Goal: Task Accomplishment & Management: Use online tool/utility

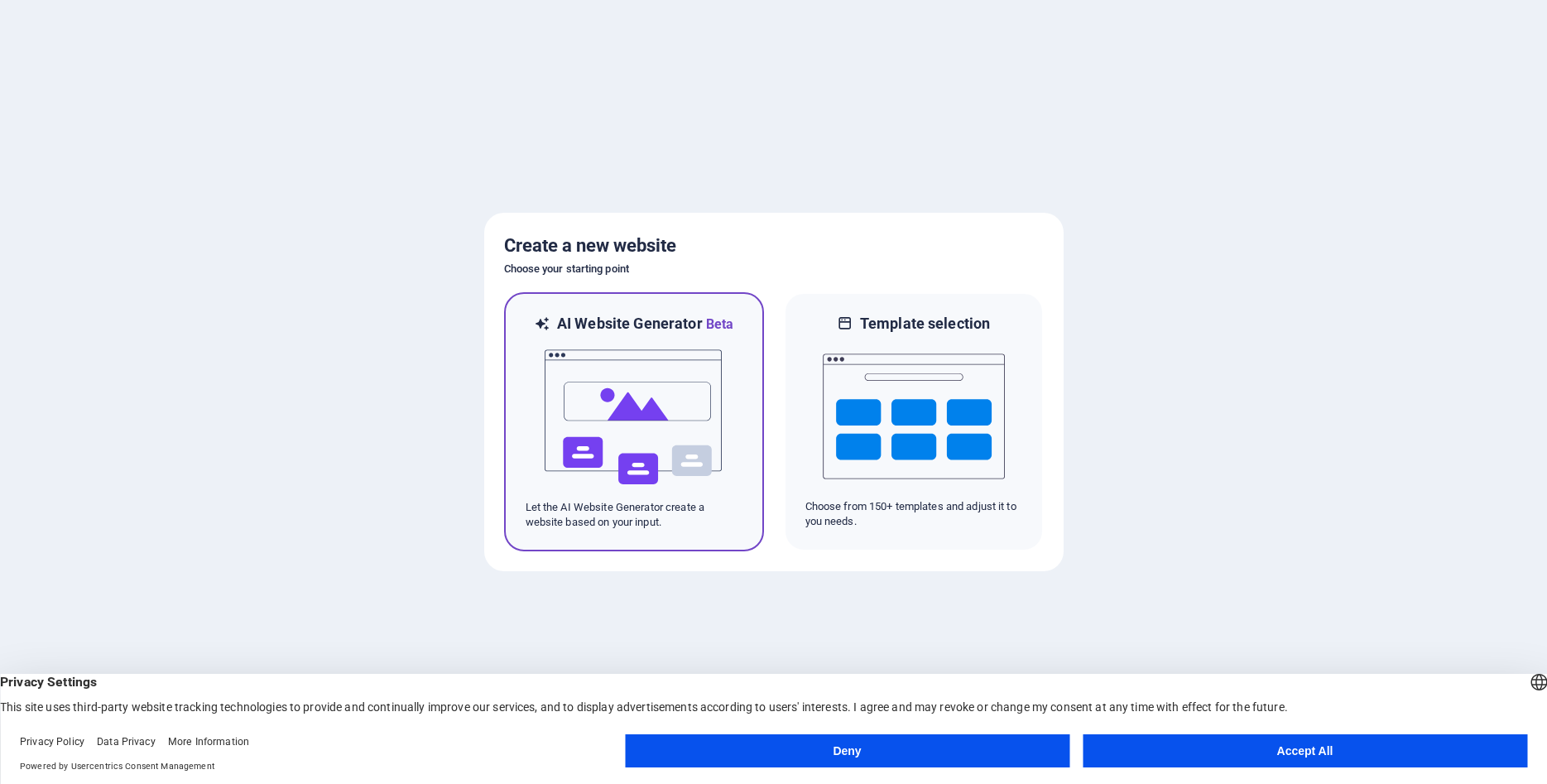
click at [606, 428] on img at bounding box center [634, 418] width 182 height 166
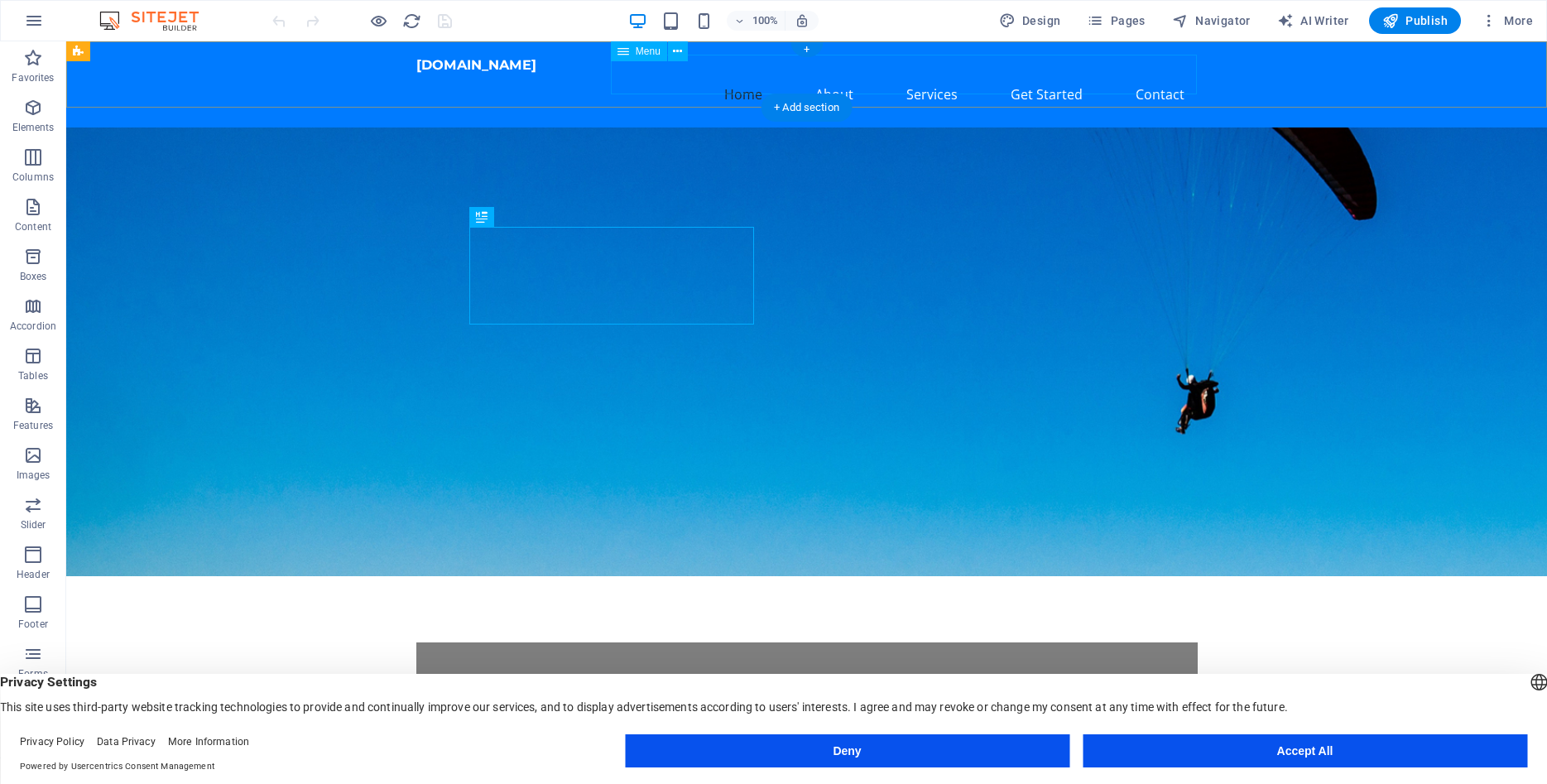
click at [747, 75] on nav "Home About Services Get Started Contact" at bounding box center [807, 94] width 781 height 40
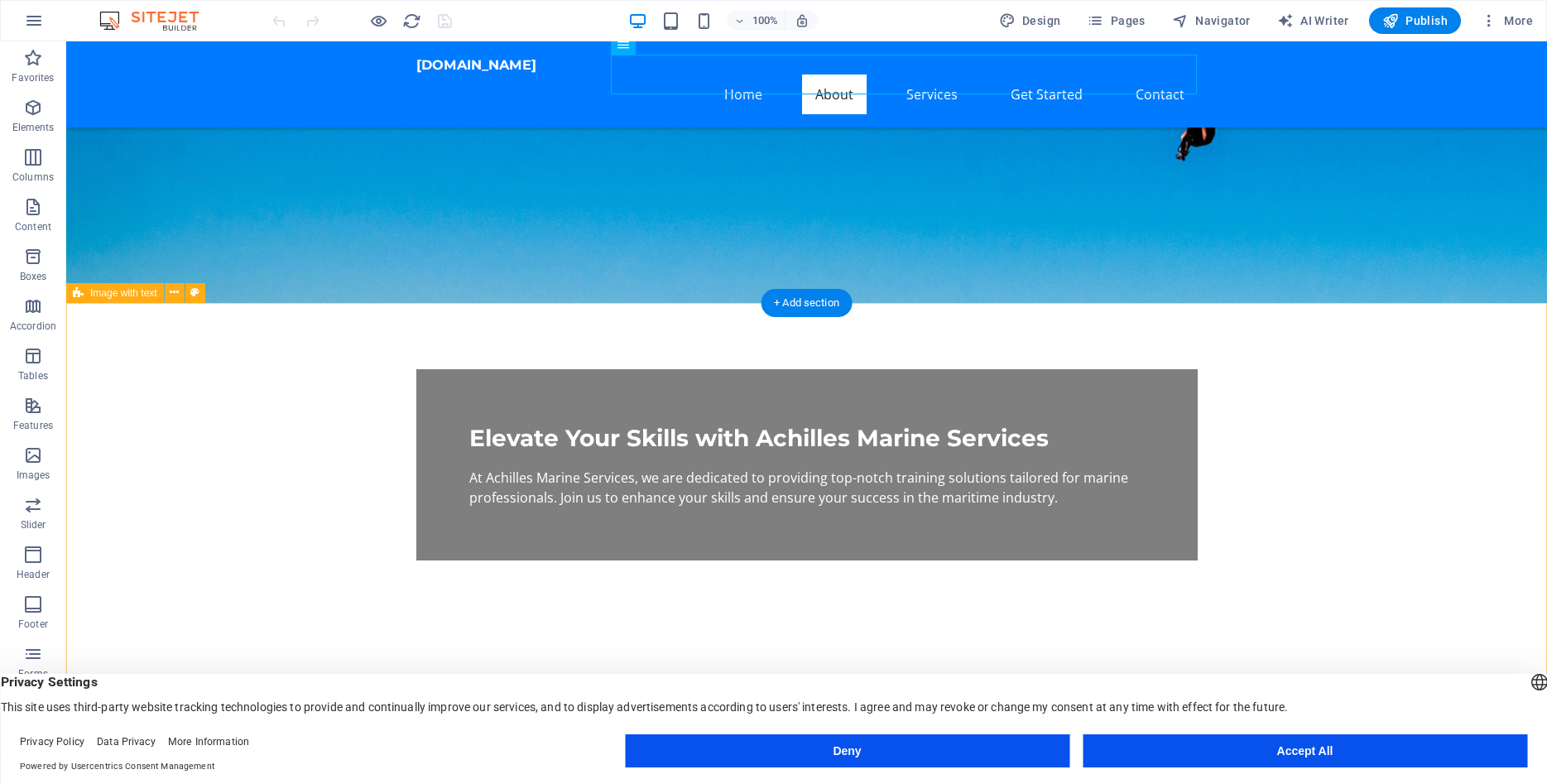
scroll to position [422, 0]
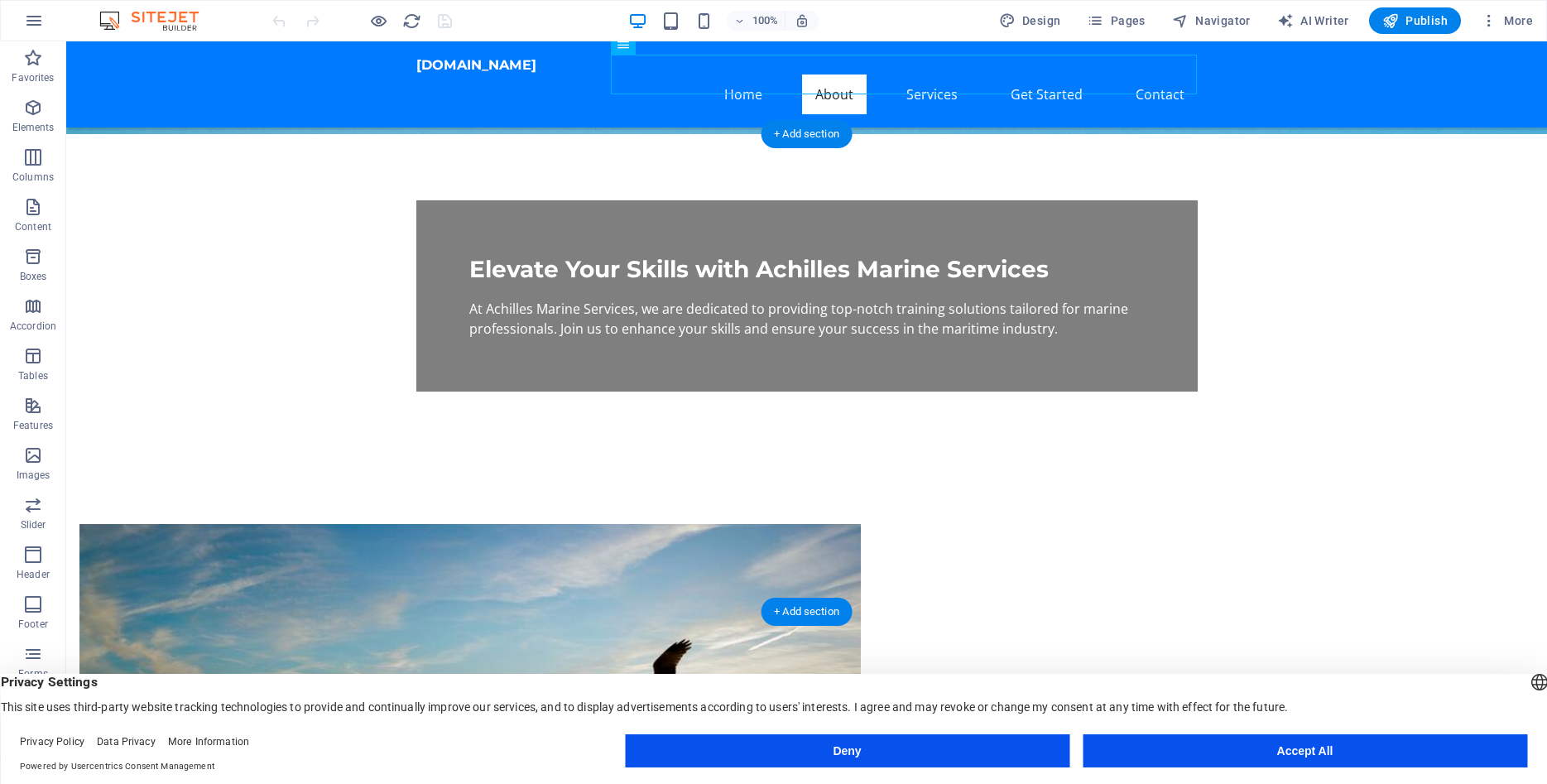
click at [565, 524] on figure at bounding box center [470, 696] width 781 height 345
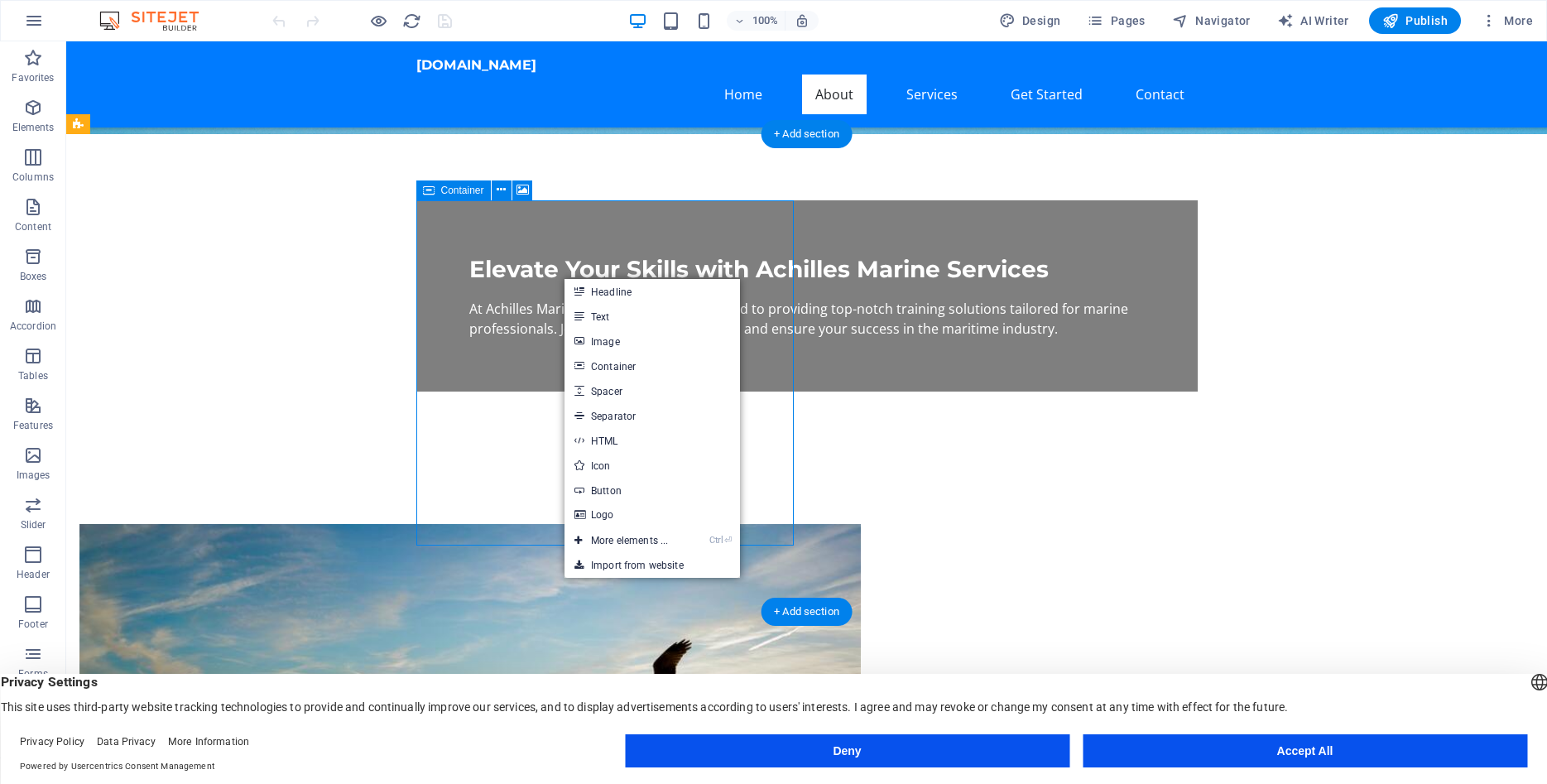
drag, startPoint x: 691, startPoint y: 214, endPoint x: 508, endPoint y: 278, distance: 193.9
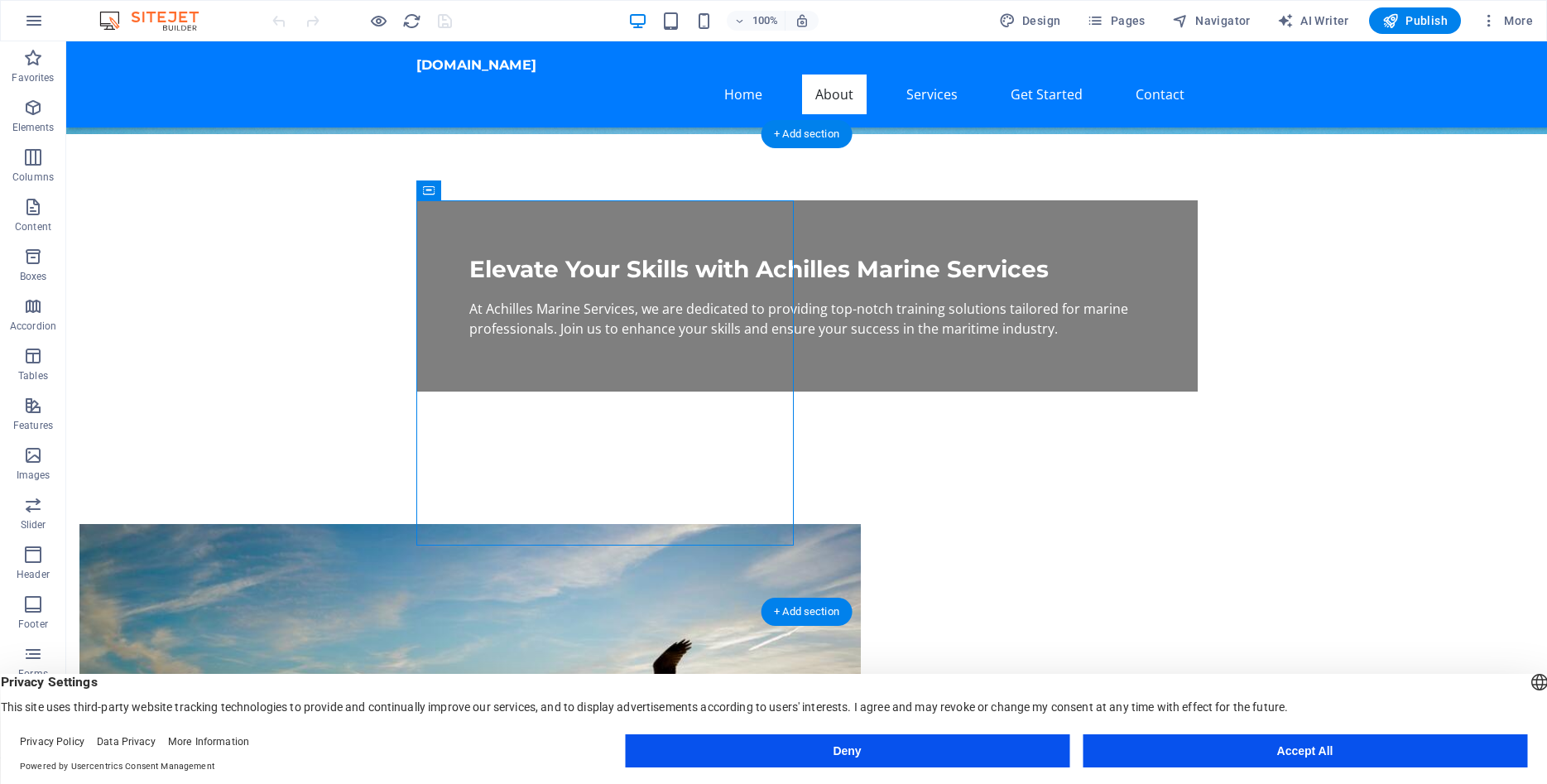
click at [523, 524] on figure at bounding box center [470, 696] width 781 height 345
drag, startPoint x: 523, startPoint y: 193, endPoint x: 163, endPoint y: 153, distance: 362.2
click at [523, 193] on icon at bounding box center [522, 190] width 12 height 18
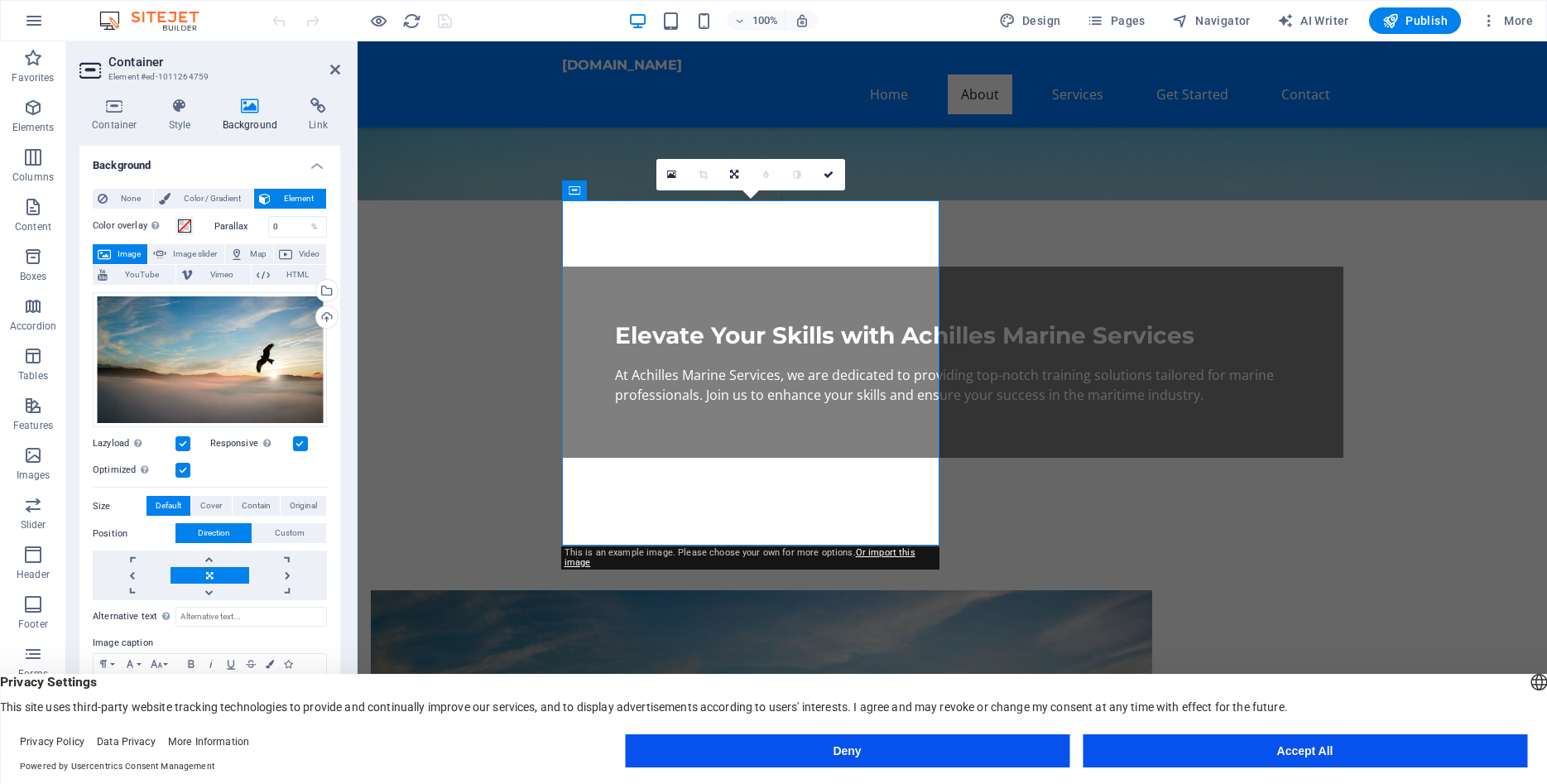
click at [118, 251] on span "Image" at bounding box center [129, 254] width 26 height 20
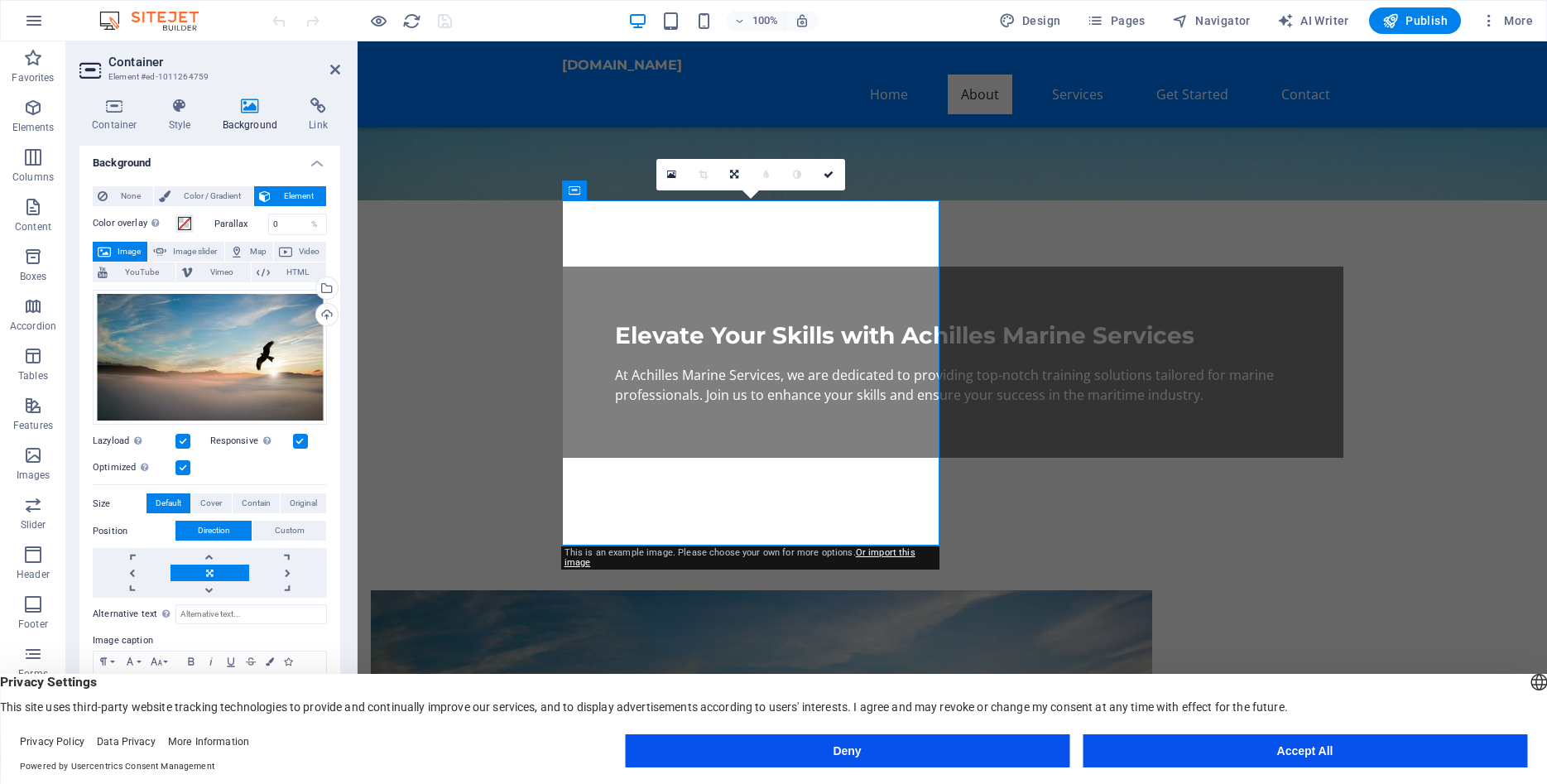
scroll to position [0, 0]
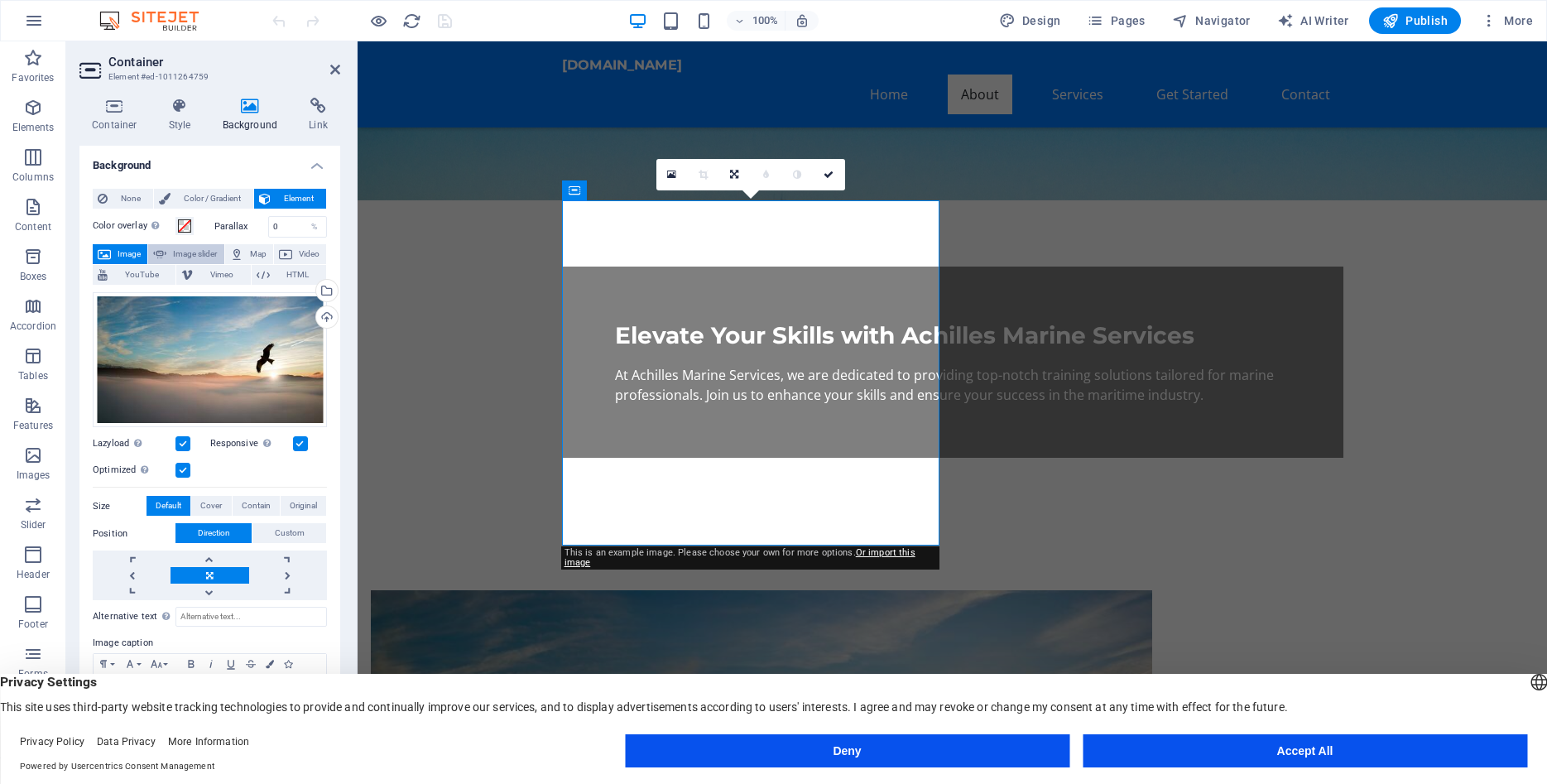
click at [189, 255] on span "Image slider" at bounding box center [194, 254] width 47 height 20
select select "ms"
select select "s"
select select "progressive"
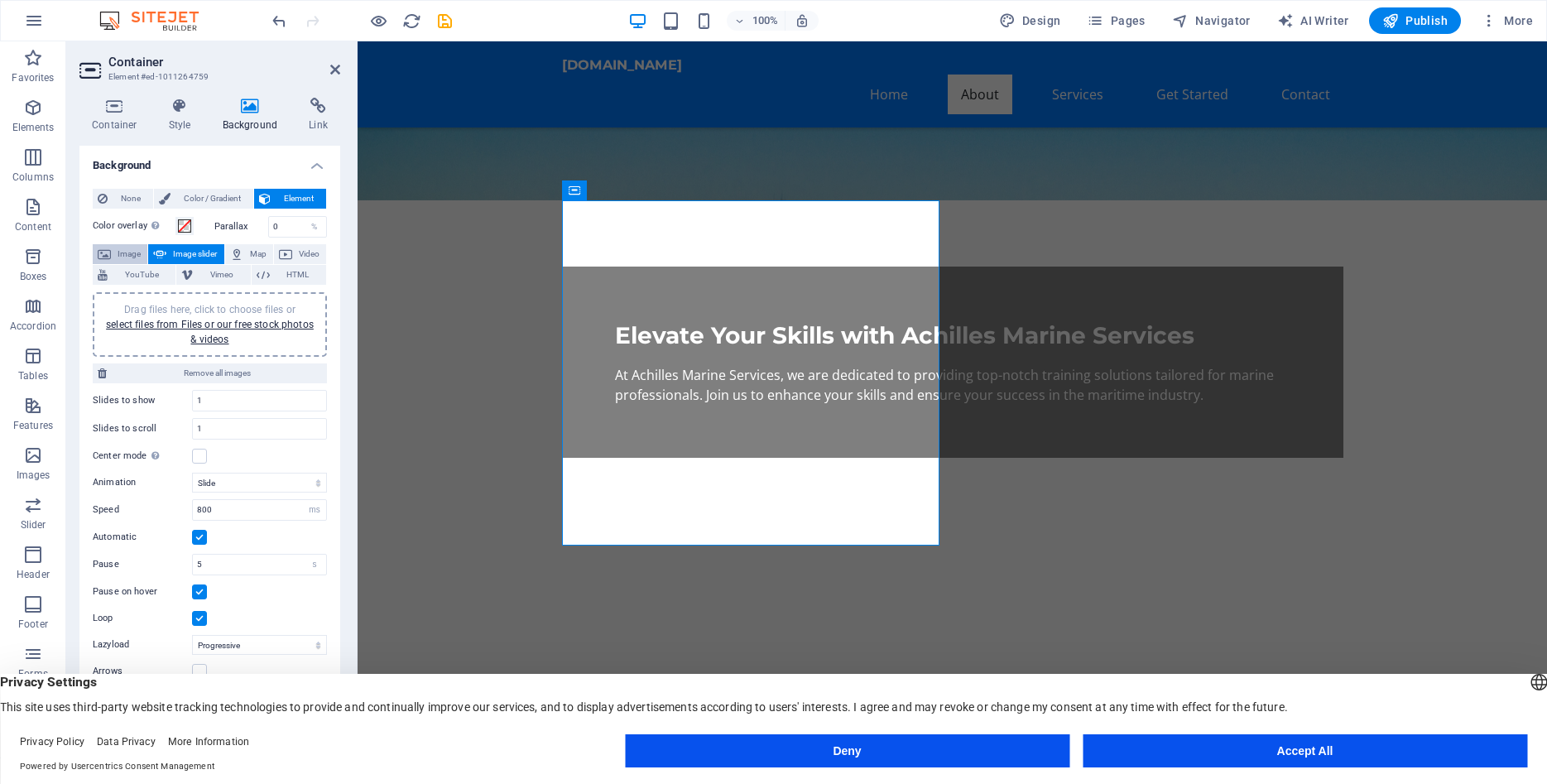
click at [123, 253] on span "Image" at bounding box center [129, 254] width 26 height 20
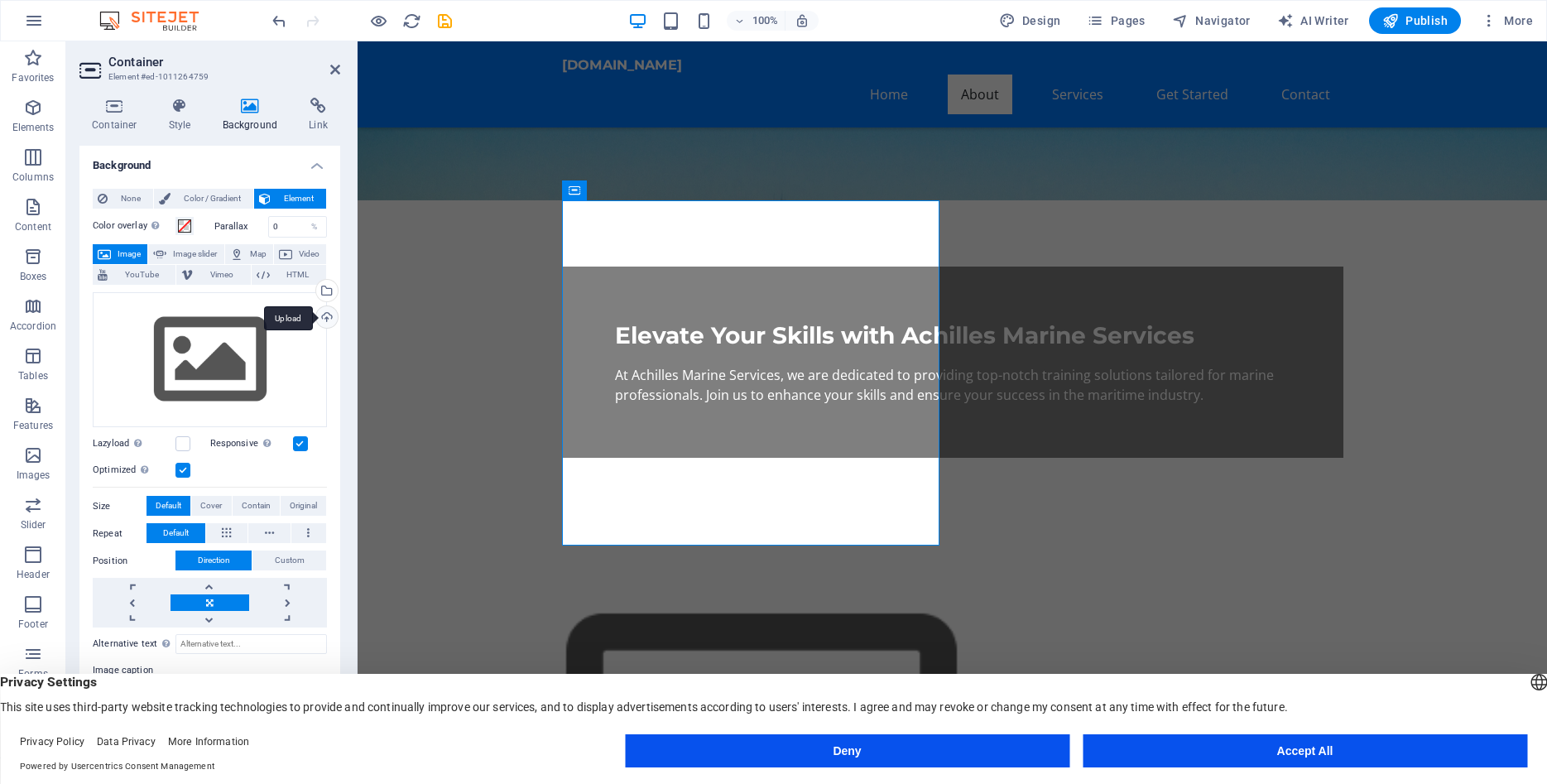
click at [327, 317] on div "Upload" at bounding box center [325, 318] width 25 height 25
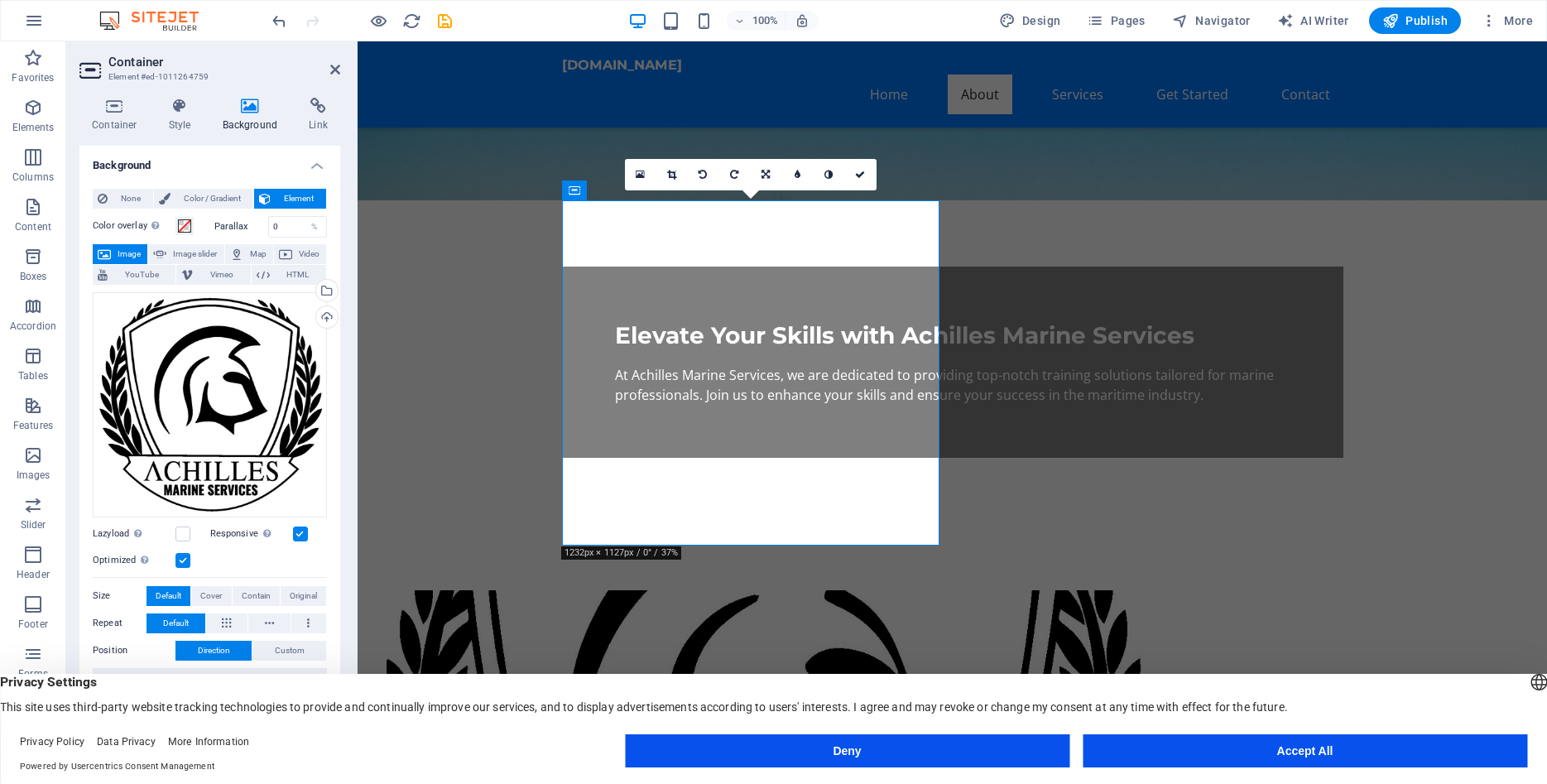
click at [740, 591] on figure at bounding box center [762, 763] width 781 height 345
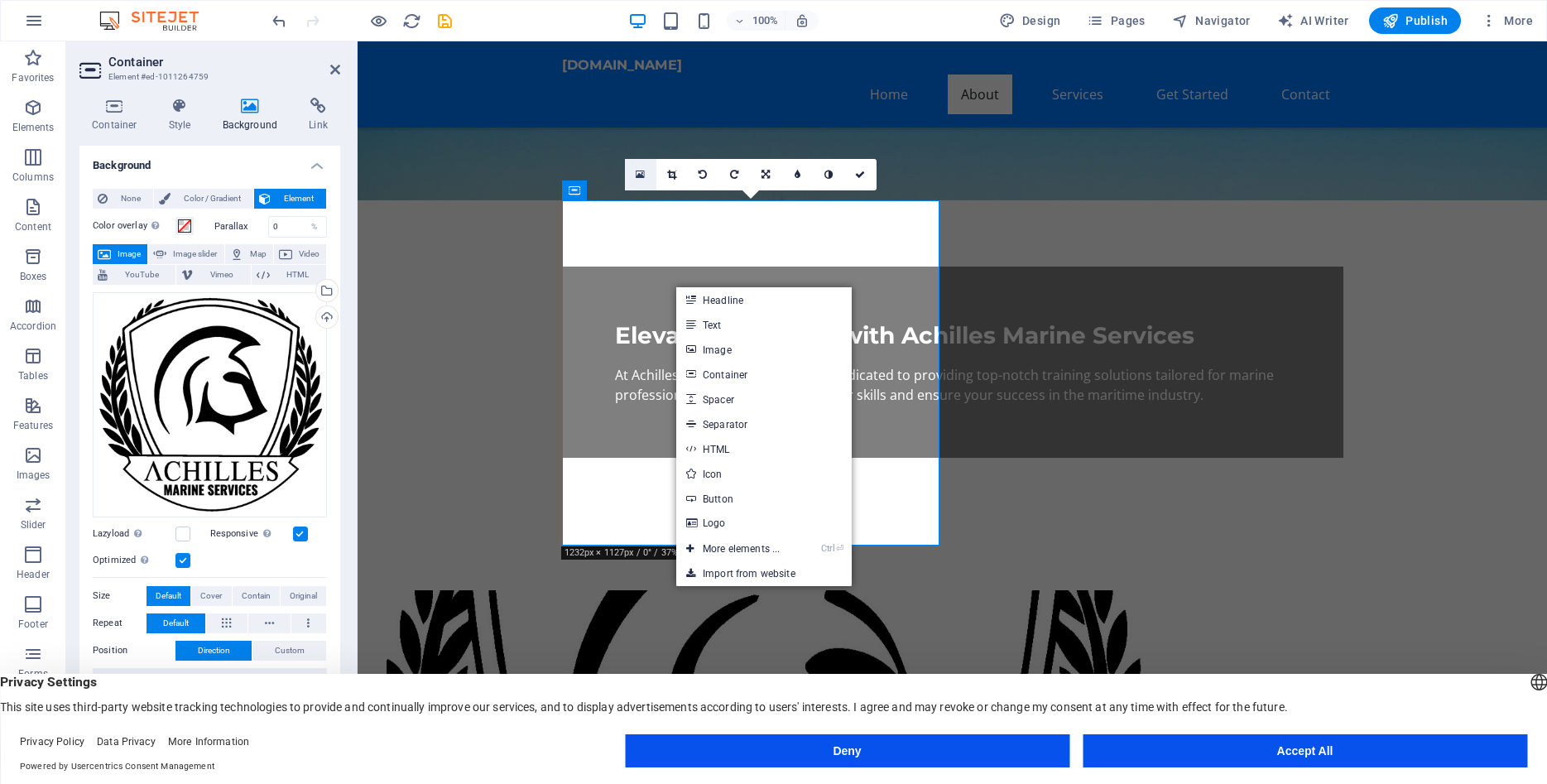
click at [643, 175] on icon at bounding box center [640, 175] width 9 height 11
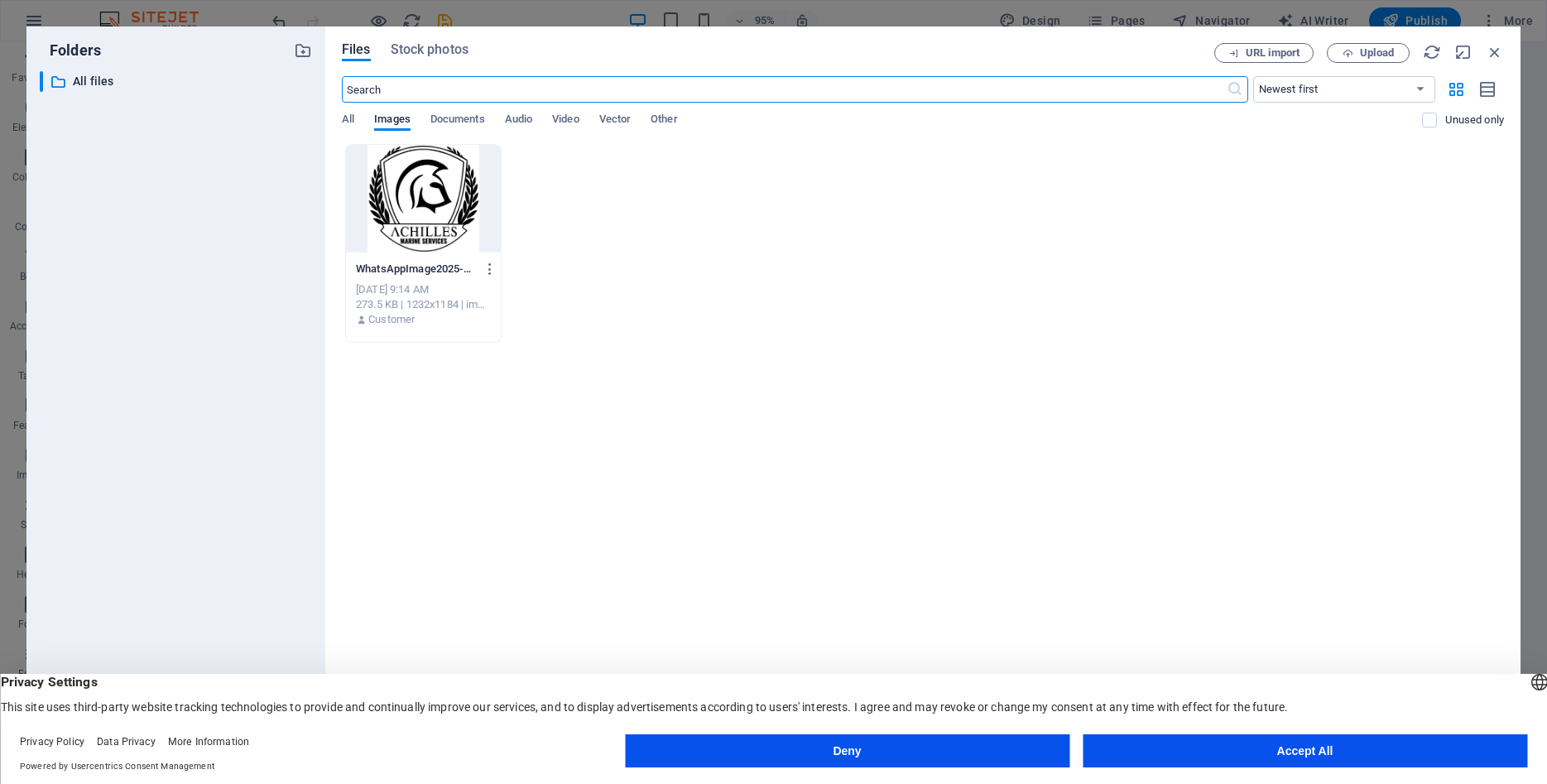
click at [440, 192] on div at bounding box center [423, 199] width 154 height 108
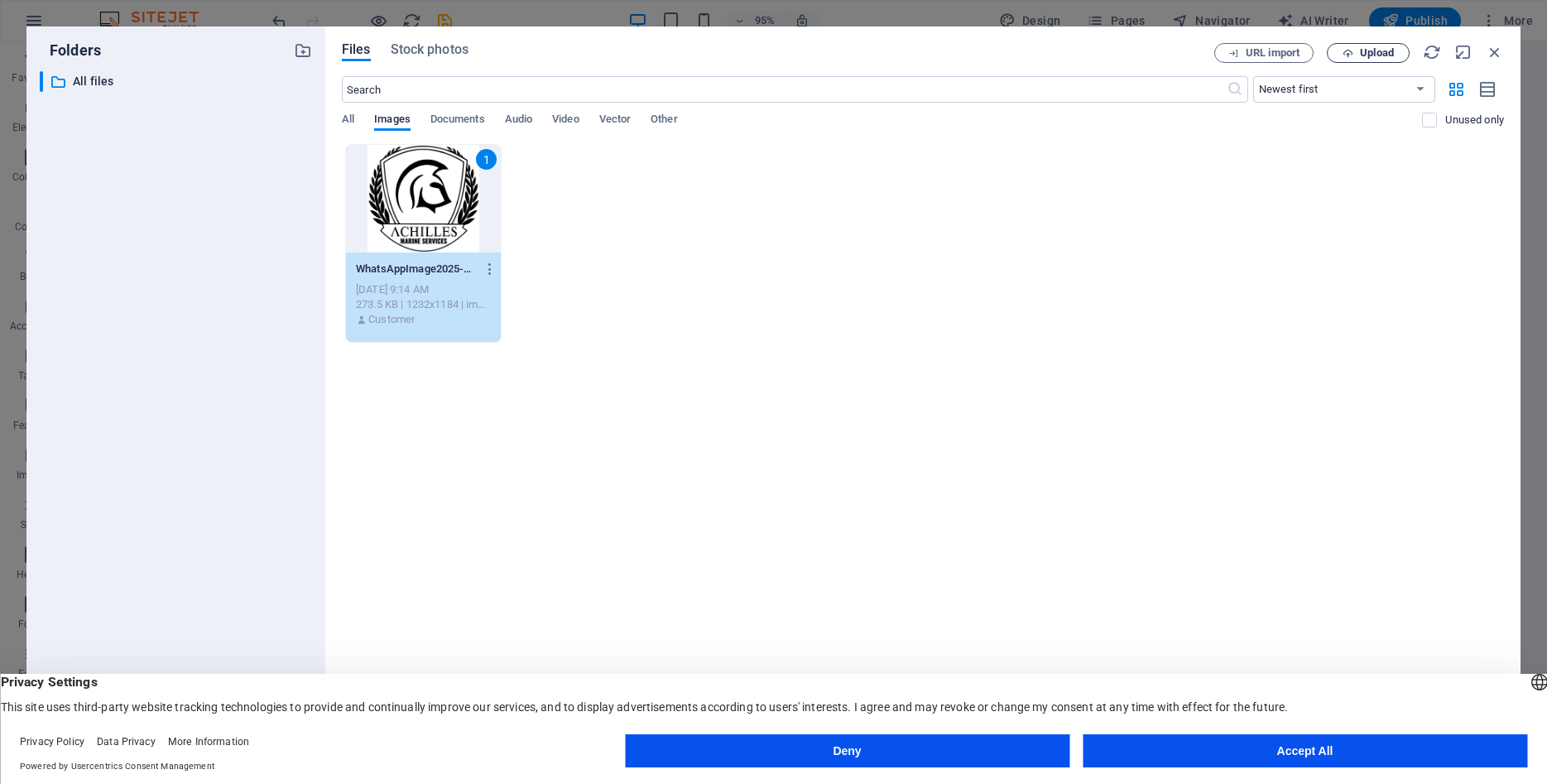
click at [1371, 51] on span "Upload" at bounding box center [1377, 53] width 33 height 10
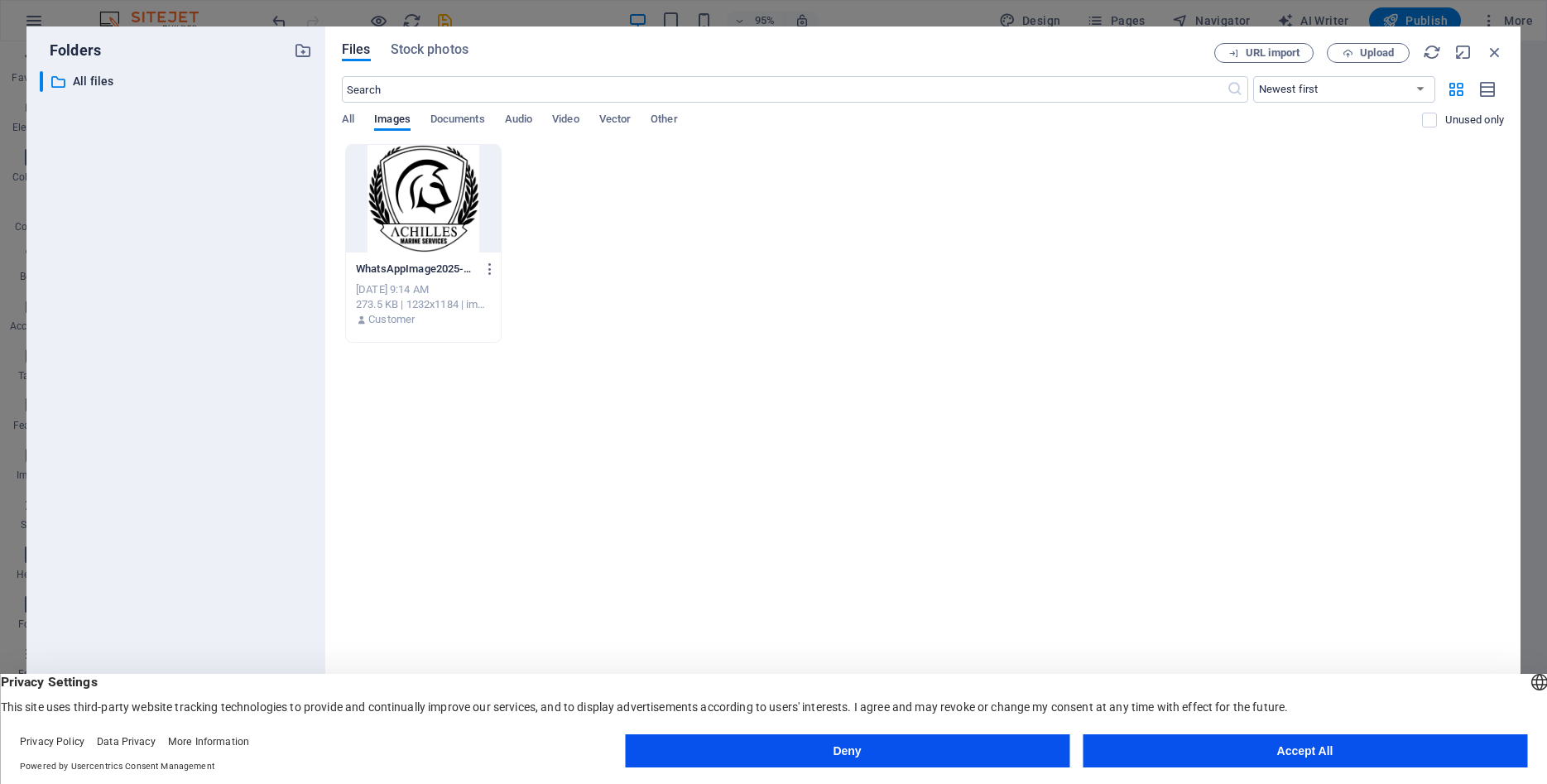
scroll to position [1, 0]
click at [1301, 755] on button "Accept All" at bounding box center [1305, 751] width 445 height 33
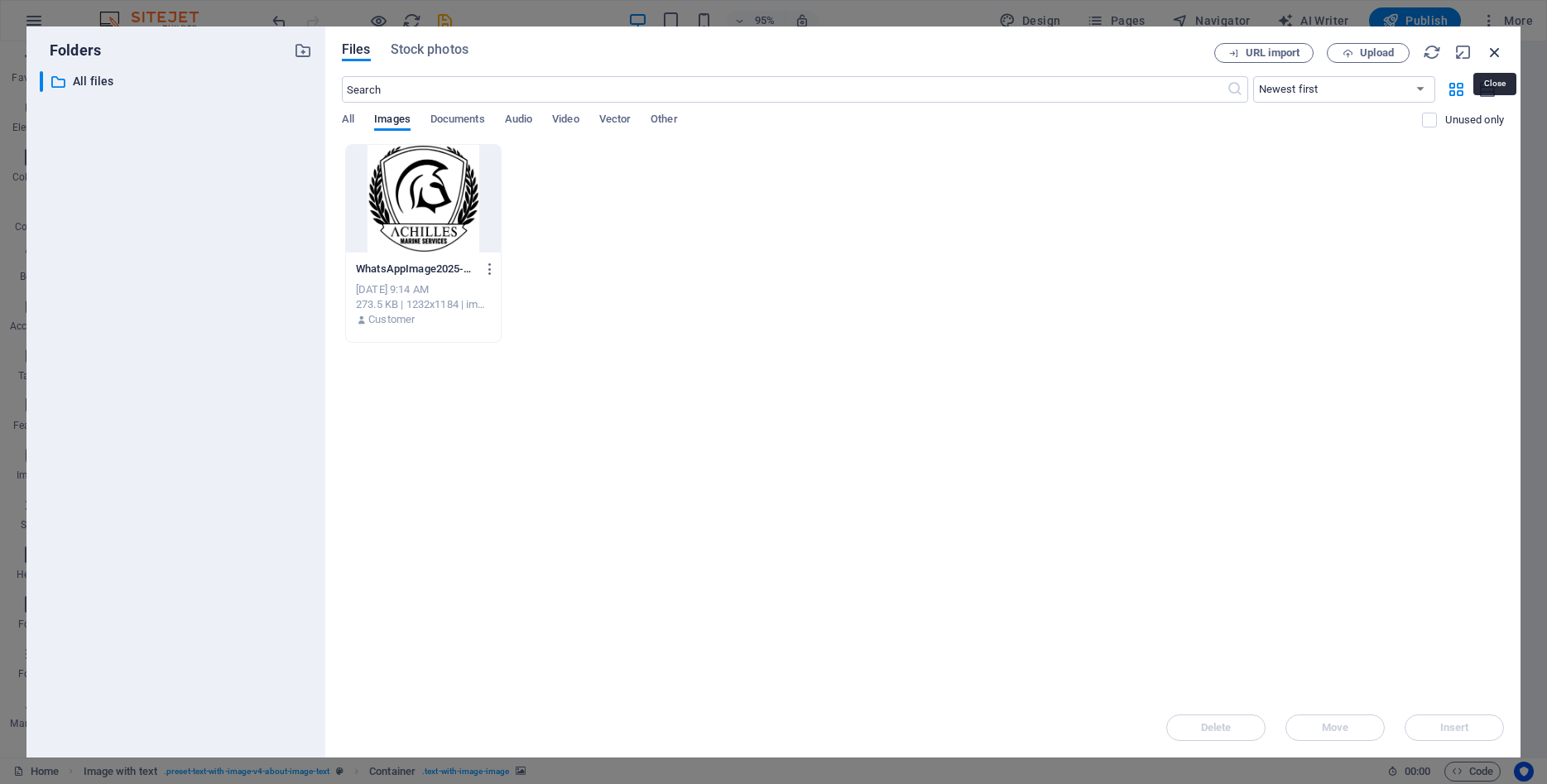
click at [1498, 54] on icon "button" at bounding box center [1495, 52] width 19 height 19
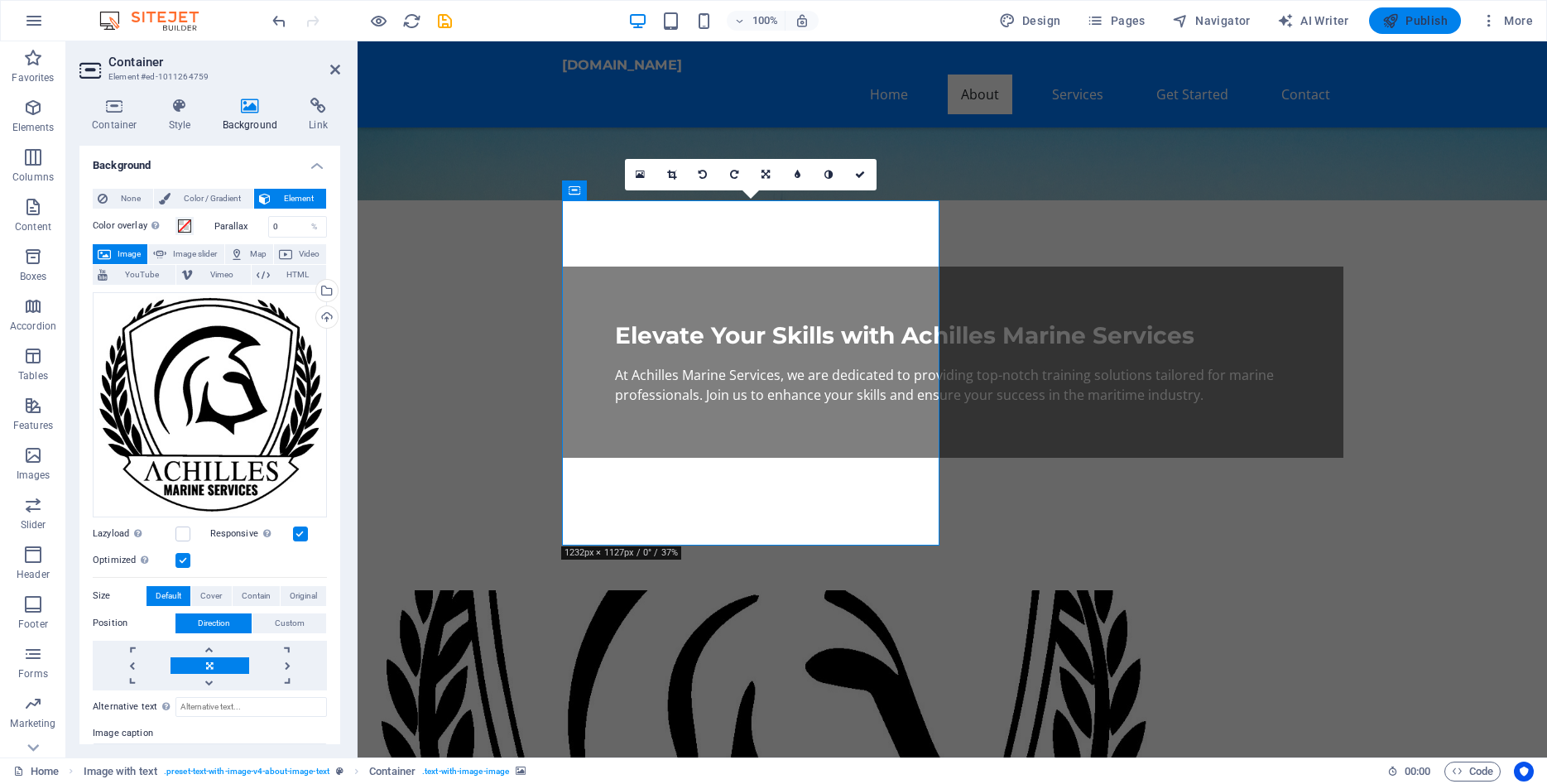
click at [1403, 16] on span "Publish" at bounding box center [1415, 20] width 65 height 17
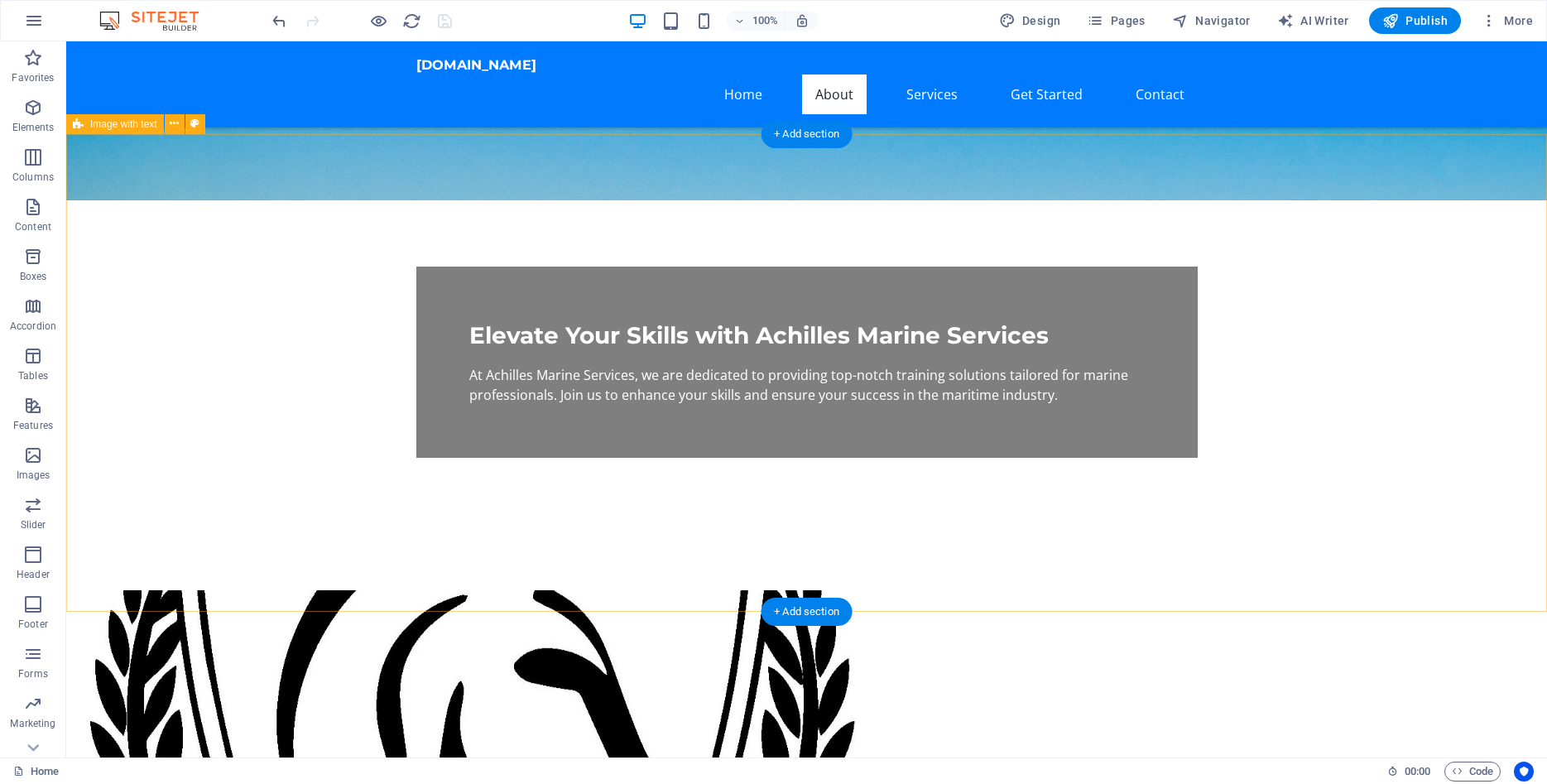
scroll to position [675, 0]
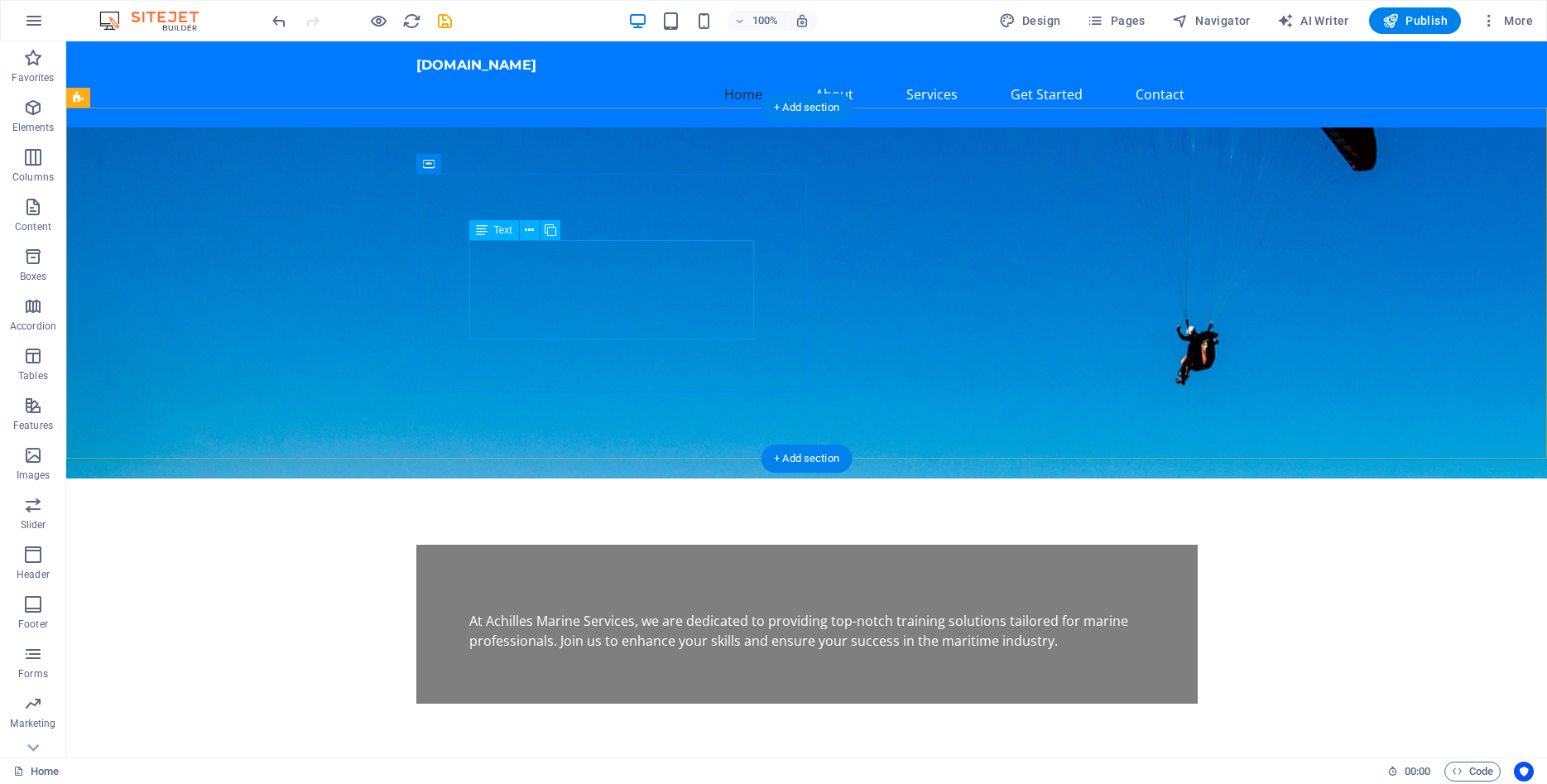
click at [656, 611] on div "At Achilles Marine Services, we are dedicated to providing top-notch training s…" at bounding box center [807, 631] width 675 height 40
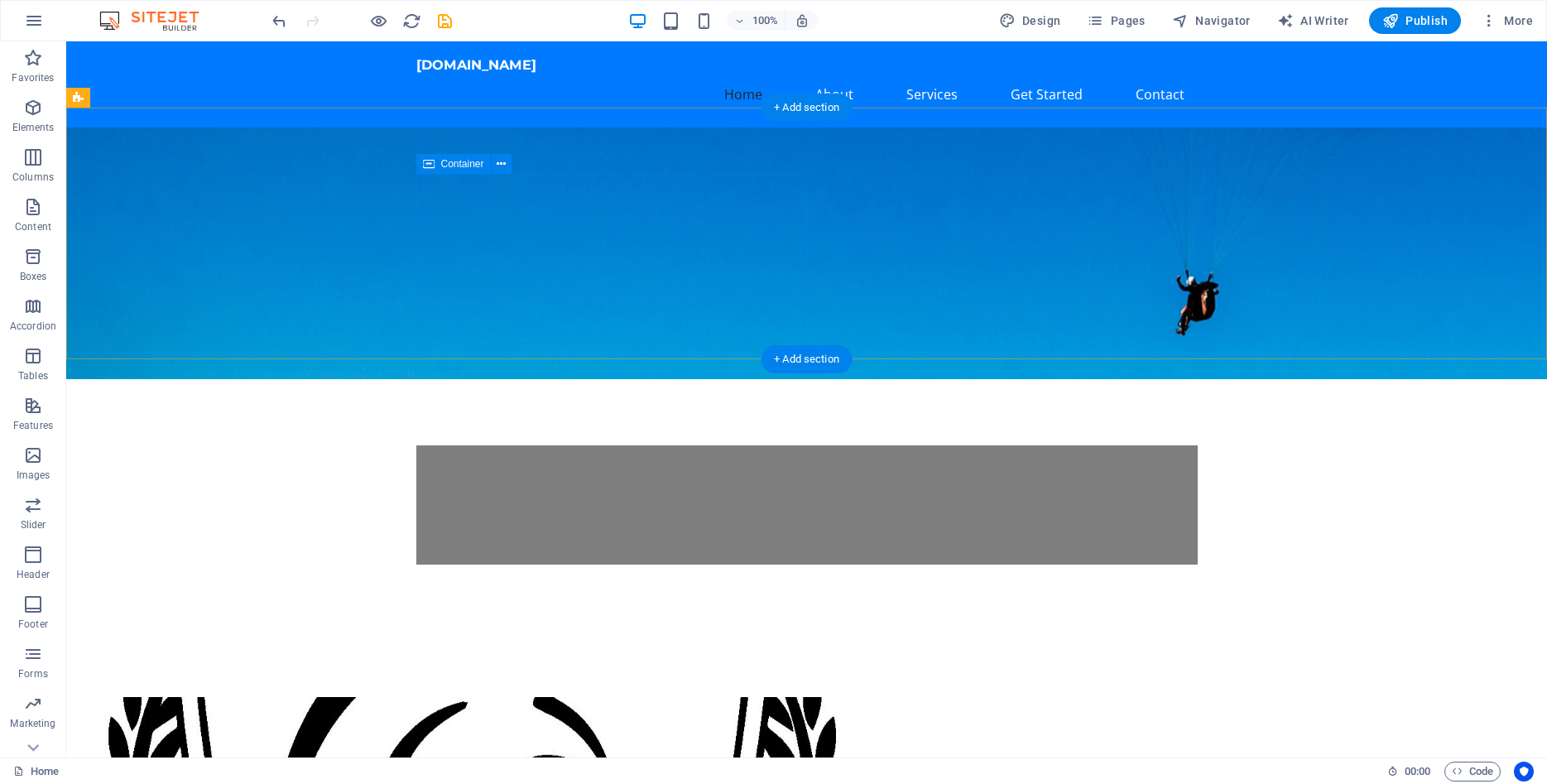
click at [584, 445] on div at bounding box center [807, 505] width 781 height 119
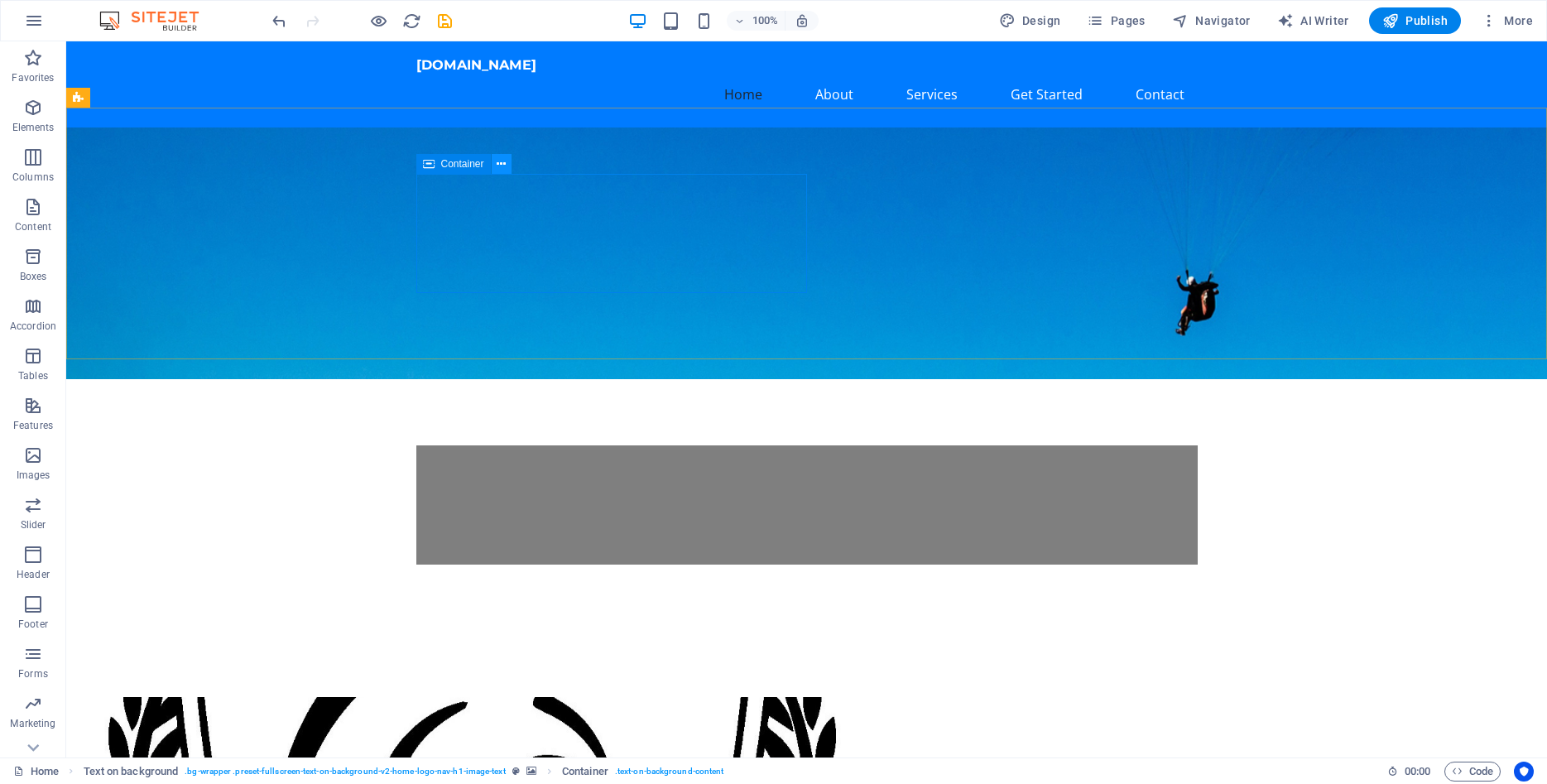
click at [503, 164] on icon at bounding box center [501, 164] width 9 height 18
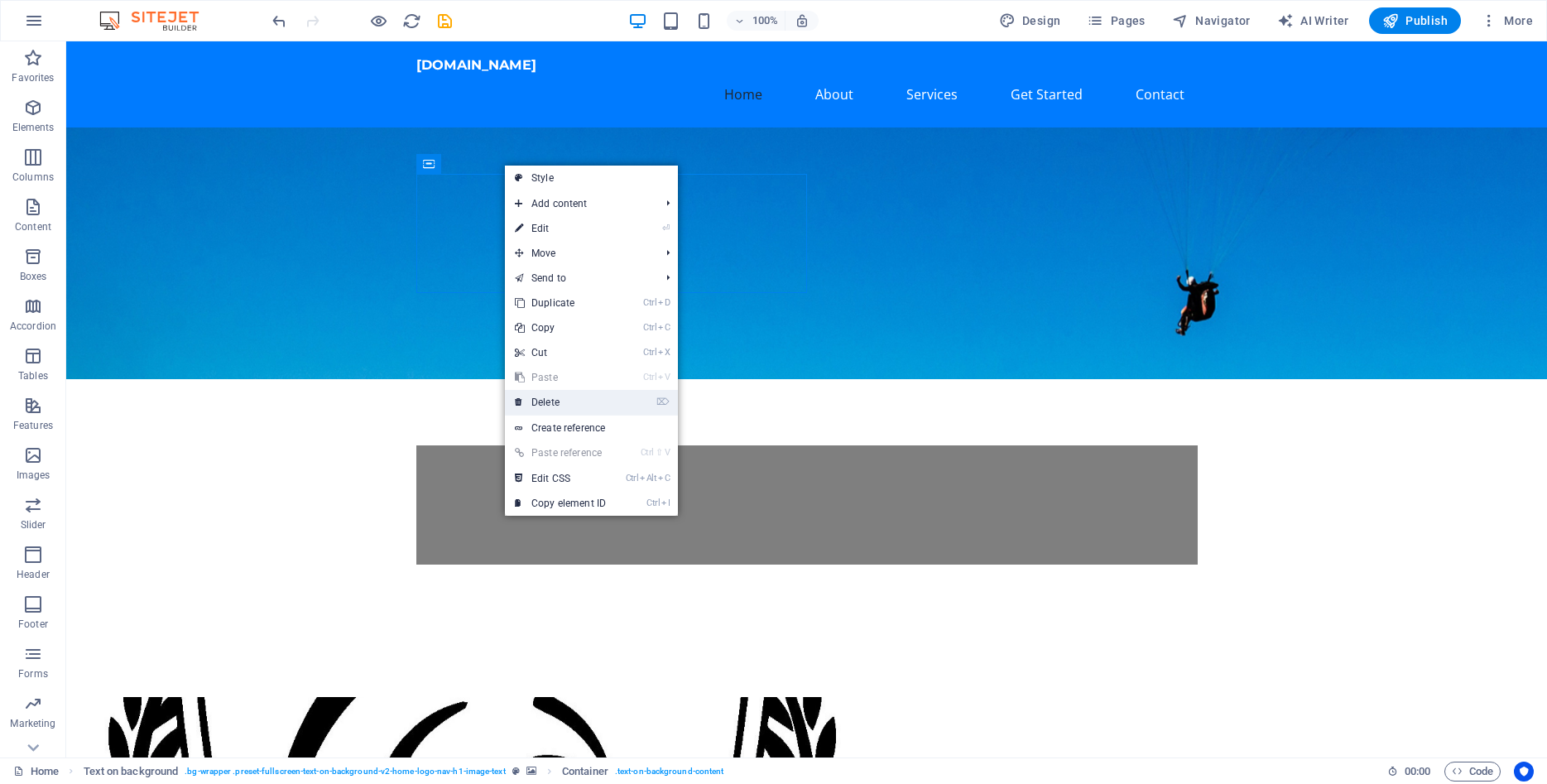
click at [554, 398] on link "⌦ Delete" at bounding box center [560, 402] width 111 height 25
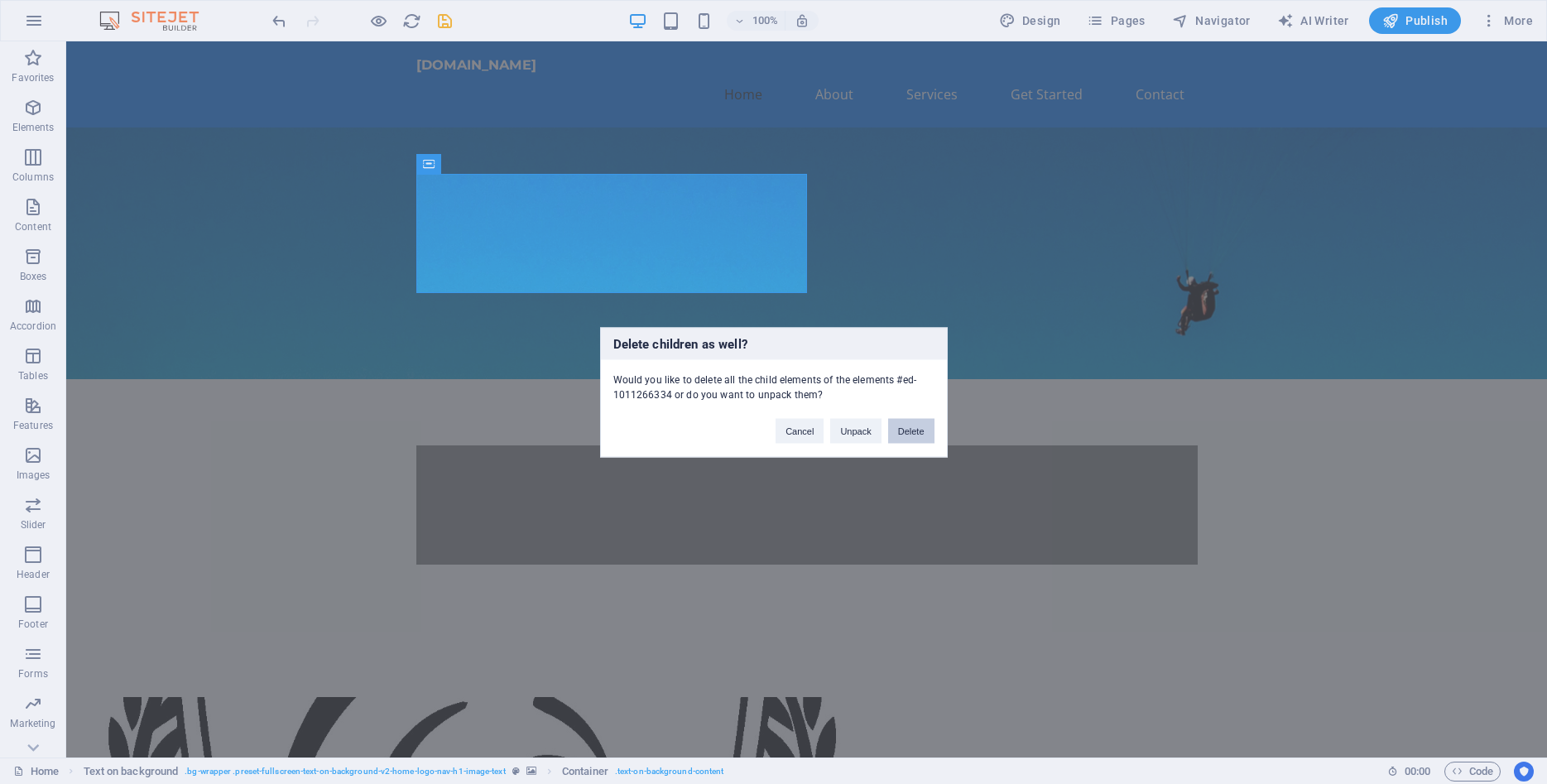
click at [919, 436] on button "Delete" at bounding box center [912, 430] width 47 height 25
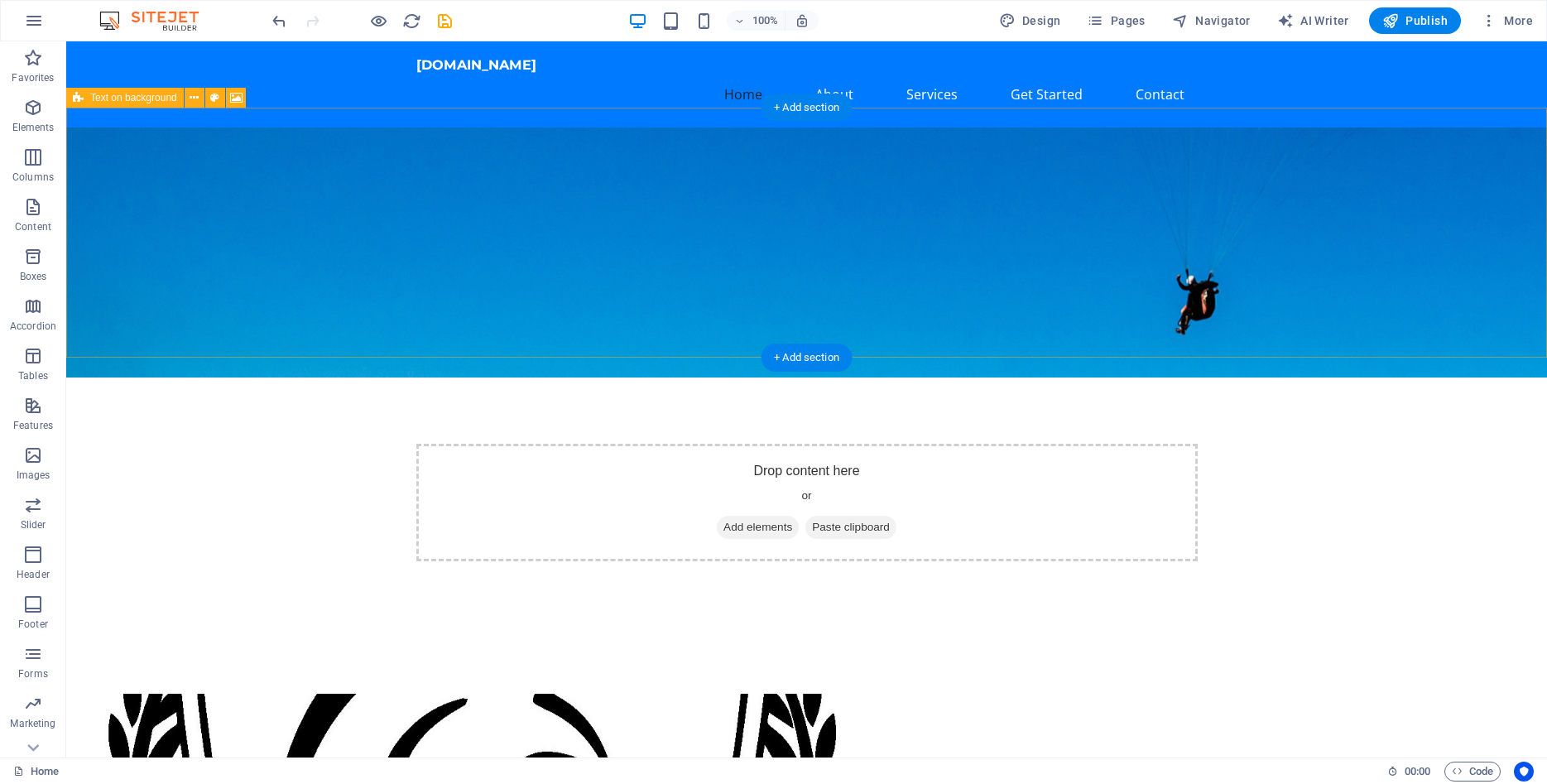
click at [707, 444] on div "Drop content here or Add elements Paste clipboard" at bounding box center [807, 502] width 781 height 117
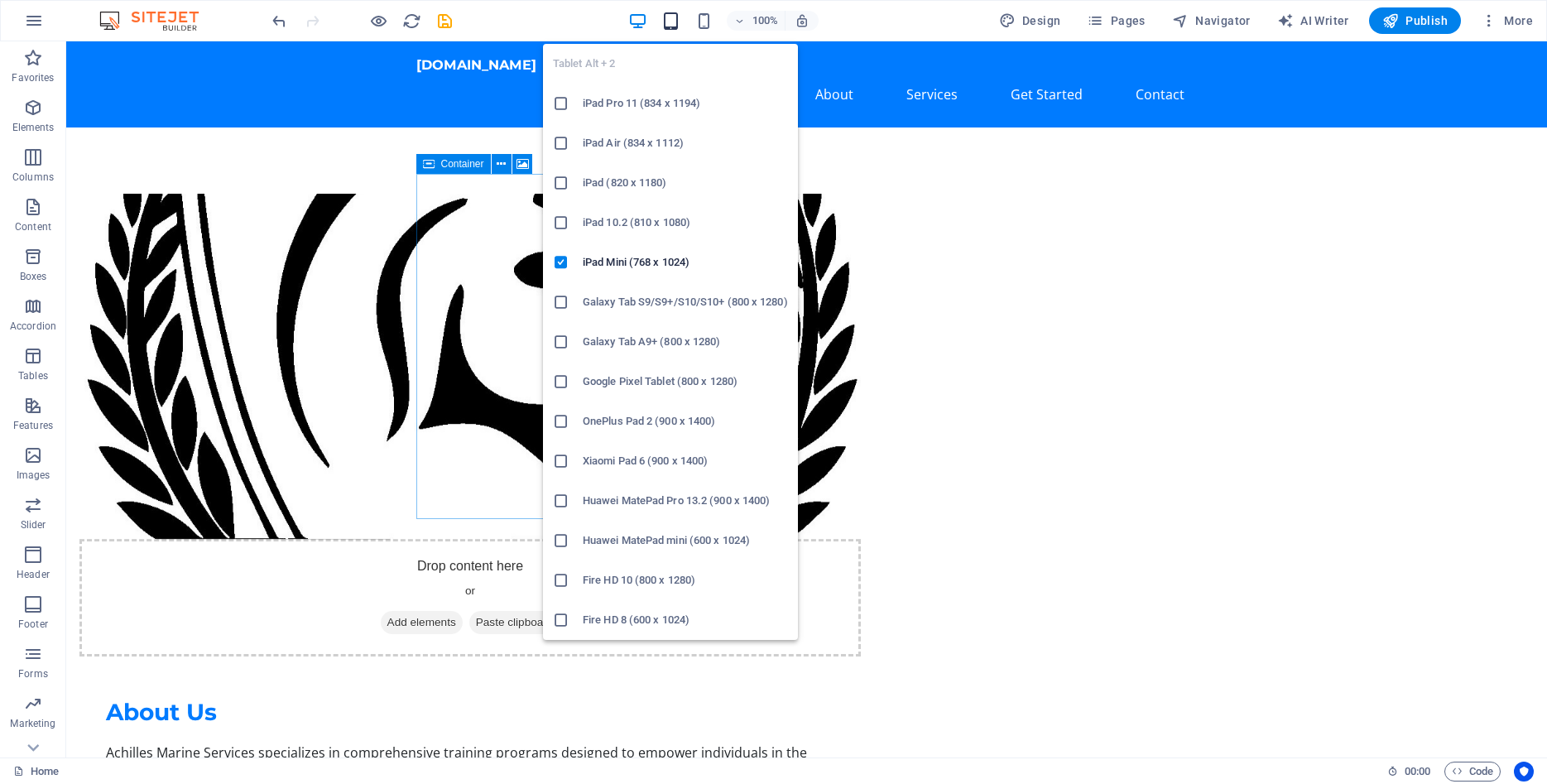
click at [673, 21] on icon "button" at bounding box center [671, 20] width 19 height 19
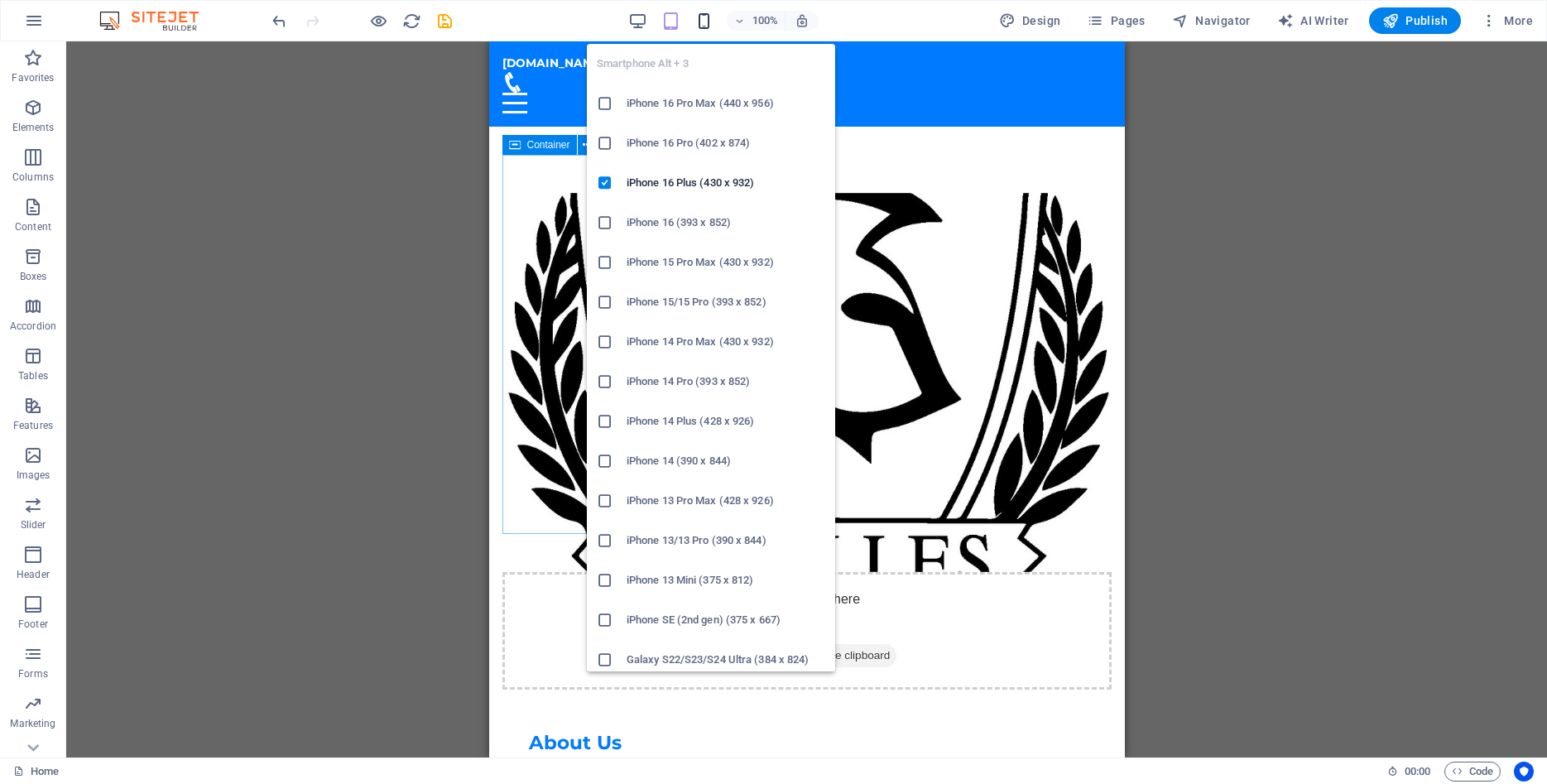
click at [704, 21] on icon "button" at bounding box center [704, 20] width 19 height 19
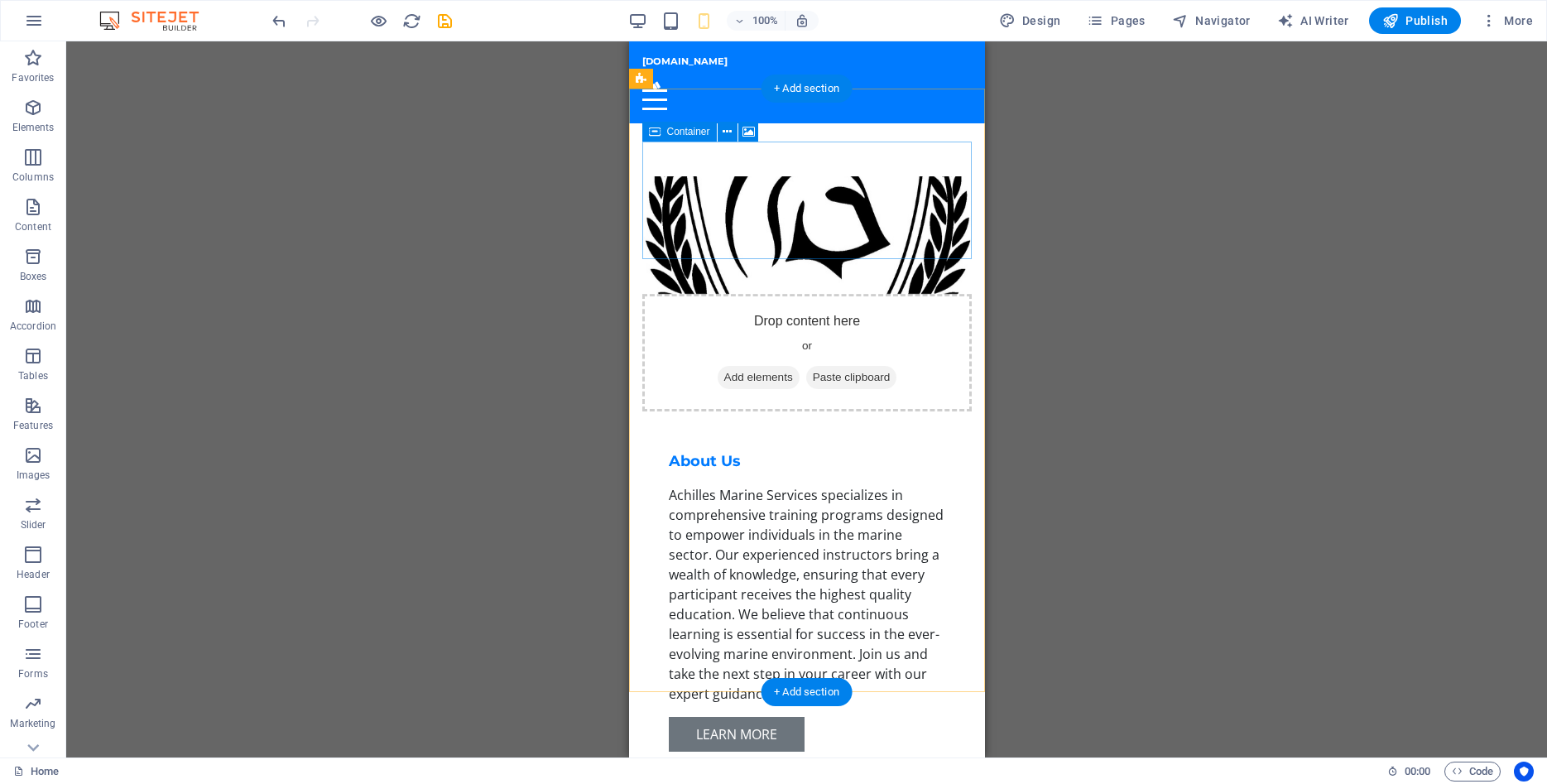
click at [812, 378] on icon at bounding box center [812, 378] width 0 height 0
click at [770, 485] on div "Achilles Marine Services specializes in comprehensive training programs designe…" at bounding box center [806, 594] width 276 height 219
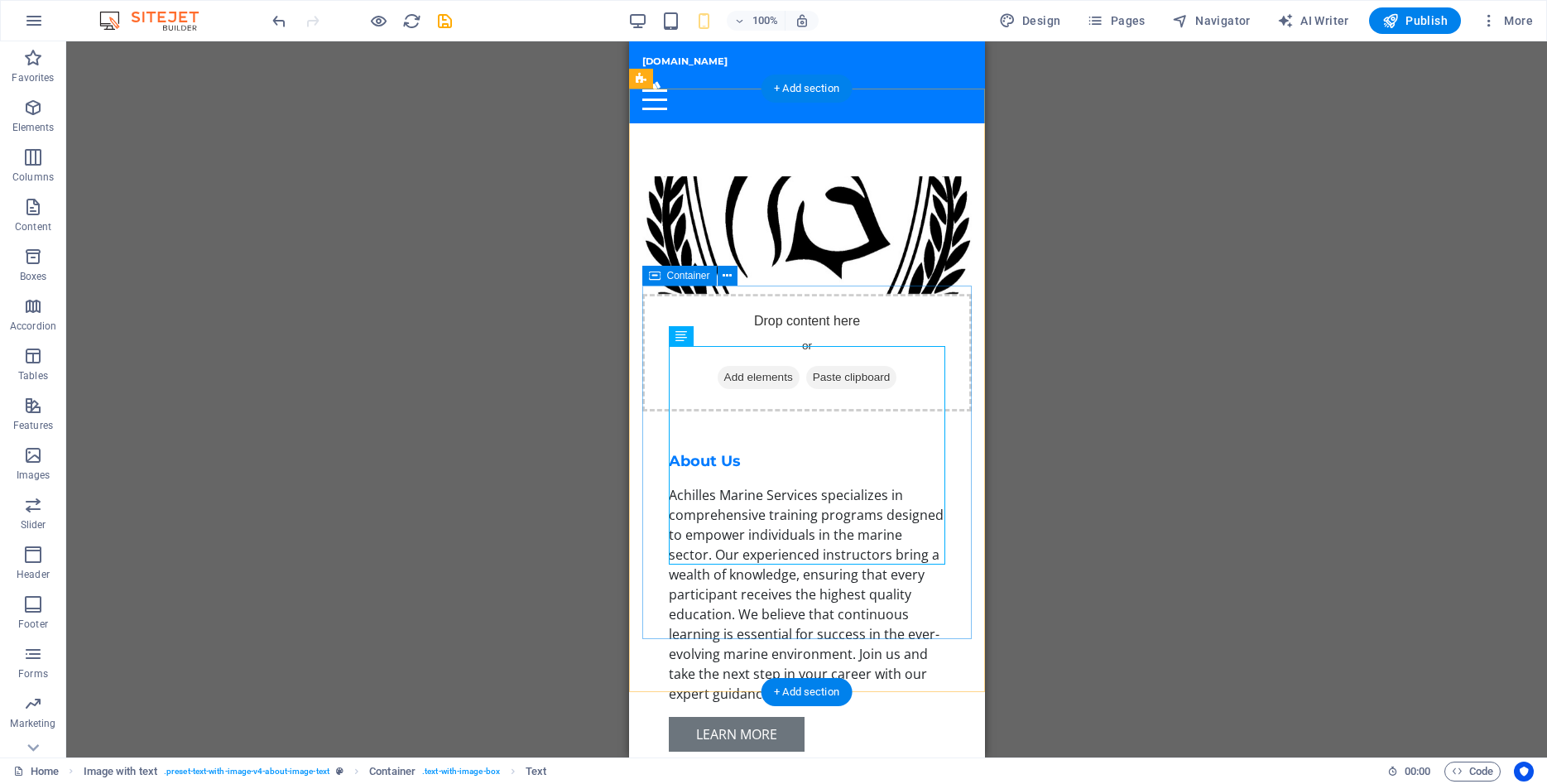
drag, startPoint x: 824, startPoint y: 306, endPoint x: 830, endPoint y: 291, distance: 16.2
click at [825, 425] on div "About Us Achilles Marine Services specializes in comprehensive training program…" at bounding box center [807, 602] width 329 height 353
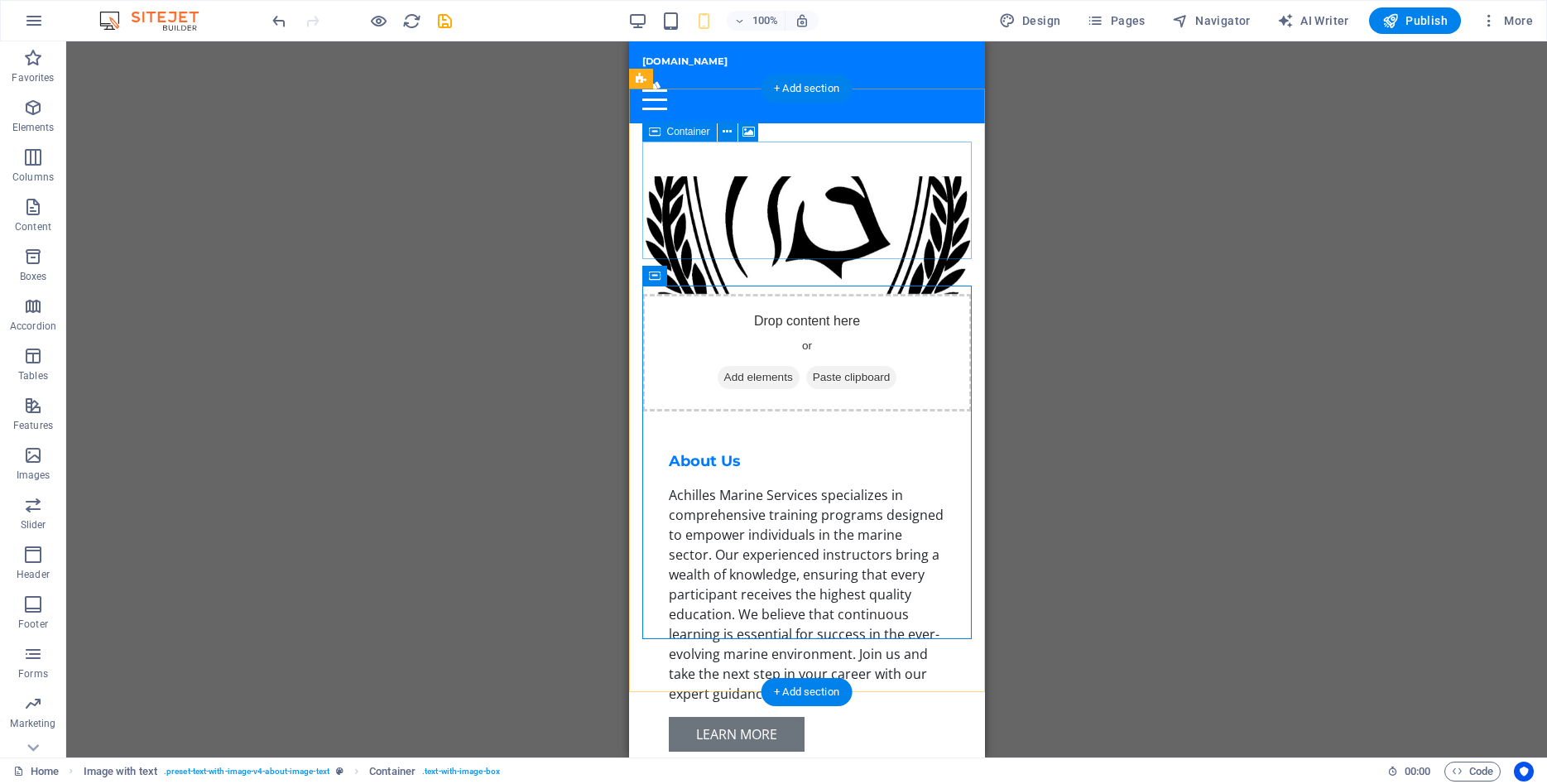
click at [852, 365] on span "Paste clipboard" at bounding box center [851, 377] width 91 height 23
click at [758, 22] on h6 "100%" at bounding box center [765, 20] width 26 height 20
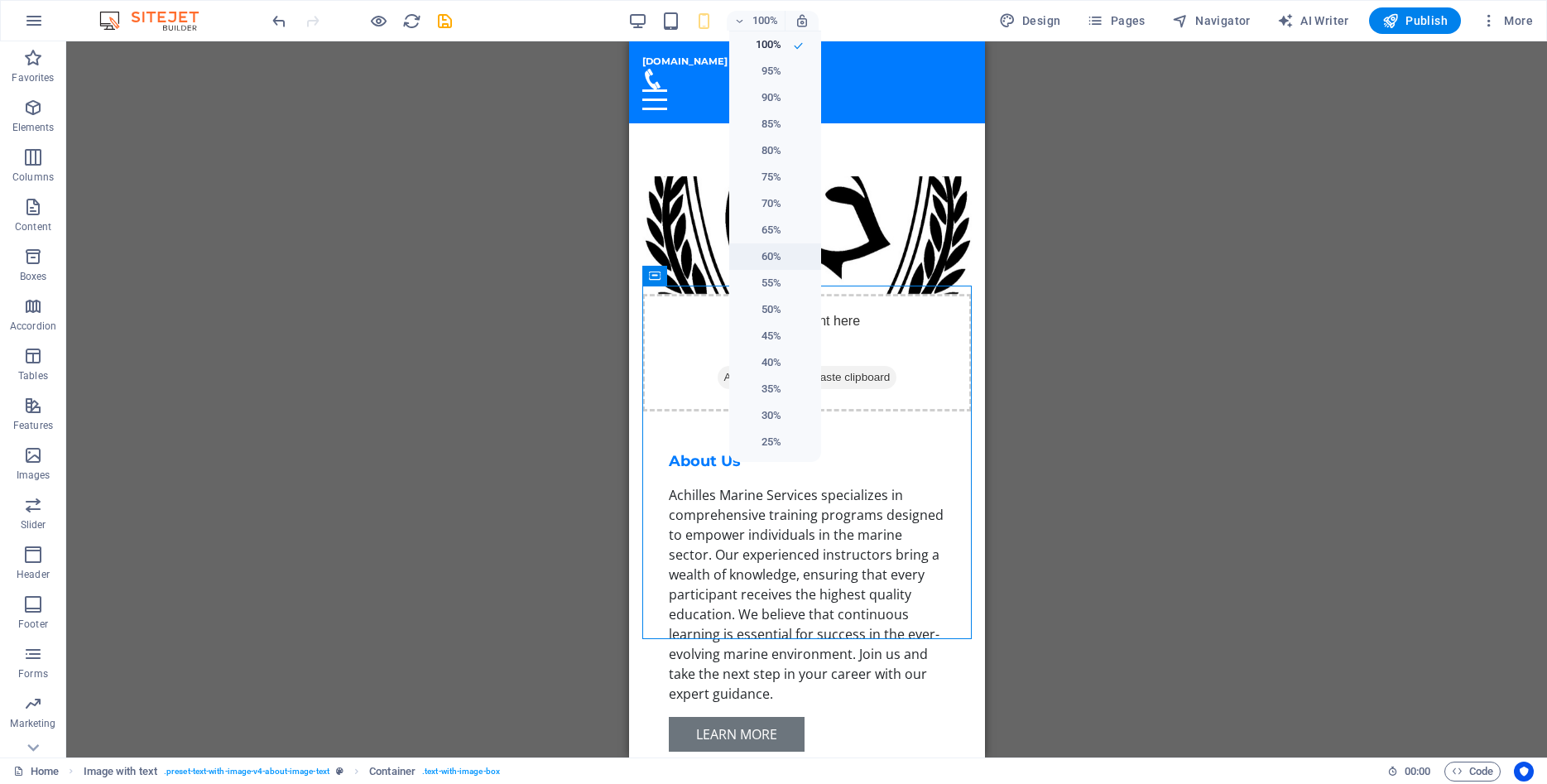
click at [776, 259] on h6 "60%" at bounding box center [760, 256] width 42 height 20
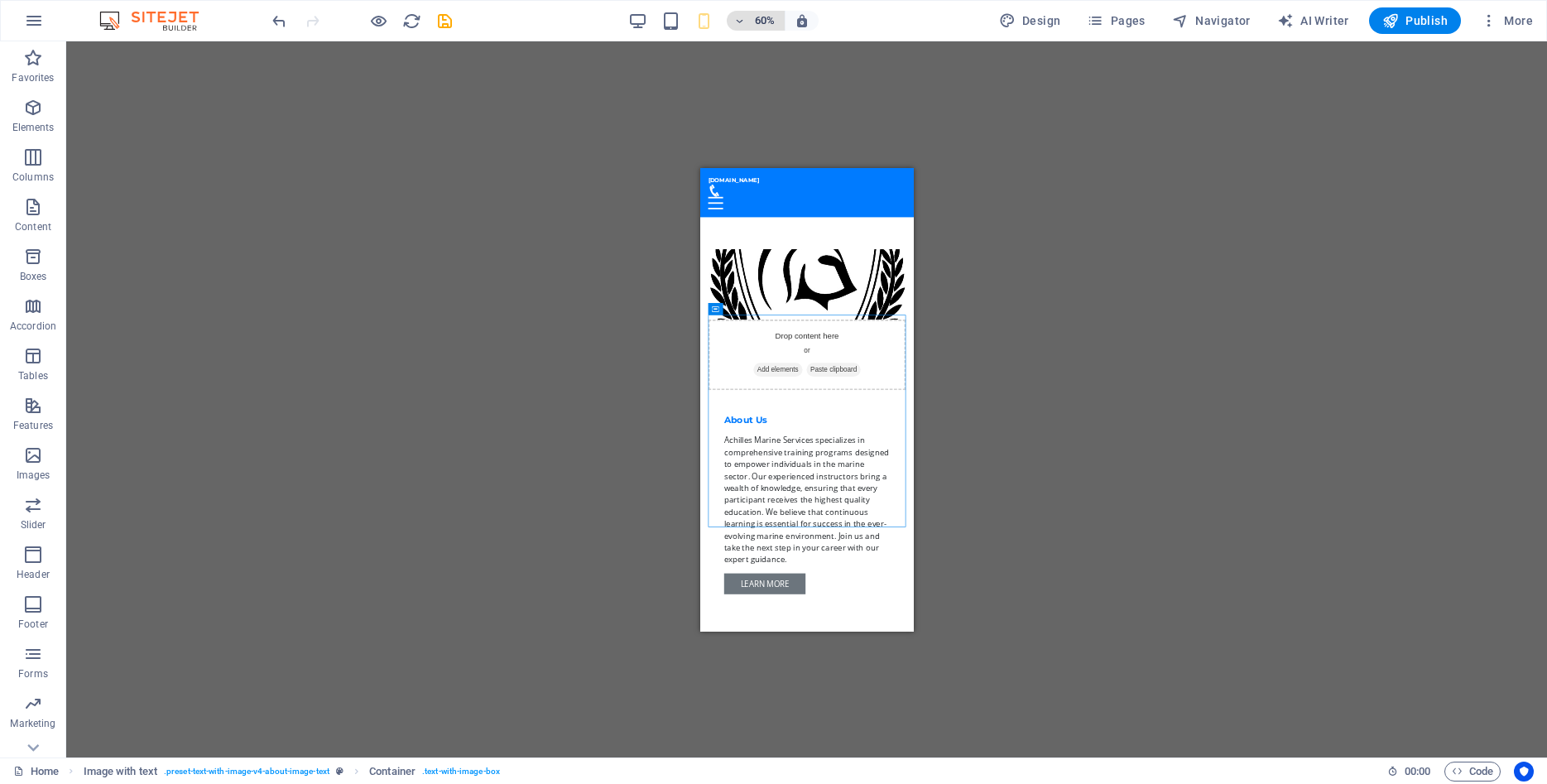
click at [775, 24] on h6 "60%" at bounding box center [765, 20] width 26 height 20
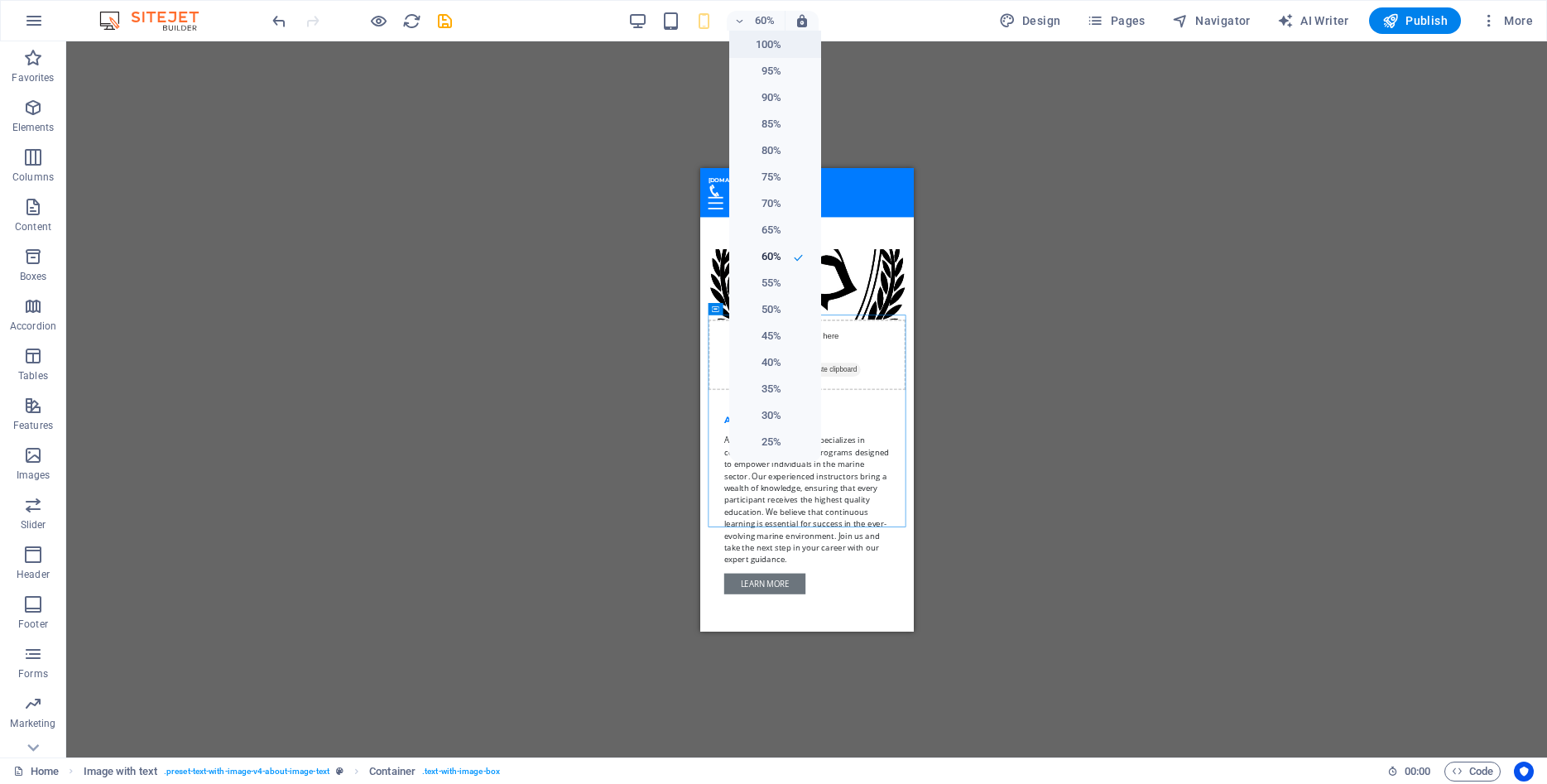
click at [780, 46] on h6 "100%" at bounding box center [760, 44] width 42 height 20
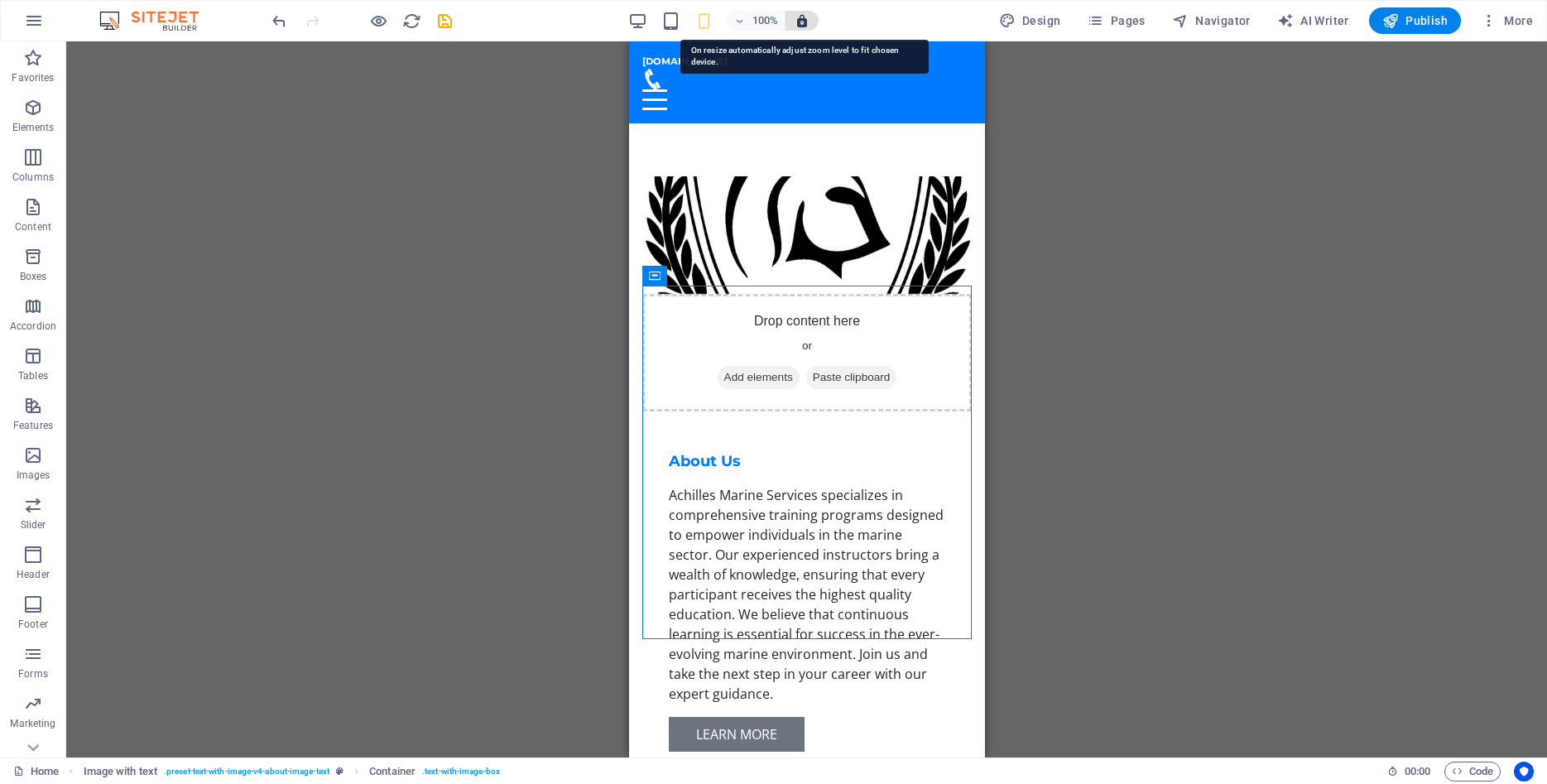
click at [808, 20] on icon "button" at bounding box center [802, 20] width 15 height 15
click at [808, 25] on icon "button" at bounding box center [802, 20] width 15 height 15
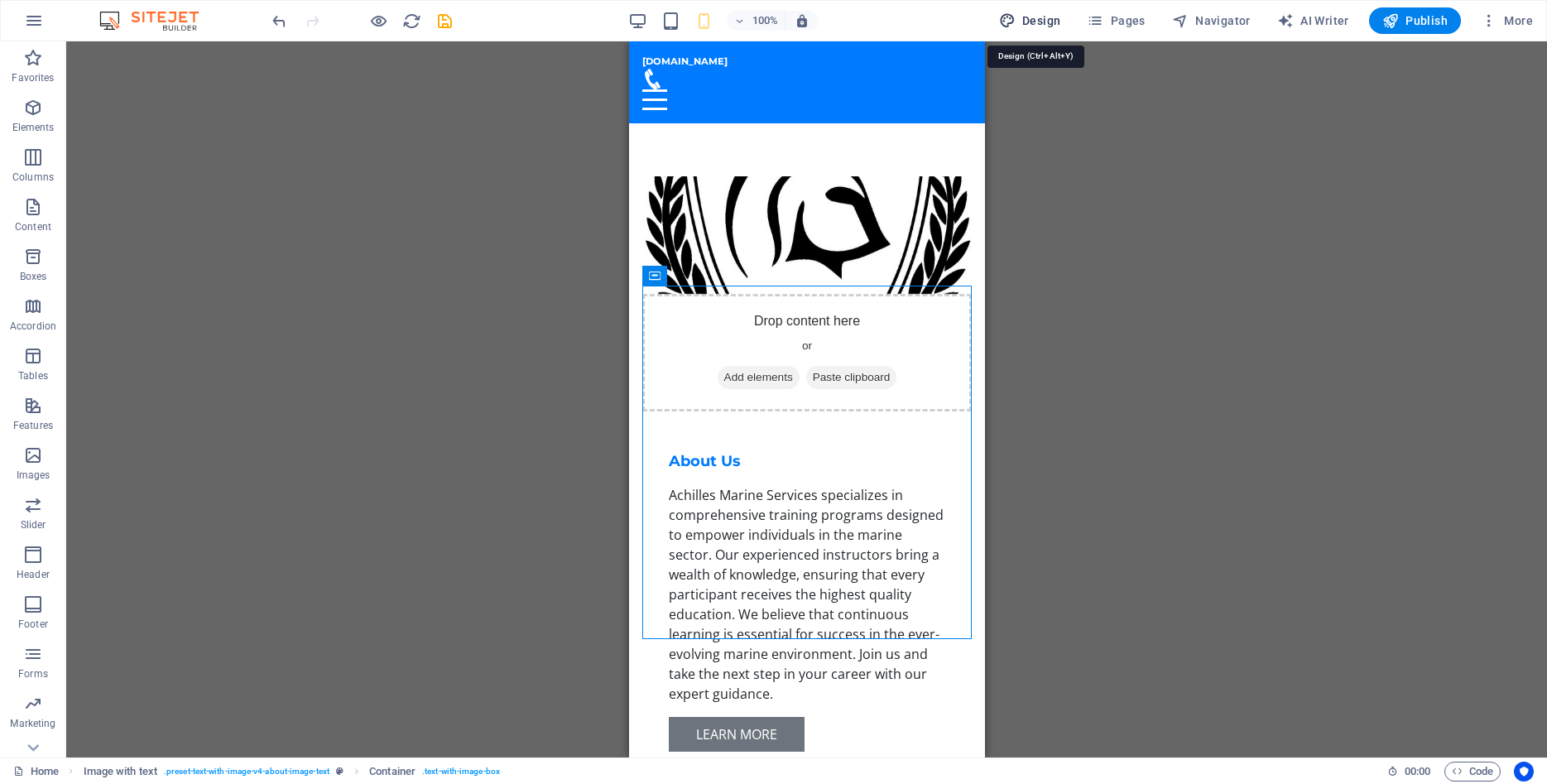
click at [1035, 14] on span "Design" at bounding box center [1030, 20] width 62 height 17
click at [831, 294] on div "Drop content here or Add elements Paste clipboard" at bounding box center [807, 352] width 329 height 117
select select "px"
select select "200"
select select "px"
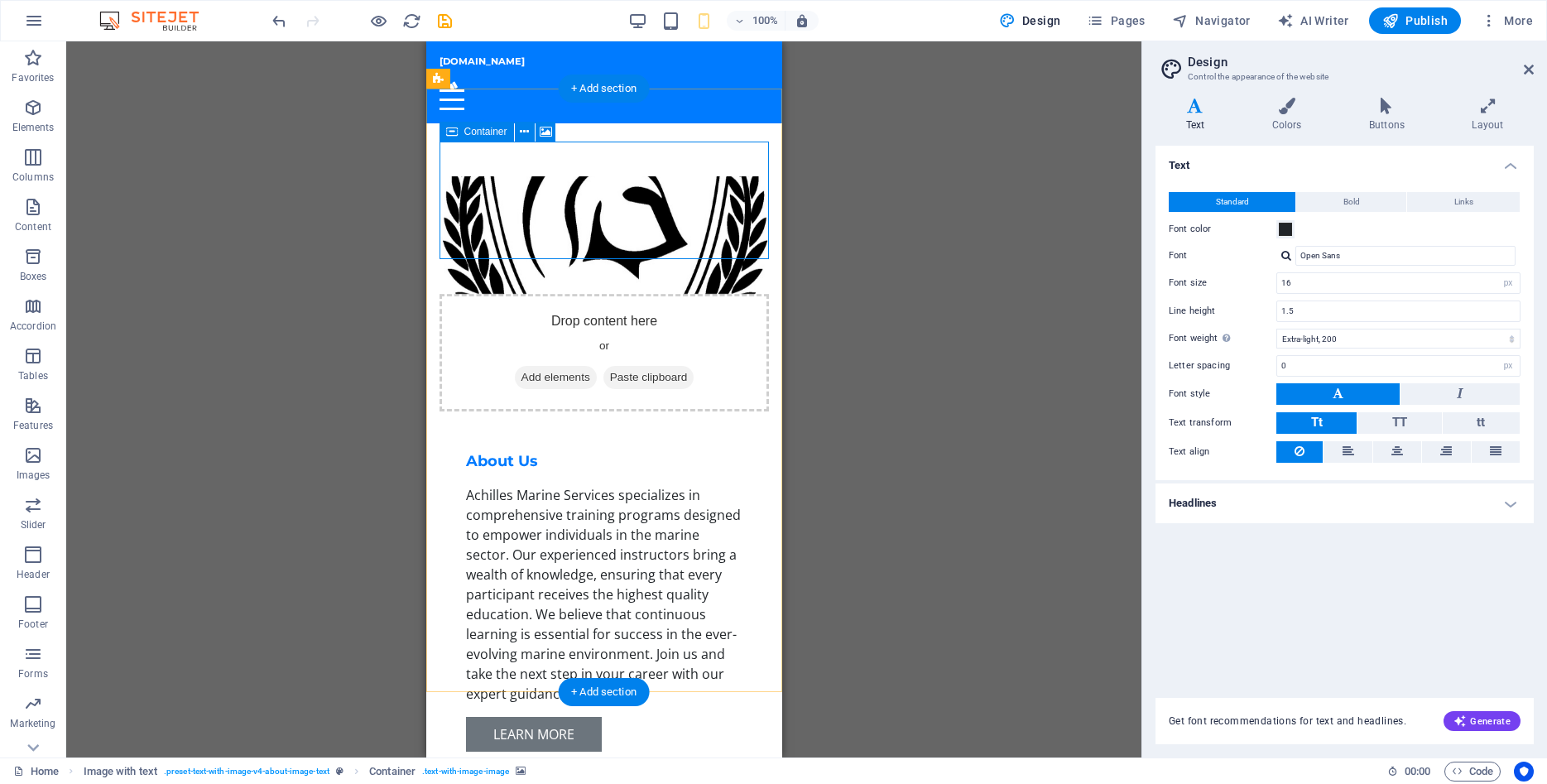
click at [684, 365] on span "Paste clipboard" at bounding box center [648, 377] width 91 height 23
click at [607, 294] on div "Drop content here or Add elements Paste clipboard" at bounding box center [604, 352] width 329 height 117
click at [575, 294] on div "Drop content here or Add elements Paste clipboard" at bounding box center [604, 352] width 329 height 117
click at [530, 294] on div "Drop content here or Add elements Paste clipboard" at bounding box center [604, 352] width 329 height 117
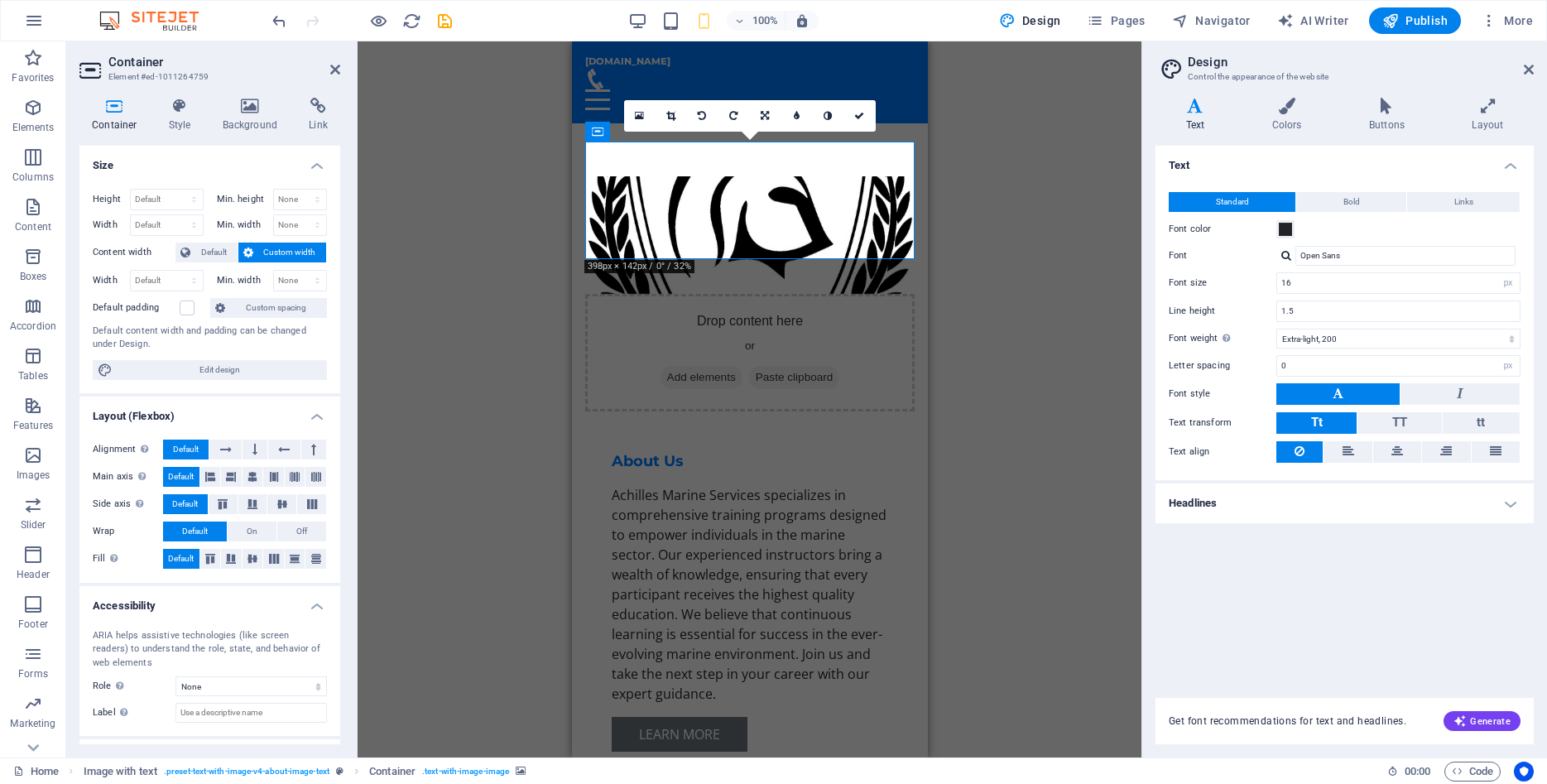
drag, startPoint x: 216, startPoint y: 686, endPoint x: 105, endPoint y: 588, distance: 148.1
click at [105, 588] on h4 "Accessibility" at bounding box center [209, 601] width 260 height 30
click at [226, 726] on div "Size Height Default px rem % vh vw Min. height None px rem % vh vw Width Defaul…" at bounding box center [209, 445] width 260 height 598
click at [470, 773] on span ". text-with-image-image" at bounding box center [465, 771] width 87 height 20
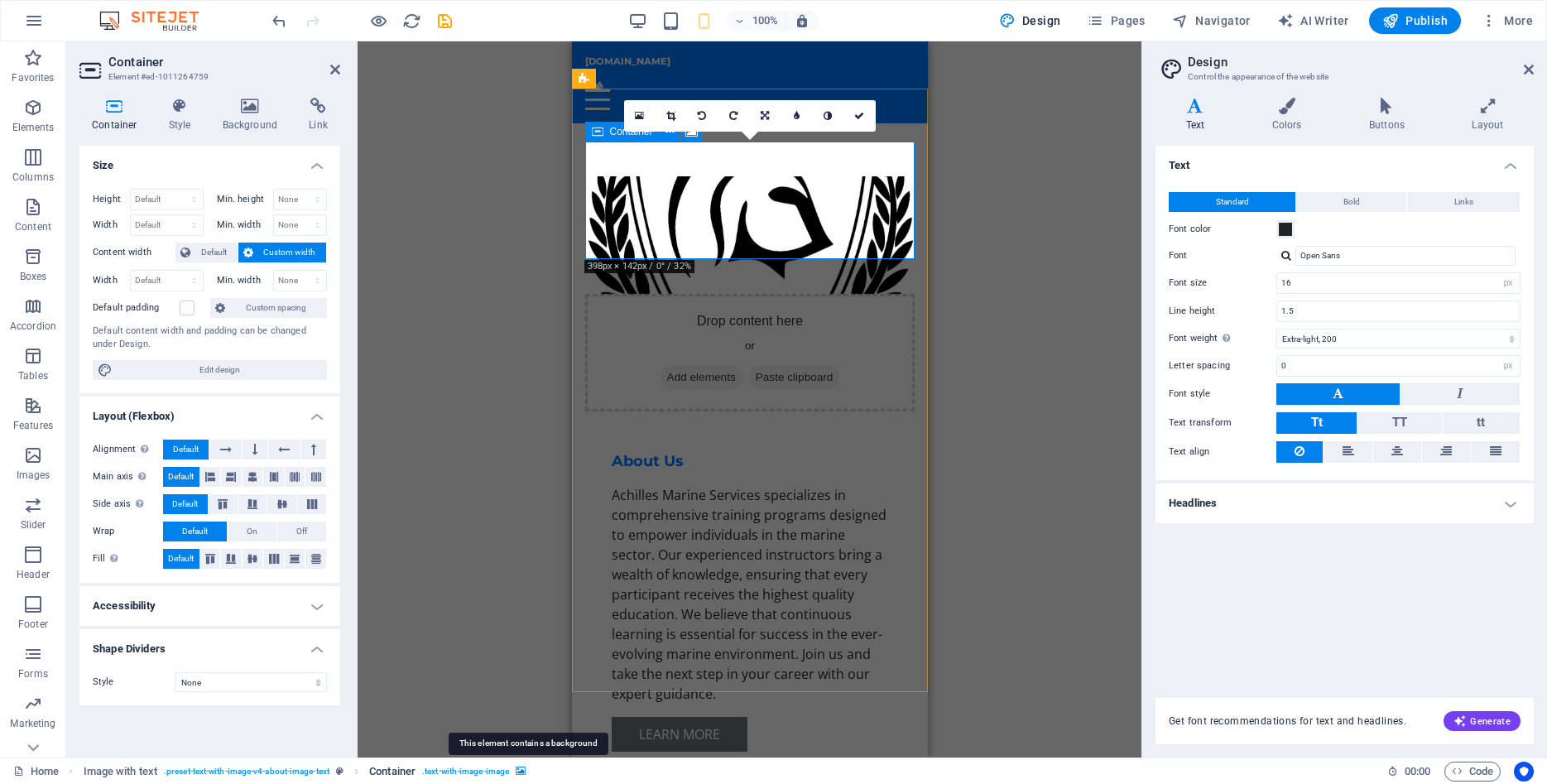
click at [526, 773] on icon "breadcrumb" at bounding box center [520, 771] width 10 height 9
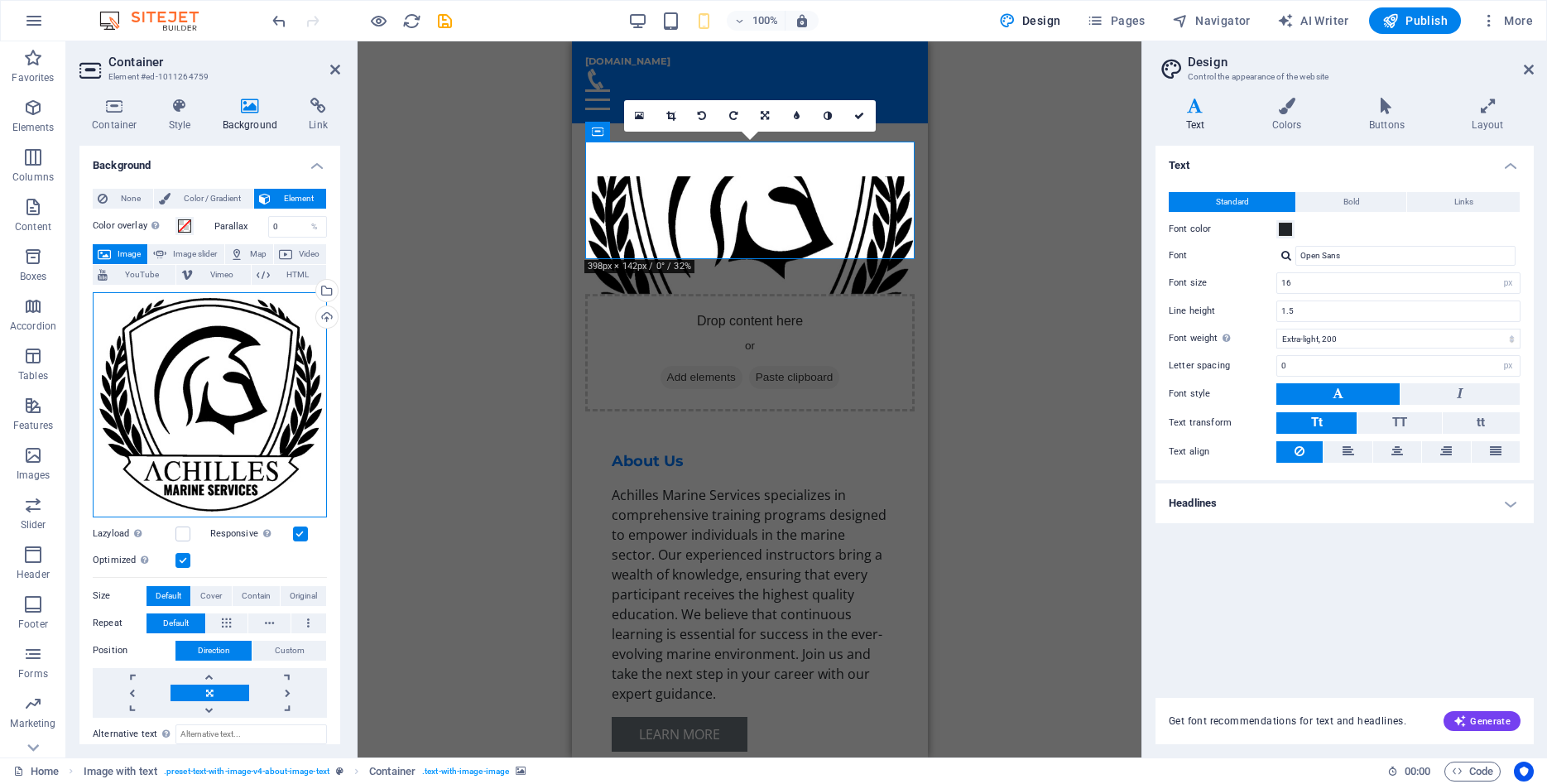
click at [207, 458] on div "Drag files here, click to choose files or select files from Files or our free s…" at bounding box center [210, 405] width 234 height 225
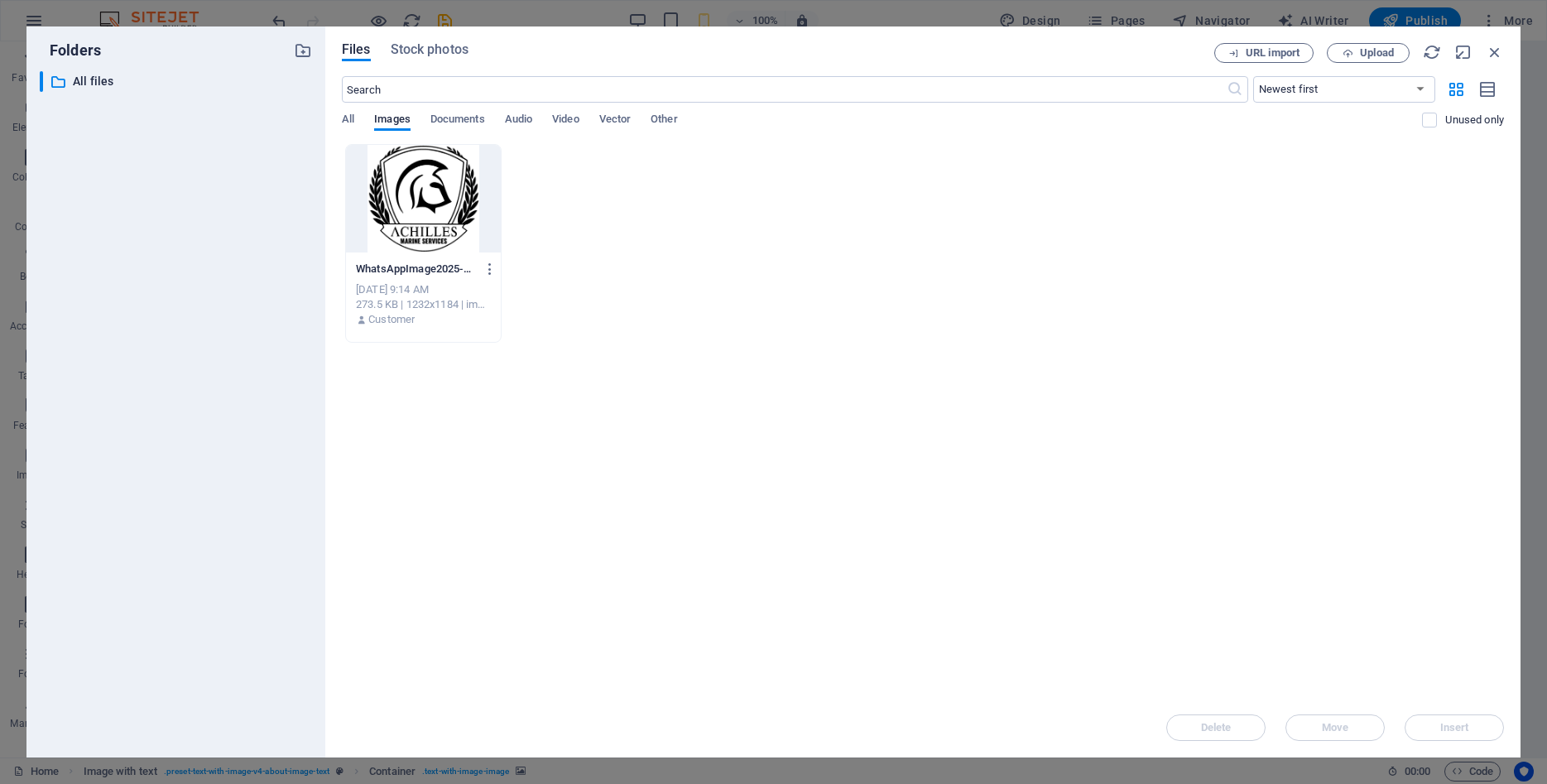
click at [444, 198] on div at bounding box center [423, 199] width 154 height 108
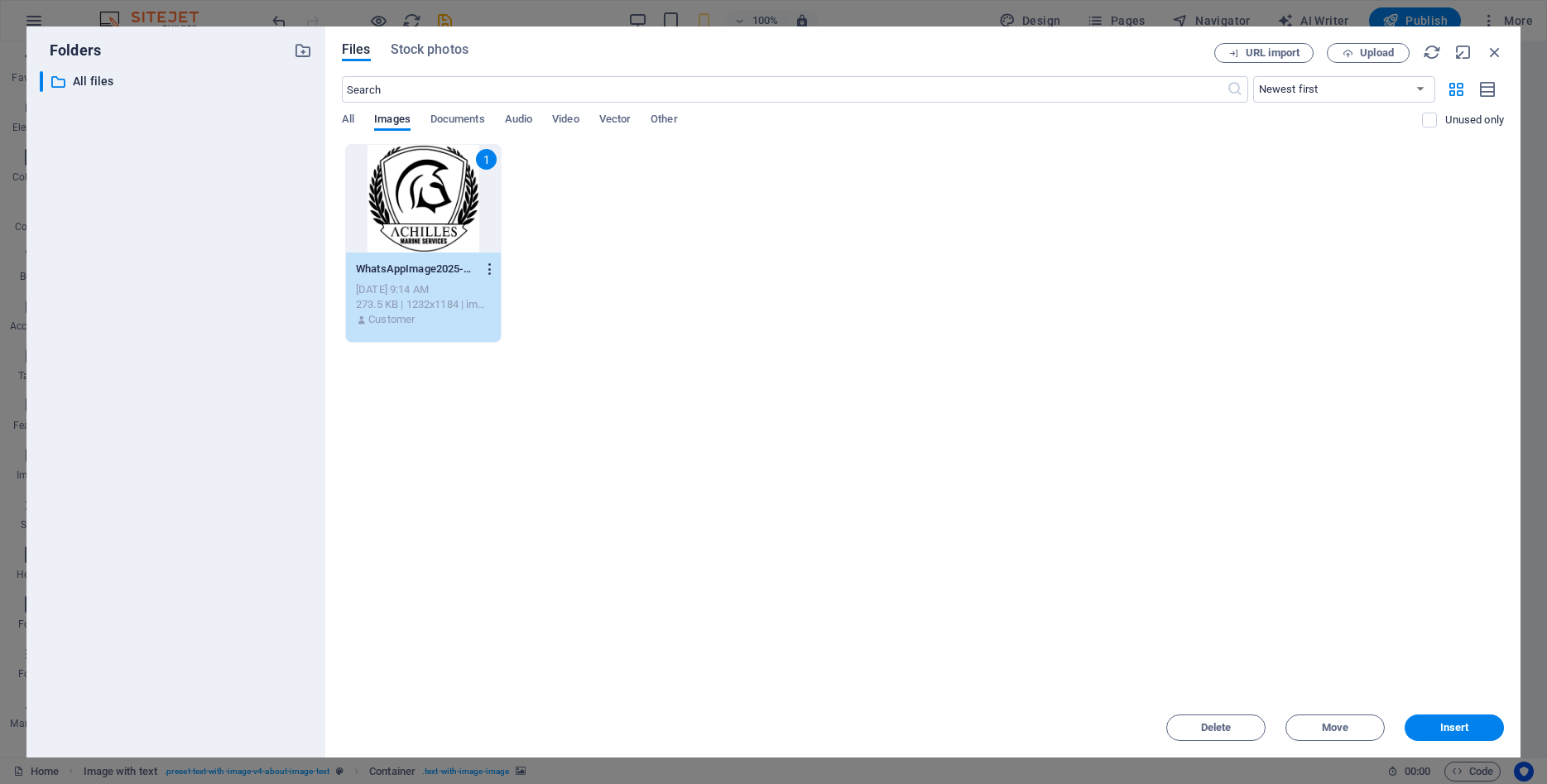
click at [486, 272] on icon "button" at bounding box center [490, 269] width 16 height 15
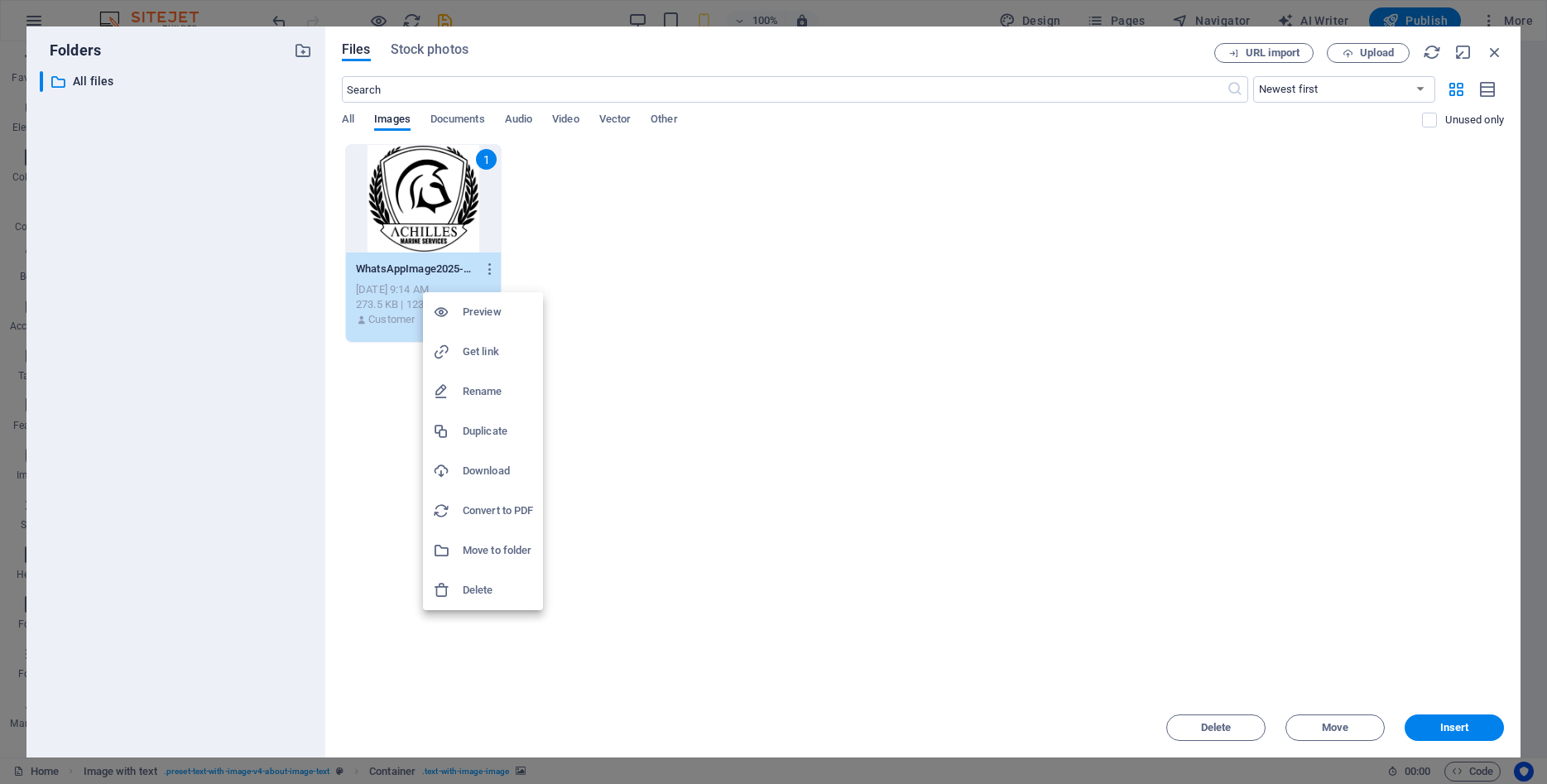
click at [270, 525] on div at bounding box center [773, 392] width 1547 height 784
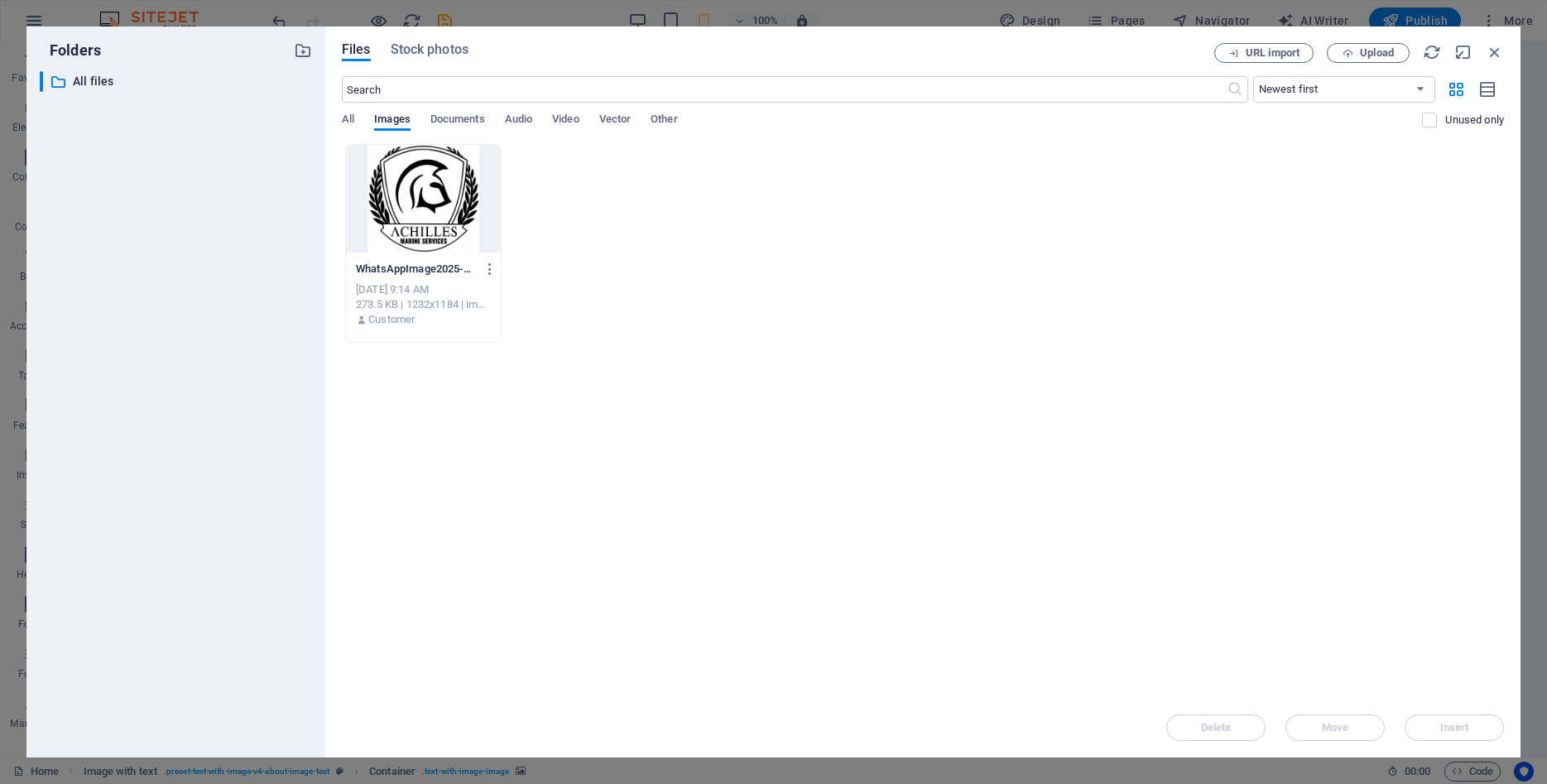
drag, startPoint x: 447, startPoint y: 118, endPoint x: 498, endPoint y: 123, distance: 51.2
click at [447, 117] on span "Documents" at bounding box center [458, 120] width 55 height 23
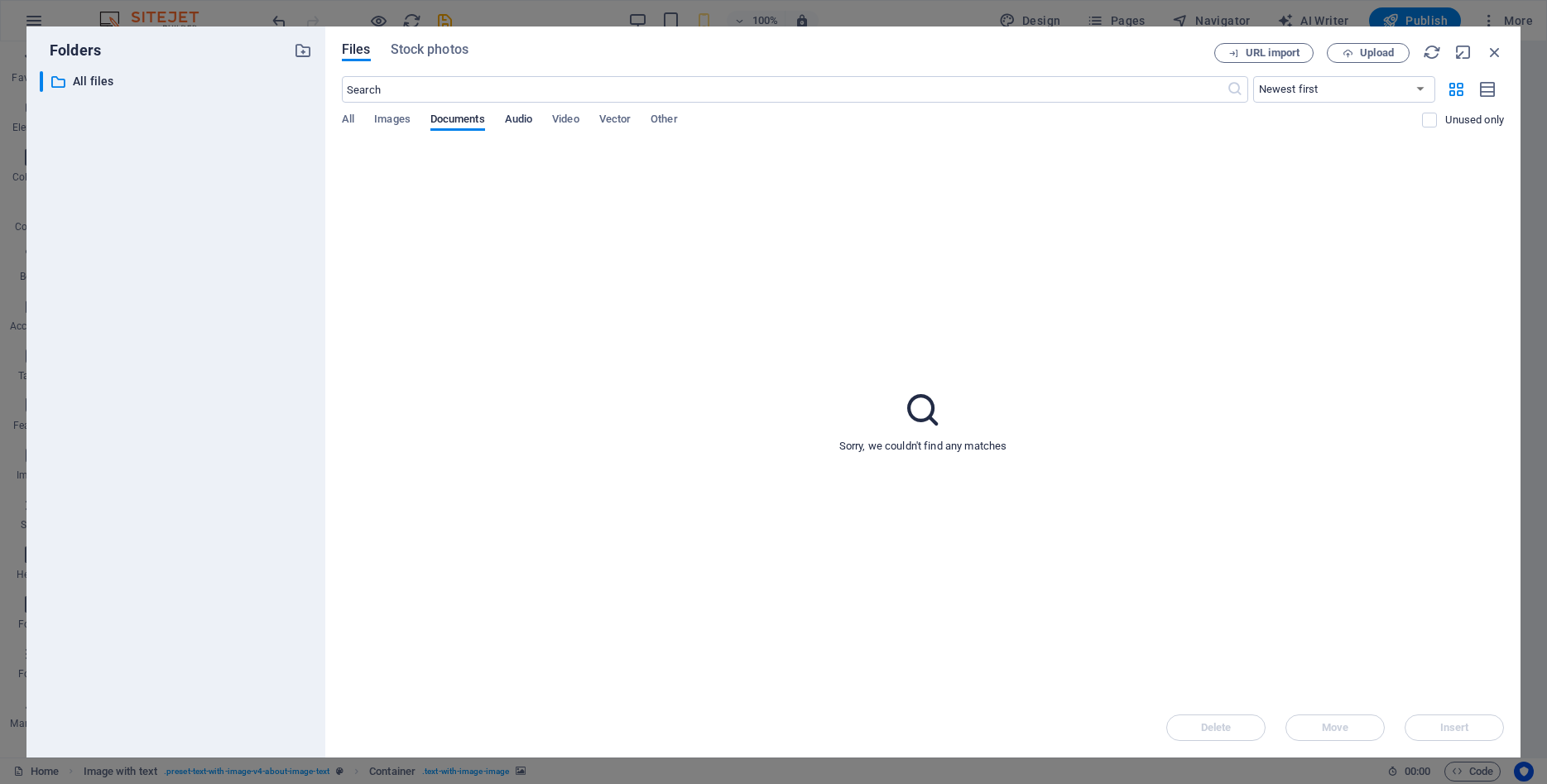
click at [521, 124] on span "Audio" at bounding box center [518, 120] width 27 height 23
click at [1500, 45] on icon "button" at bounding box center [1495, 52] width 19 height 19
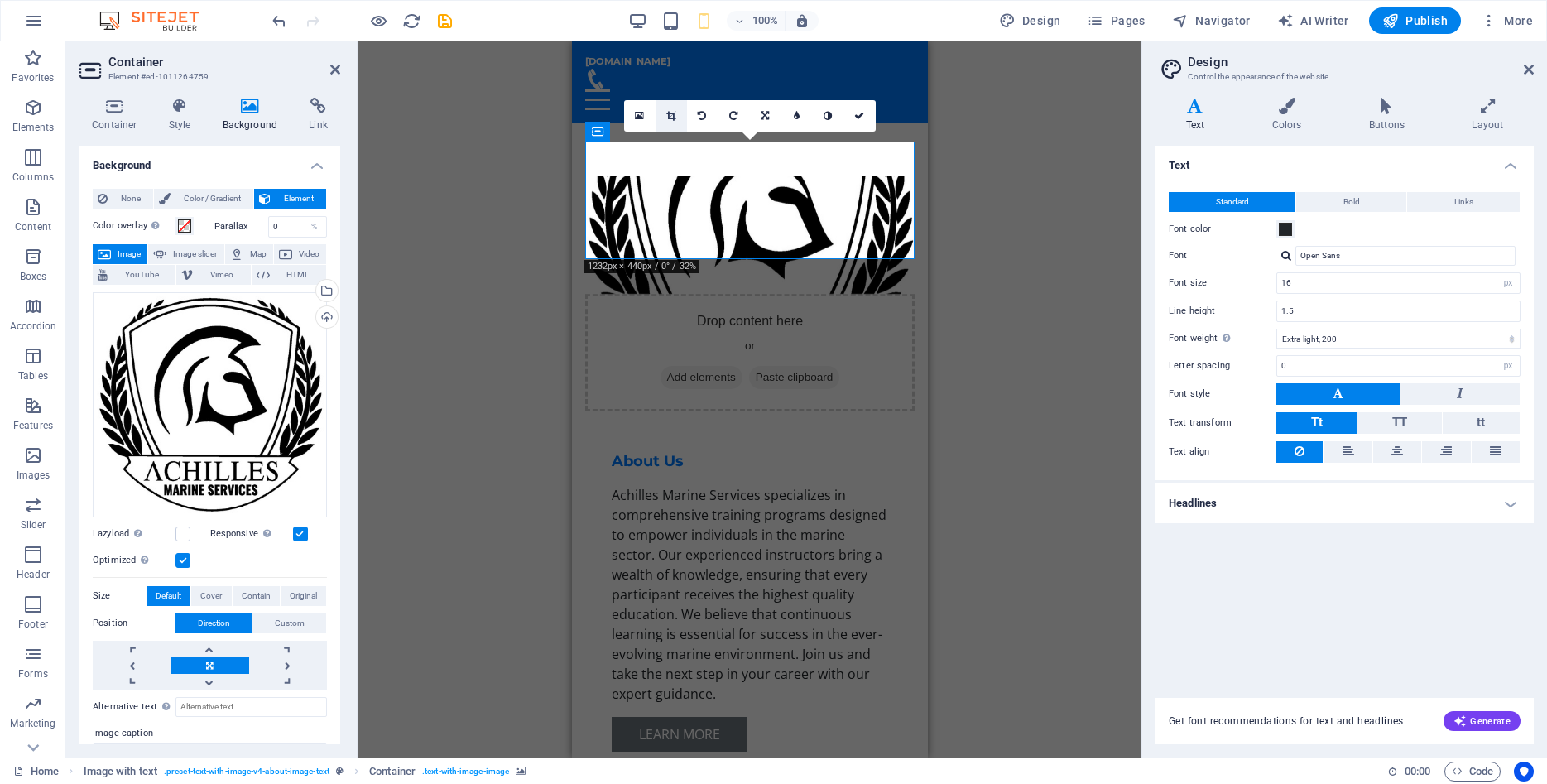
click at [675, 118] on icon at bounding box center [671, 115] width 9 height 10
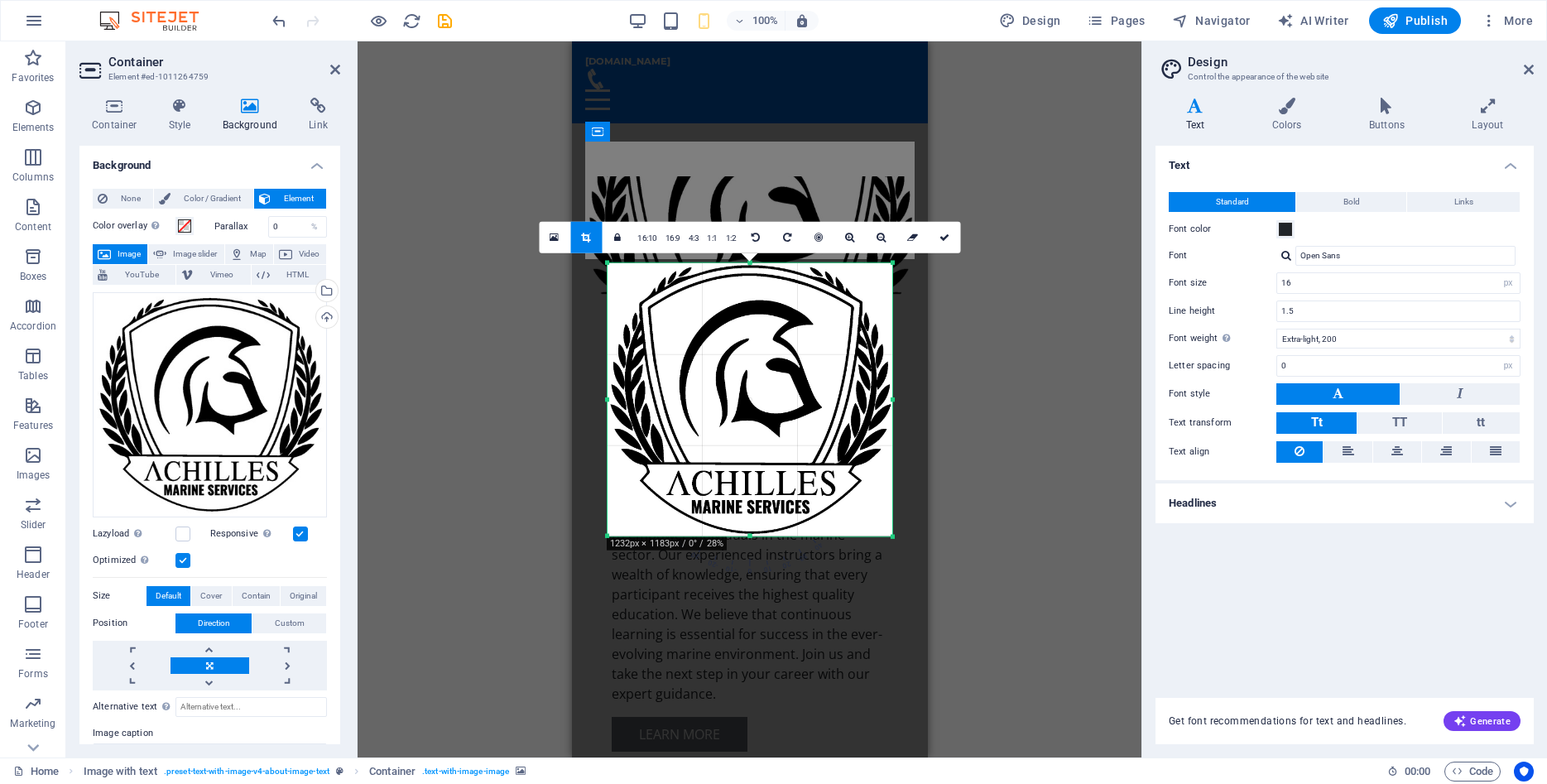
drag, startPoint x: 1090, startPoint y: 429, endPoint x: 1071, endPoint y: 427, distance: 19.1
click at [1089, 429] on div "Drag here to replace the existing content. Press “Ctrl” if you want to create a…" at bounding box center [749, 399] width 784 height 716
click at [777, 477] on div at bounding box center [750, 399] width 285 height 274
click at [930, 525] on div "Drag here to replace the existing content. Press “Ctrl” if you want to create a…" at bounding box center [749, 399] width 784 height 716
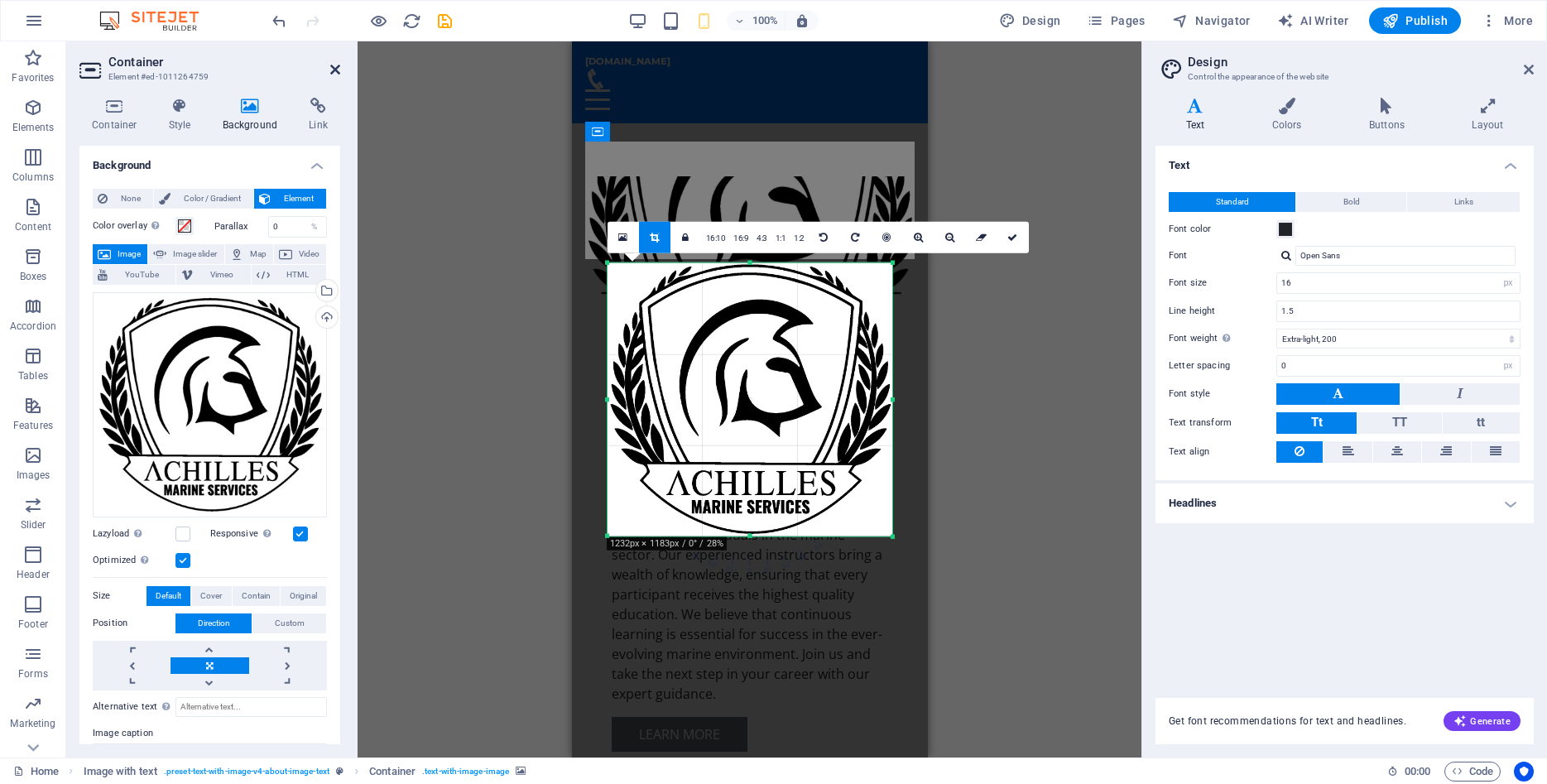
click at [335, 73] on icon at bounding box center [335, 70] width 10 height 13
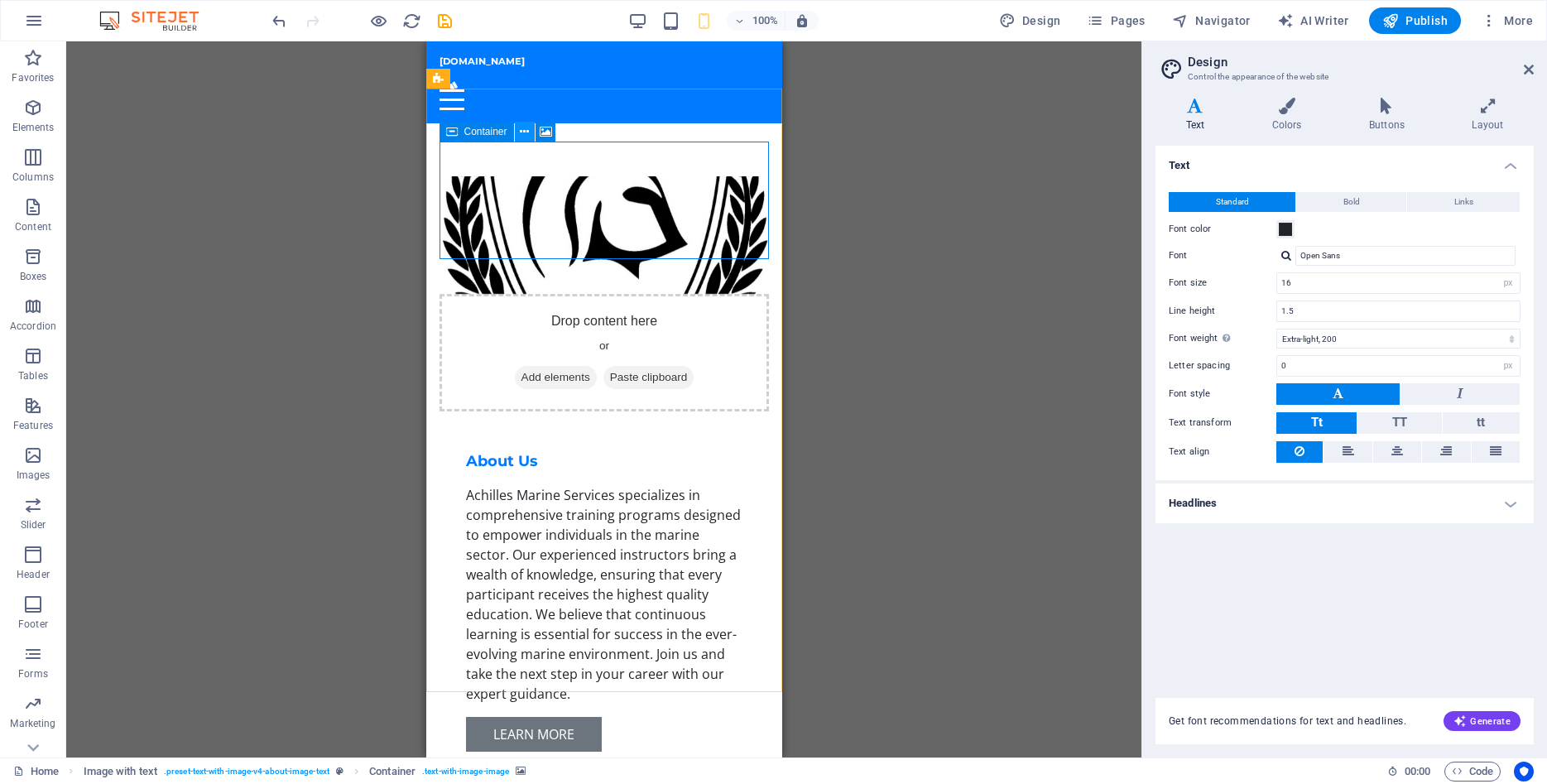
click at [523, 132] on icon at bounding box center [525, 132] width 9 height 18
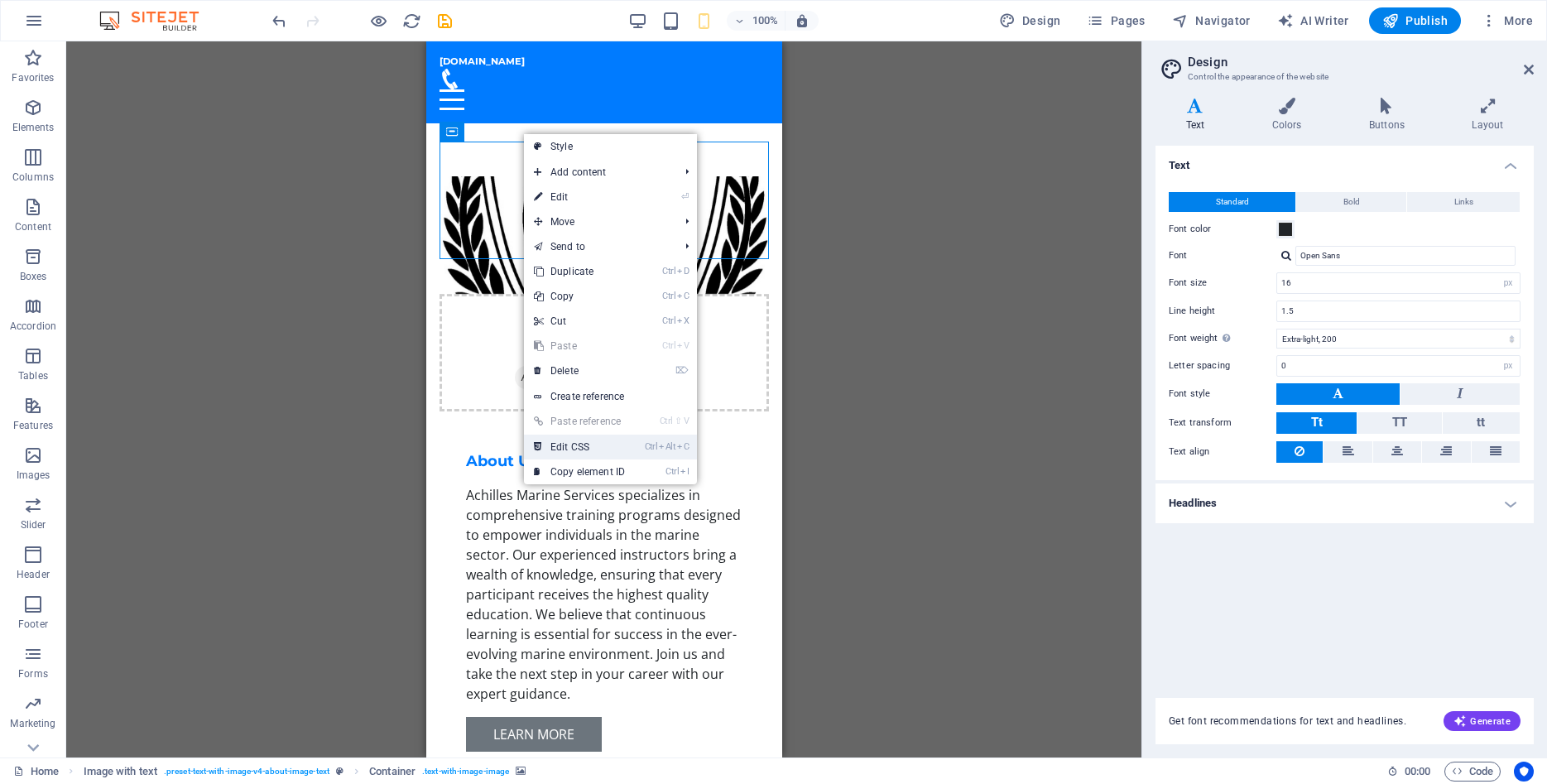
click at [580, 442] on link "Ctrl Alt C Edit CSS" at bounding box center [579, 446] width 111 height 25
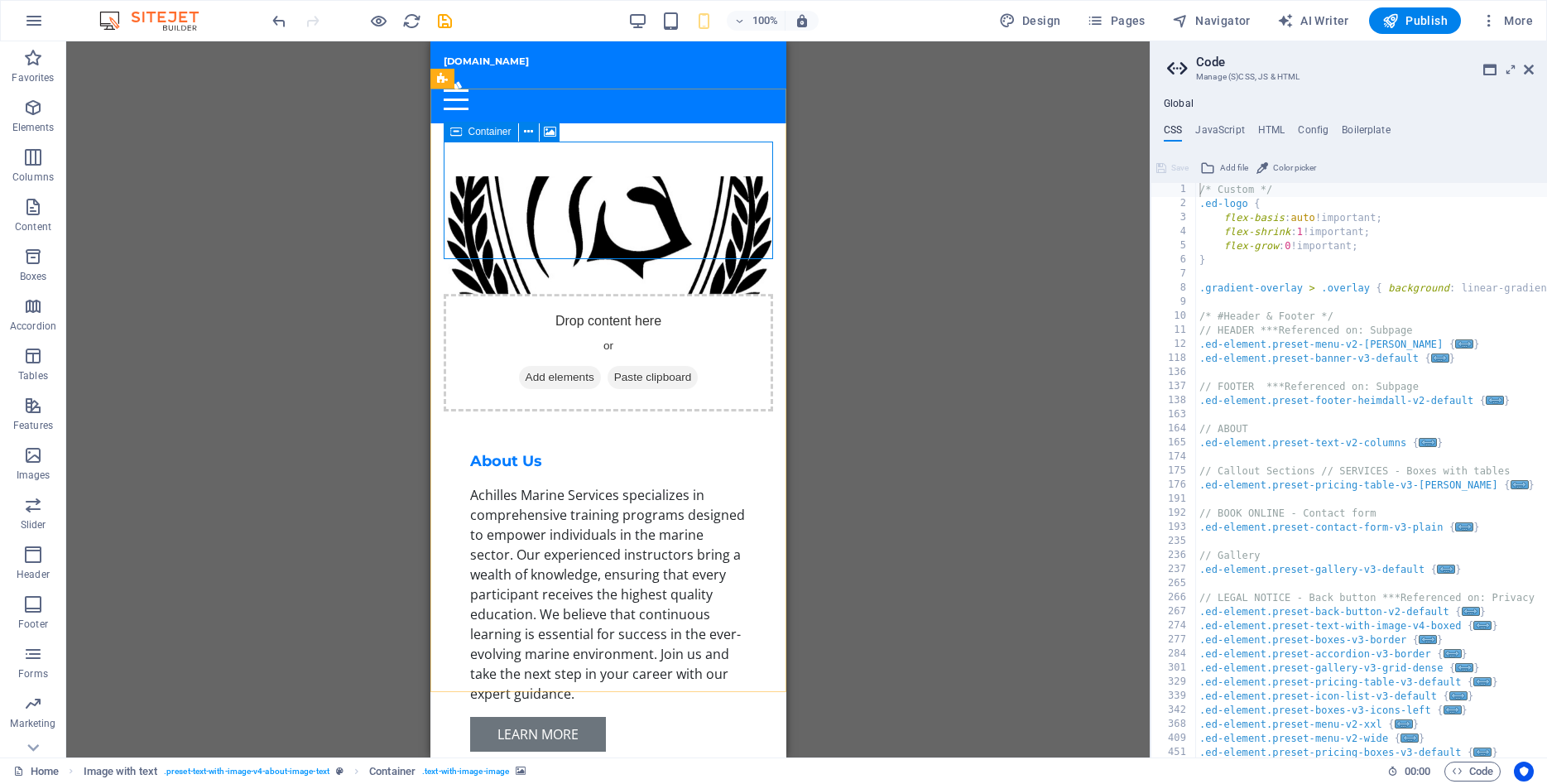
click at [486, 134] on span "Container" at bounding box center [490, 131] width 43 height 10
click at [460, 127] on icon at bounding box center [456, 131] width 11 height 20
click at [532, 131] on icon at bounding box center [528, 132] width 9 height 18
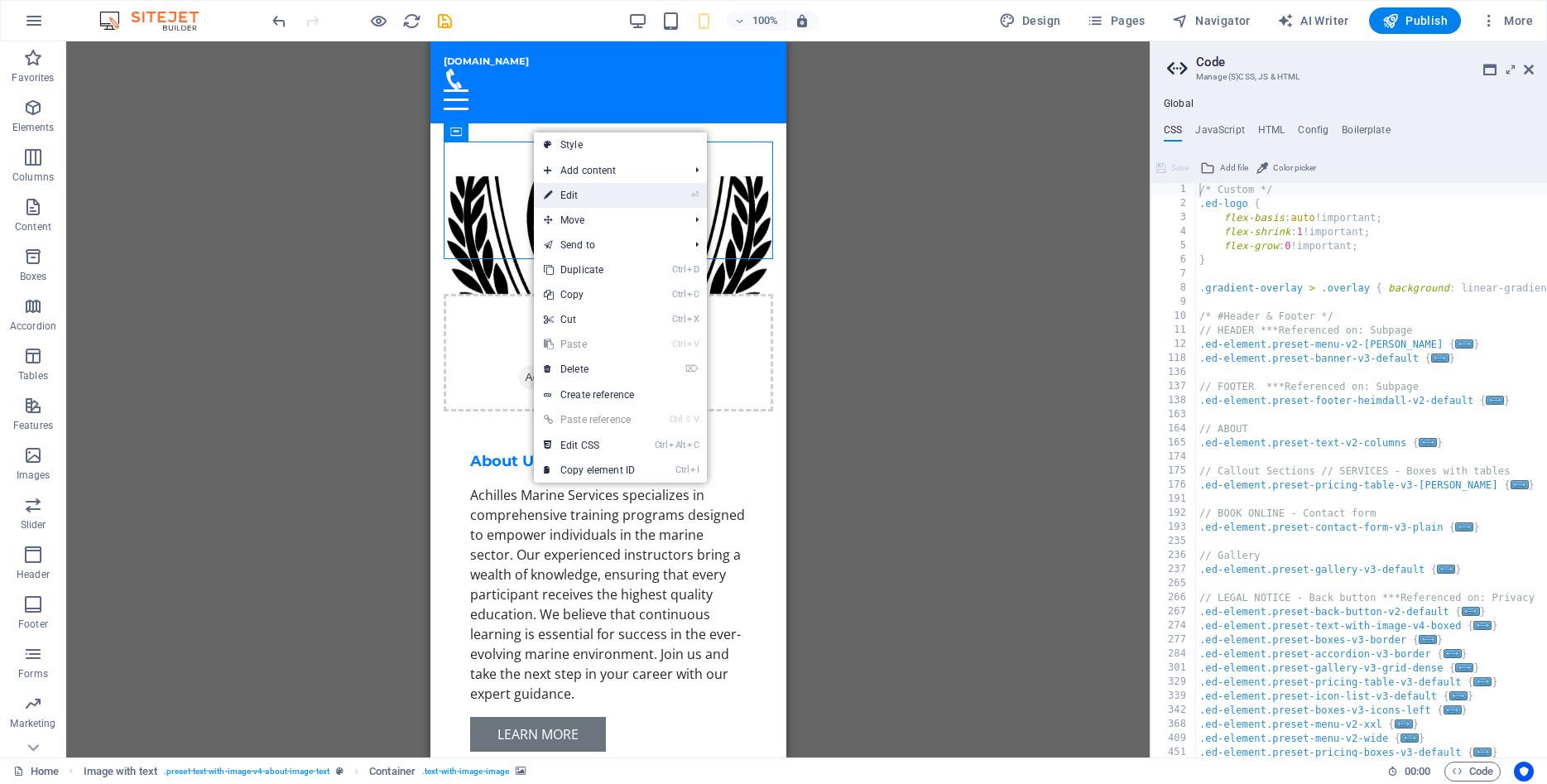
click at [577, 193] on link "⏎ Edit" at bounding box center [589, 195] width 111 height 25
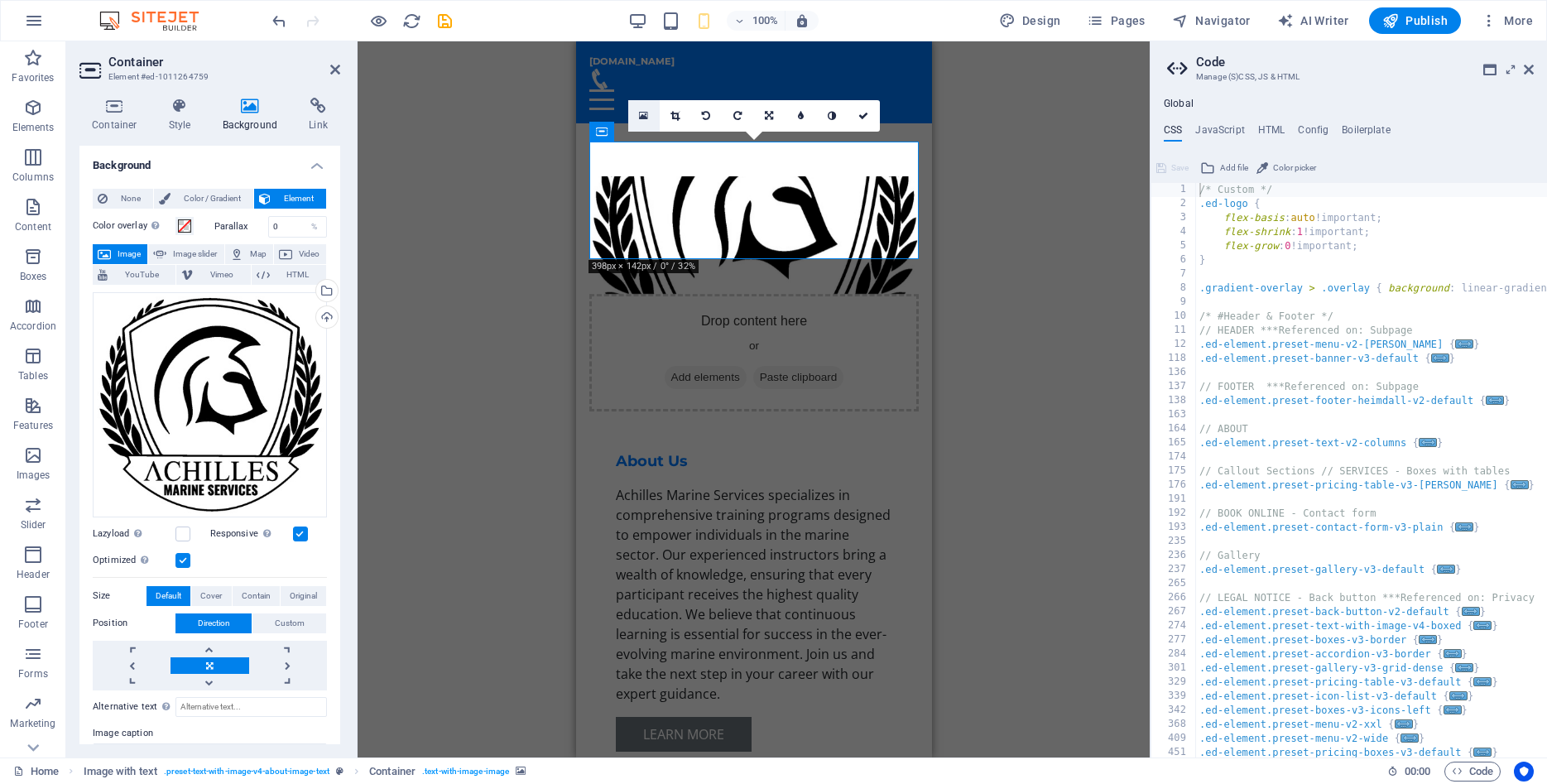
click at [647, 116] on icon at bounding box center [644, 115] width 9 height 11
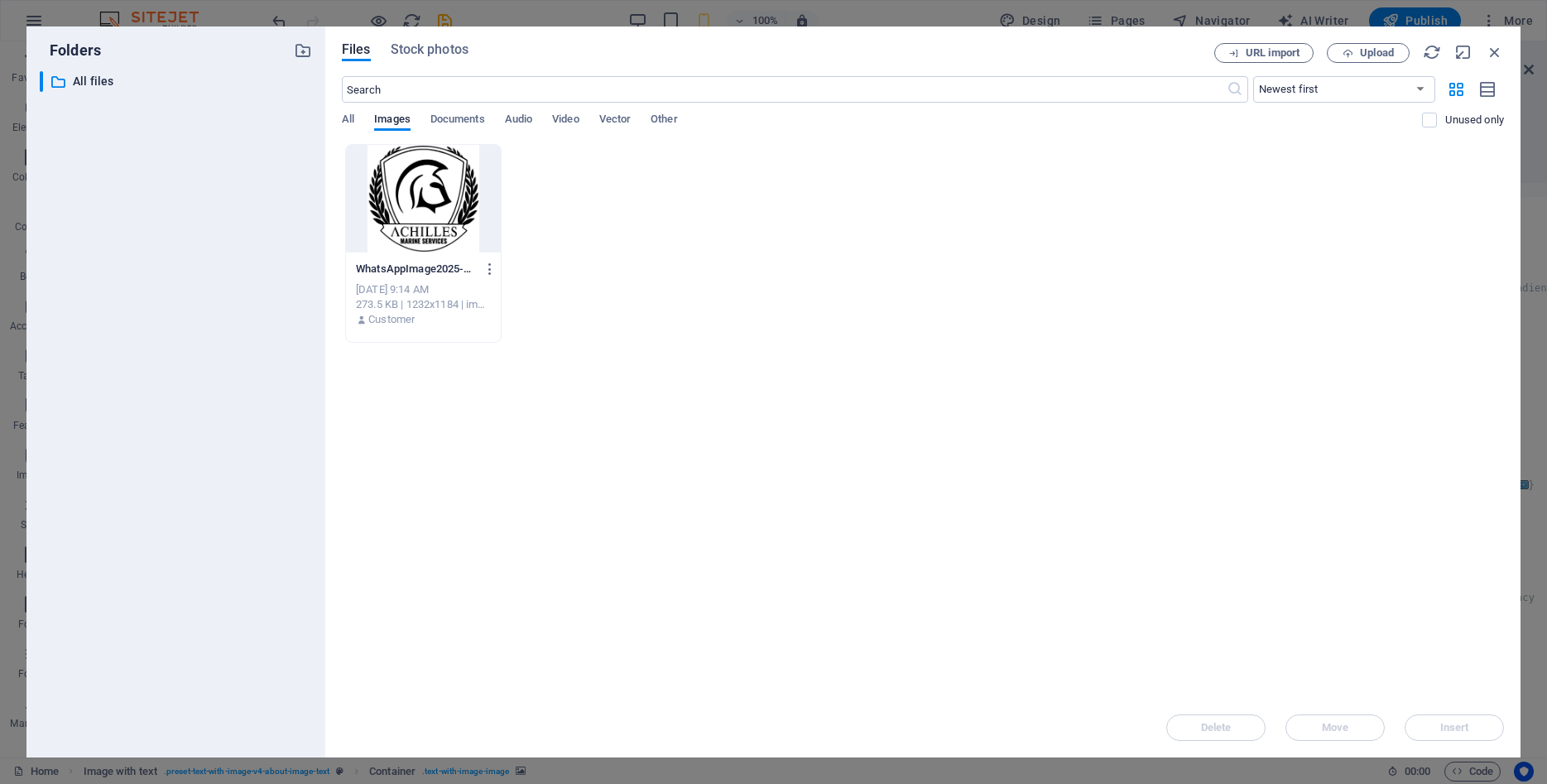
drag, startPoint x: 418, startPoint y: 211, endPoint x: 407, endPoint y: 192, distance: 22.0
click at [417, 211] on div at bounding box center [423, 199] width 154 height 108
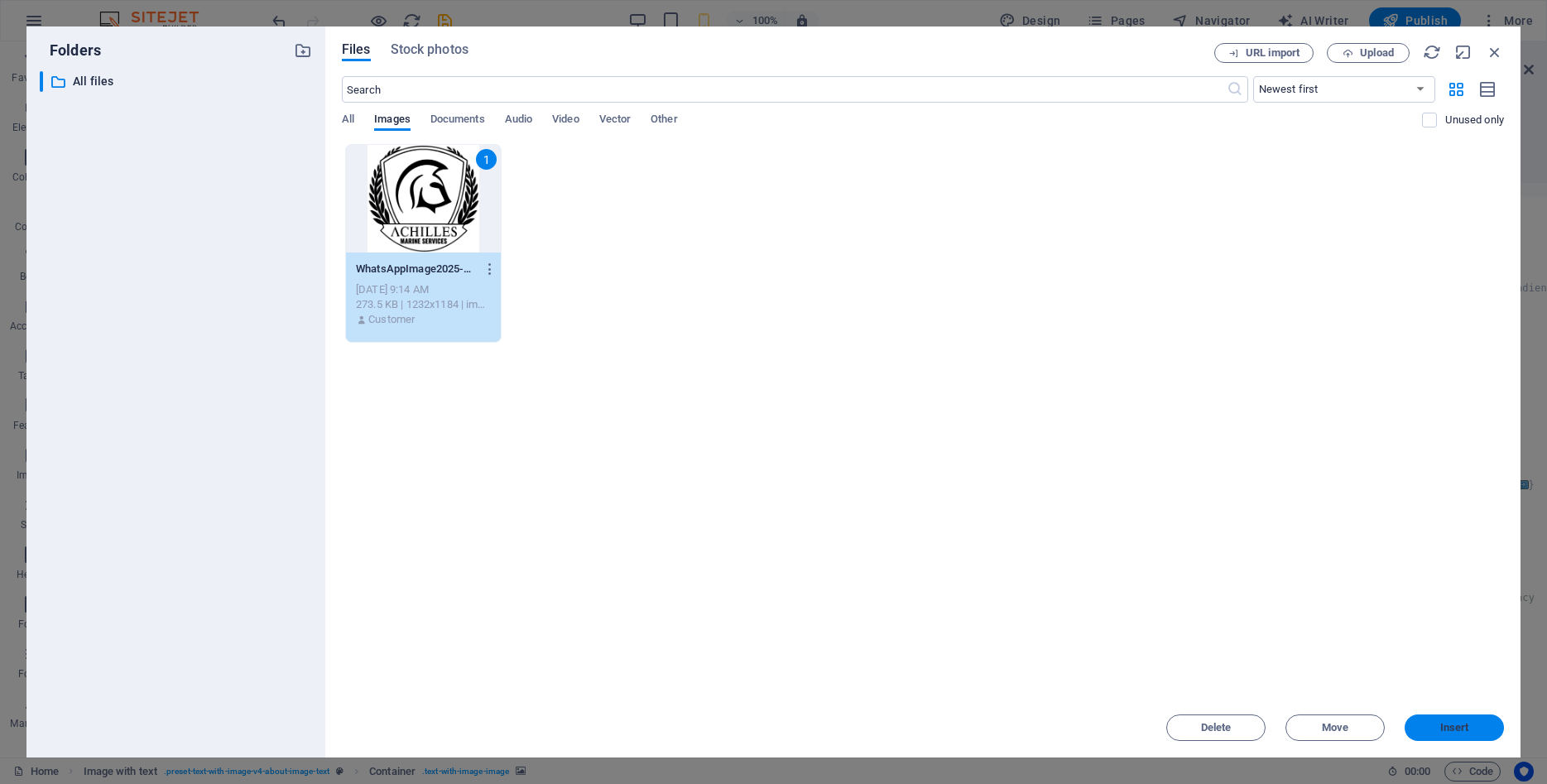
click at [1460, 730] on span "Insert" at bounding box center [1454, 727] width 29 height 10
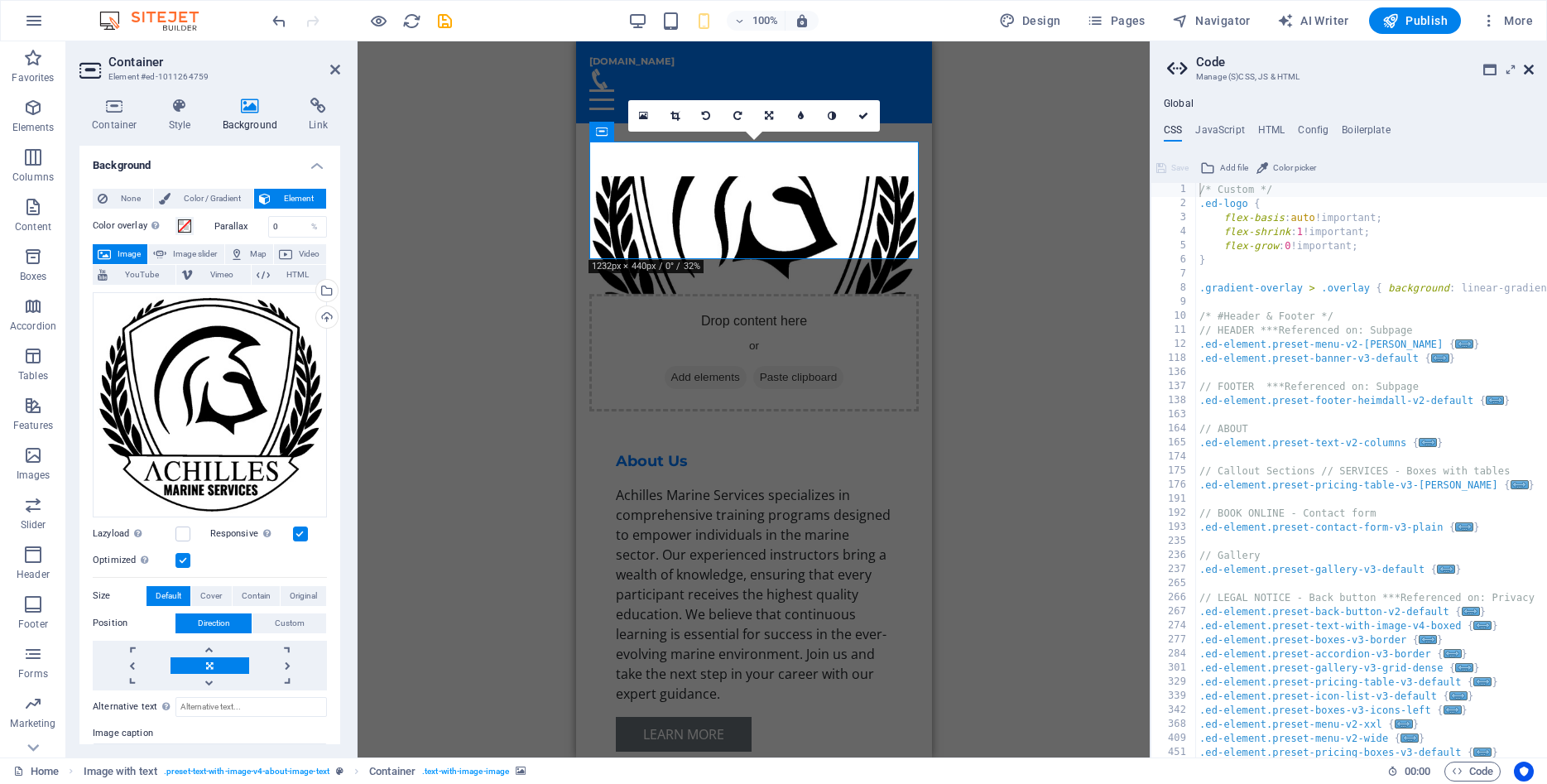
click at [1528, 66] on icon at bounding box center [1528, 70] width 10 height 13
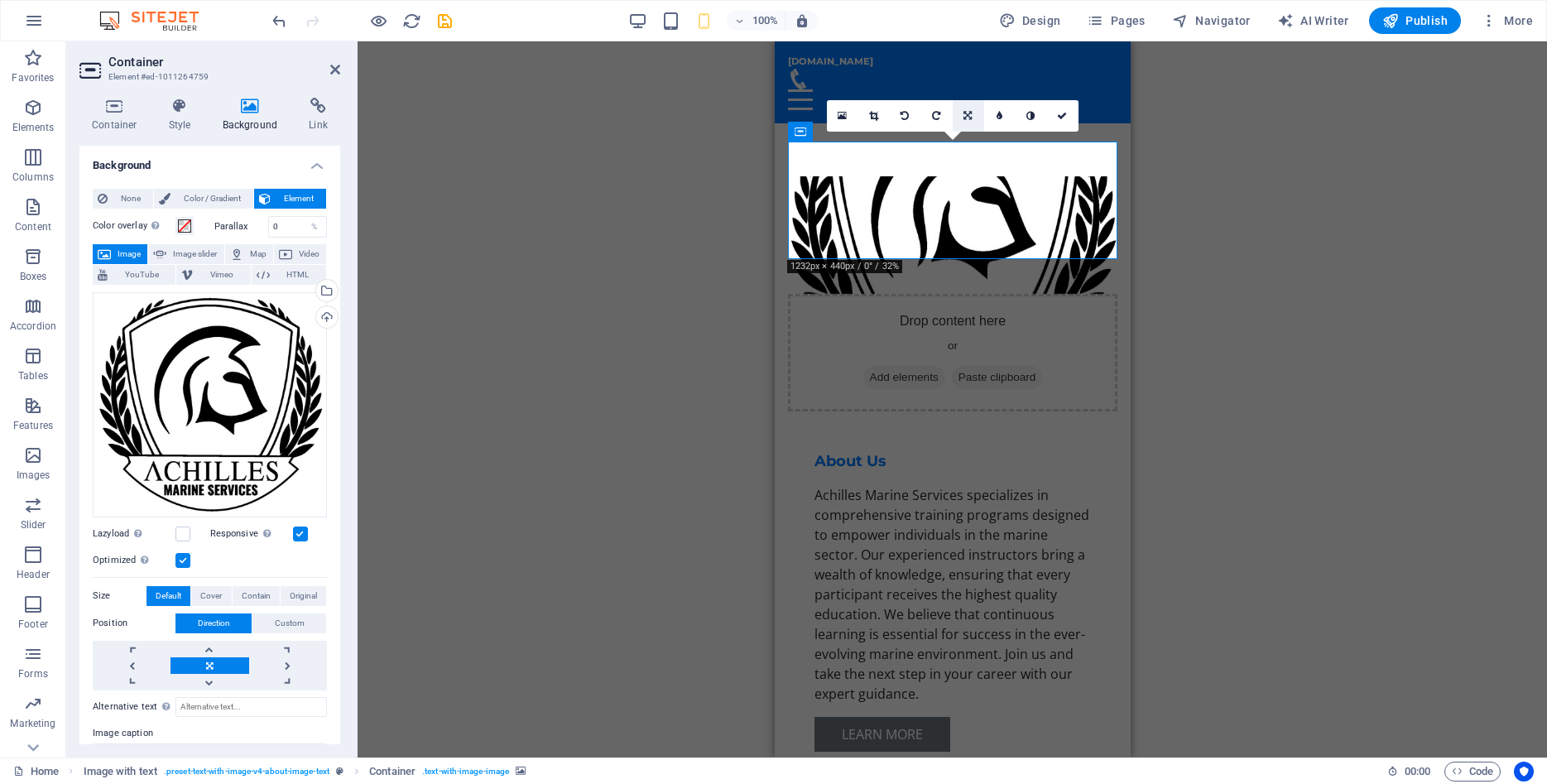
click at [967, 115] on icon at bounding box center [967, 115] width 8 height 10
click at [1004, 114] on icon at bounding box center [1000, 115] width 7 height 10
click at [967, 115] on icon at bounding box center [968, 115] width 7 height 10
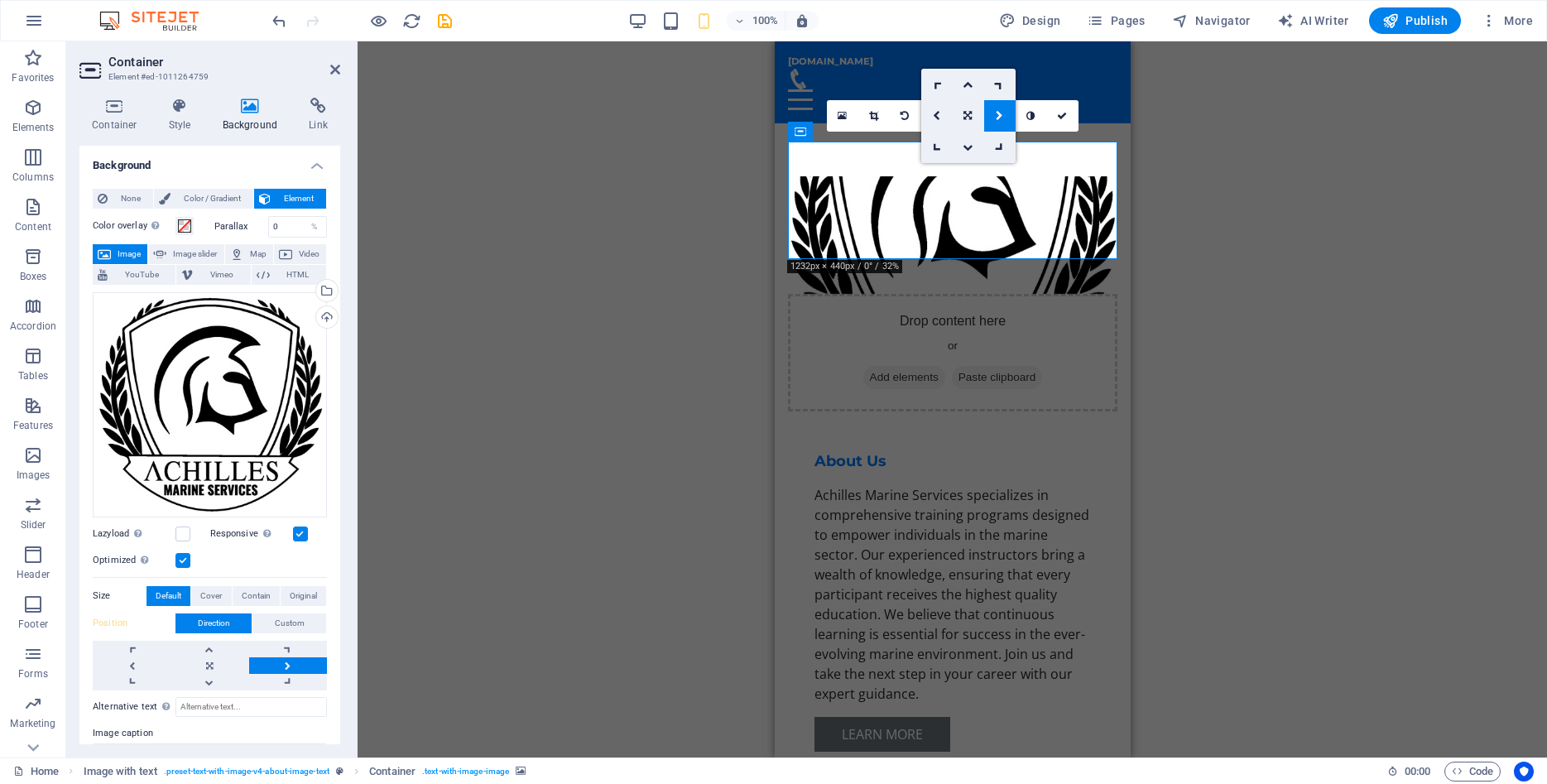
click at [997, 117] on icon at bounding box center [1000, 115] width 7 height 10
click at [997, 117] on icon at bounding box center [999, 115] width 6 height 10
click at [956, 115] on icon at bounding box center [955, 115] width 8 height 10
click at [905, 294] on div "Drop content here or Add elements Paste clipboard" at bounding box center [952, 352] width 329 height 117
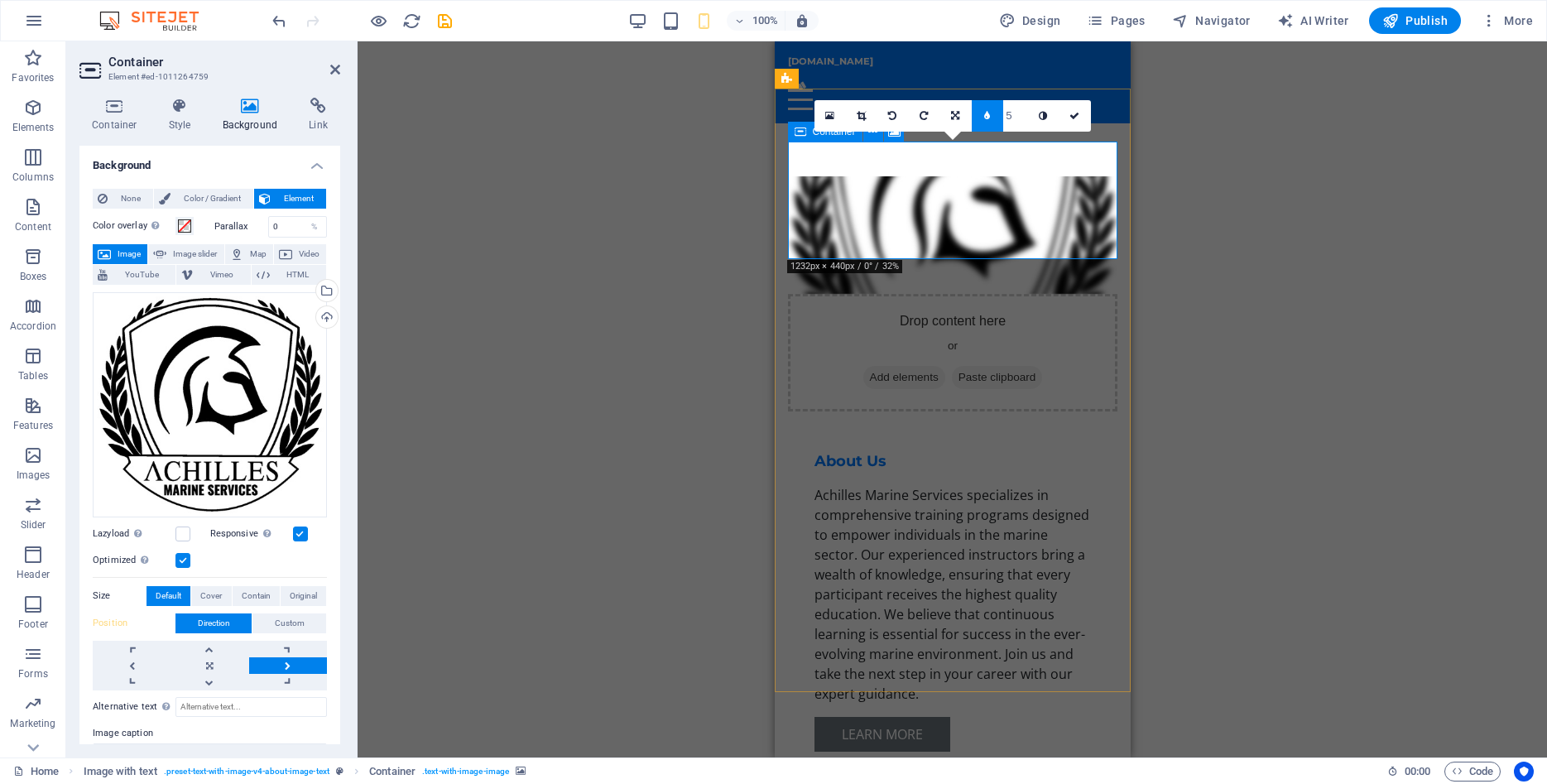
click at [954, 294] on div "Drop content here or Add elements Paste clipboard" at bounding box center [952, 352] width 329 height 117
click at [1007, 118] on input "5" at bounding box center [1016, 115] width 25 height 31
click at [984, 114] on link at bounding box center [988, 116] width 32 height 32
click at [965, 117] on icon at bounding box center [967, 115] width 8 height 10
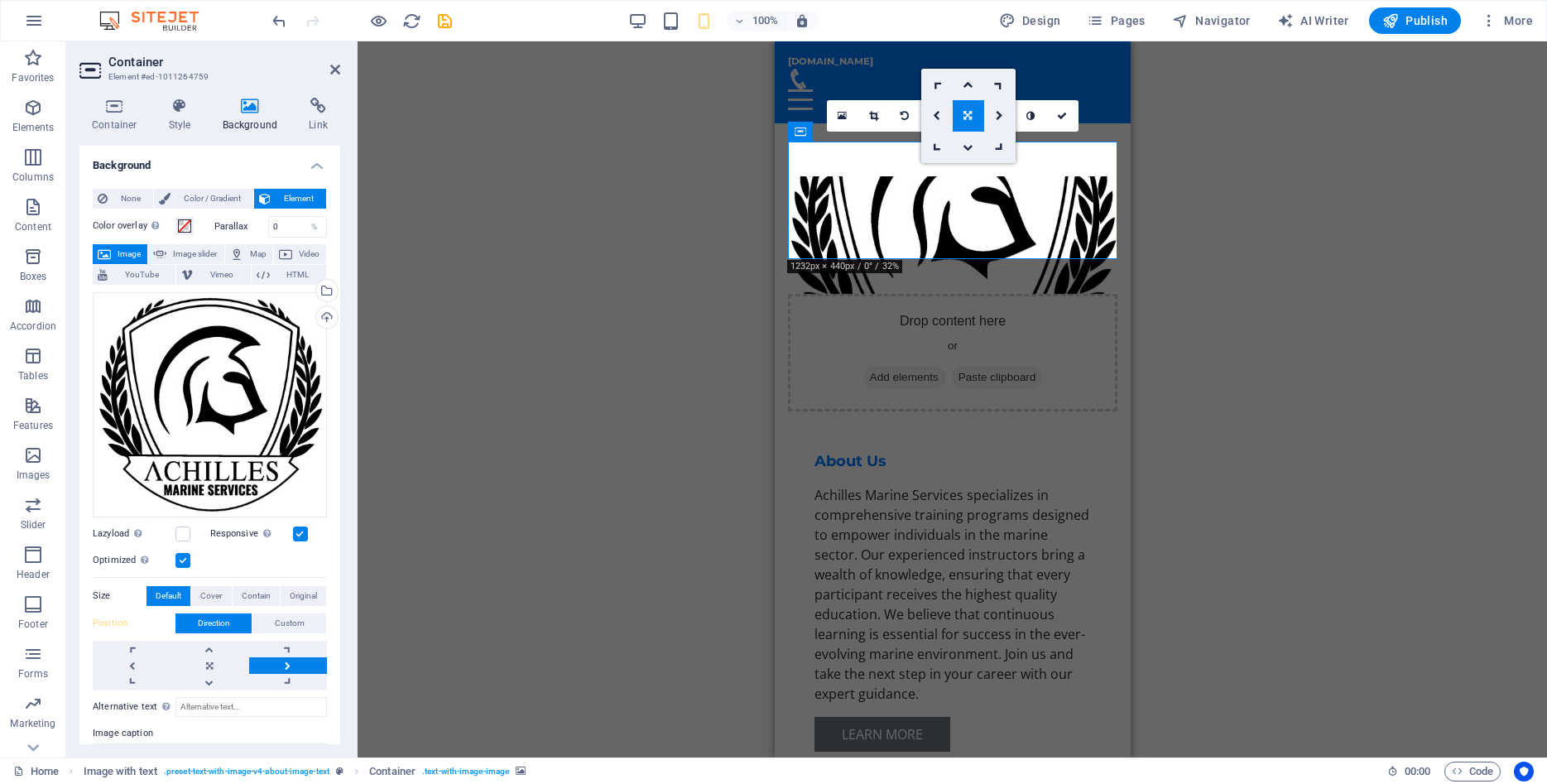
click at [967, 116] on icon at bounding box center [967, 115] width 8 height 10
click at [904, 116] on icon at bounding box center [904, 115] width 8 height 10
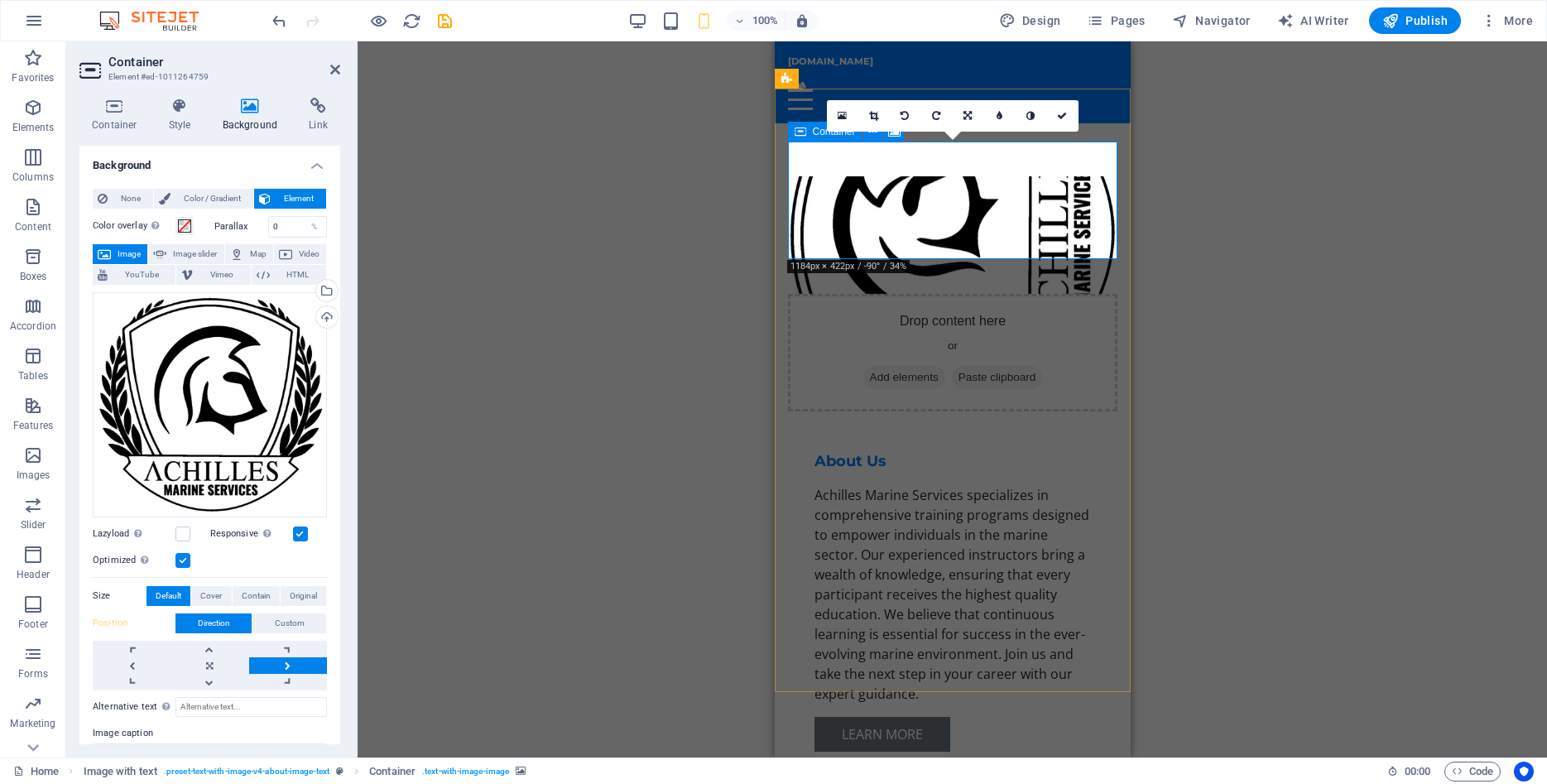
click at [925, 294] on div "Drop content here or Add elements Paste clipboard" at bounding box center [952, 352] width 329 height 117
click at [882, 365] on span "Add elements" at bounding box center [903, 377] width 82 height 23
click at [745, 530] on div "Drag here to replace the existing content. Press “Ctrl” if you want to create a…" at bounding box center [952, 399] width 1190 height 716
click at [657, 502] on div "Drag here to replace the existing content. Press “Ctrl” if you want to create a…" at bounding box center [952, 399] width 1190 height 716
click at [887, 717] on div "Learn More" at bounding box center [952, 734] width 276 height 34
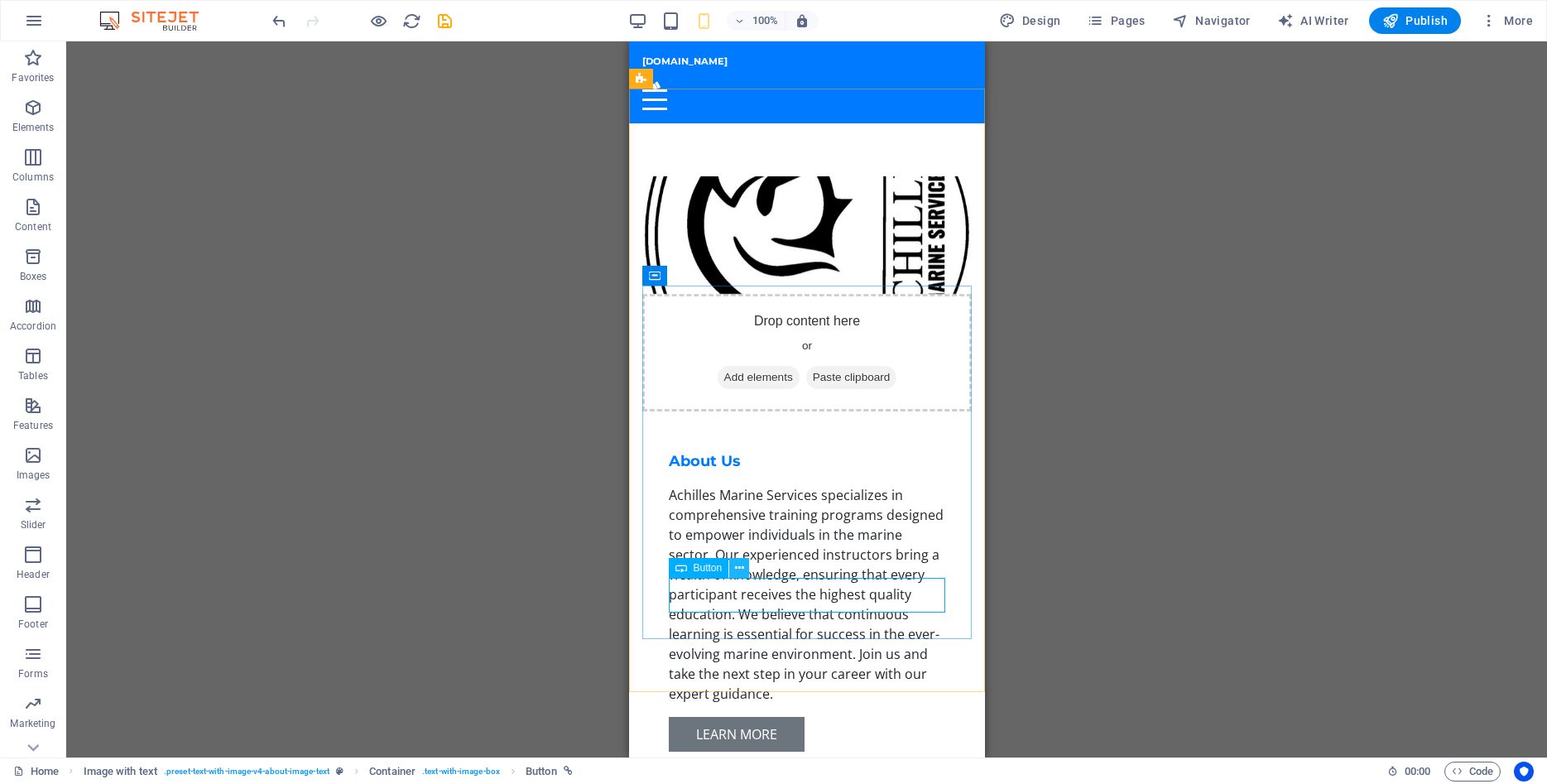
click at [739, 568] on icon at bounding box center [740, 568] width 9 height 18
click at [834, 717] on div "Learn More" at bounding box center [806, 734] width 276 height 34
click at [742, 567] on icon at bounding box center [740, 568] width 9 height 18
click at [534, 573] on div "Drag here to replace the existing content. Press “Ctrl” if you want to create a…" at bounding box center [807, 399] width 1481 height 716
click at [840, 365] on span "Paste clipboard" at bounding box center [851, 377] width 91 height 23
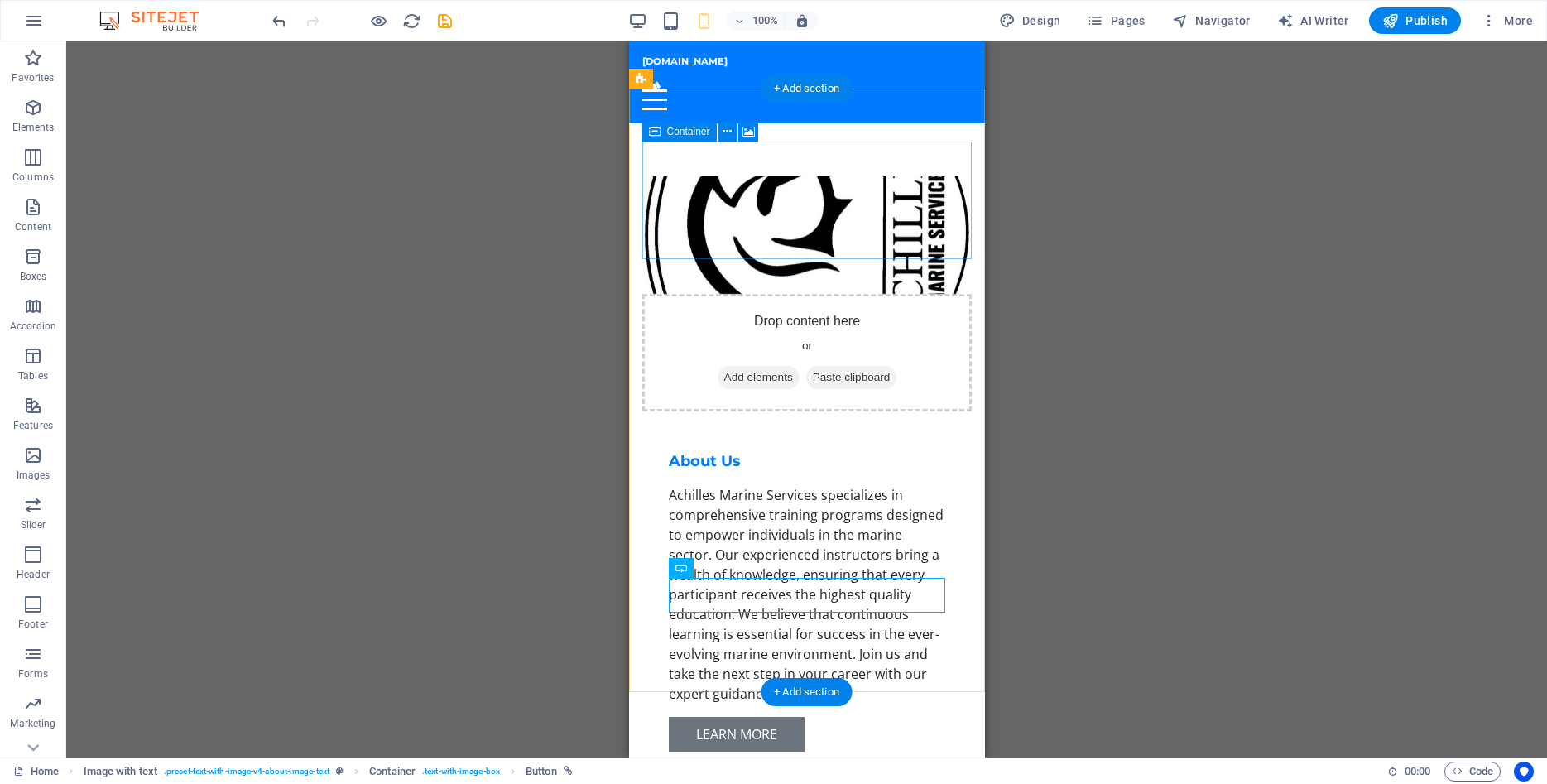
click at [879, 365] on span "Paste clipboard" at bounding box center [851, 377] width 91 height 23
click at [827, 294] on div "Drop content here or Add elements Paste clipboard" at bounding box center [807, 352] width 329 height 117
click at [745, 131] on icon at bounding box center [748, 132] width 12 height 18
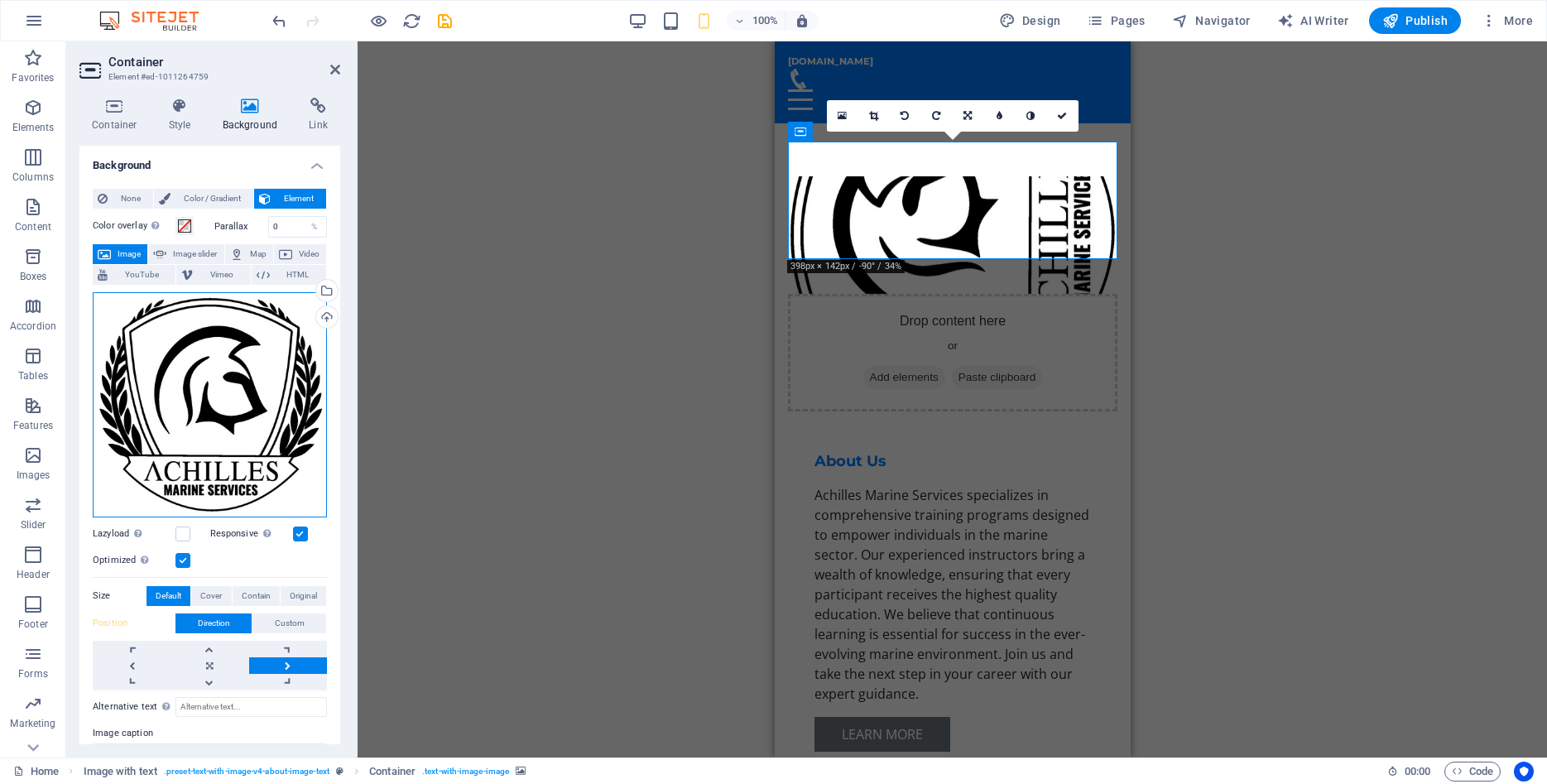
click at [276, 468] on div "Drag files here, click to choose files or select files from Files or our free s…" at bounding box center [210, 405] width 234 height 225
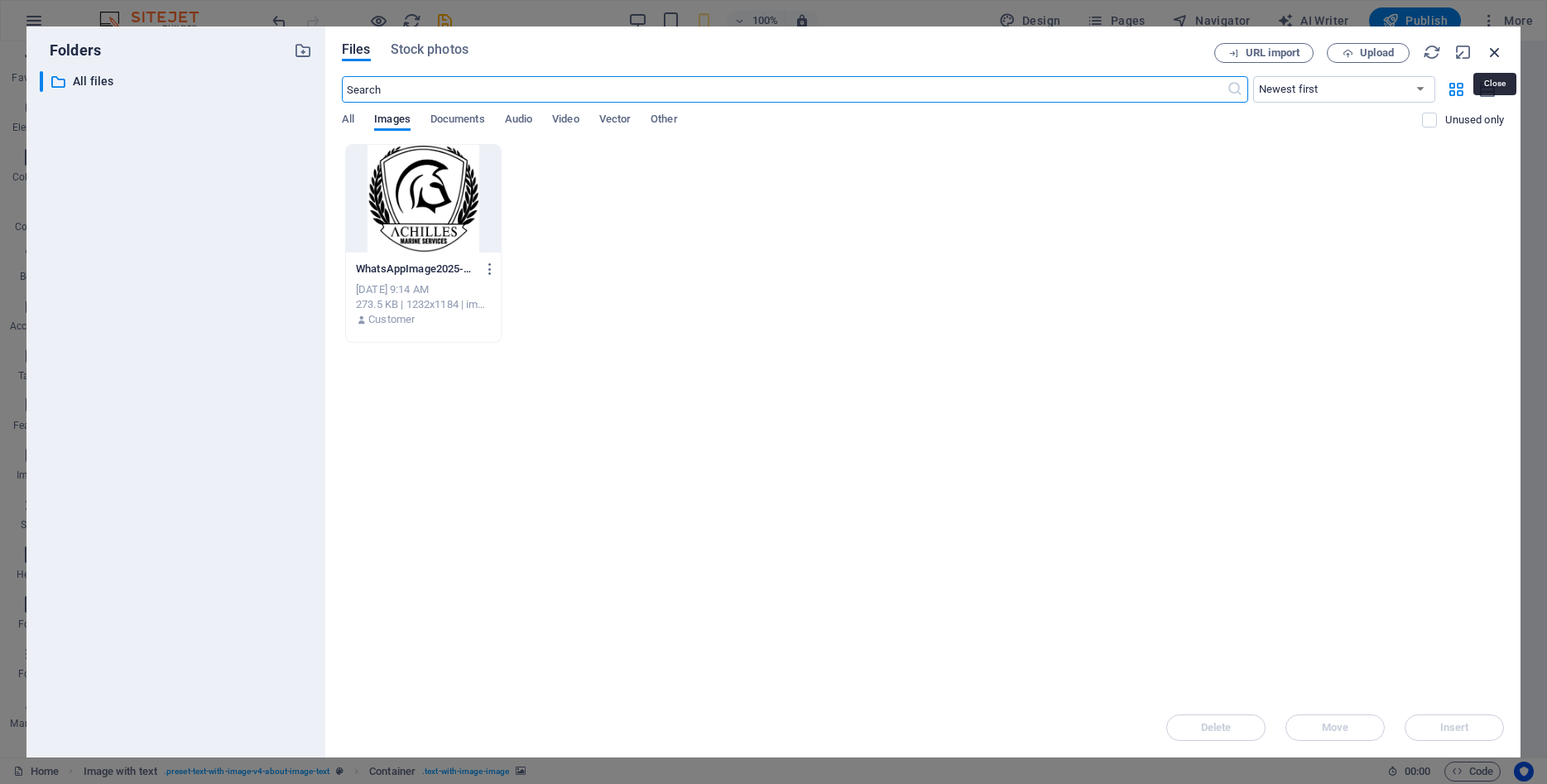
click at [1493, 50] on icon "button" at bounding box center [1495, 52] width 19 height 19
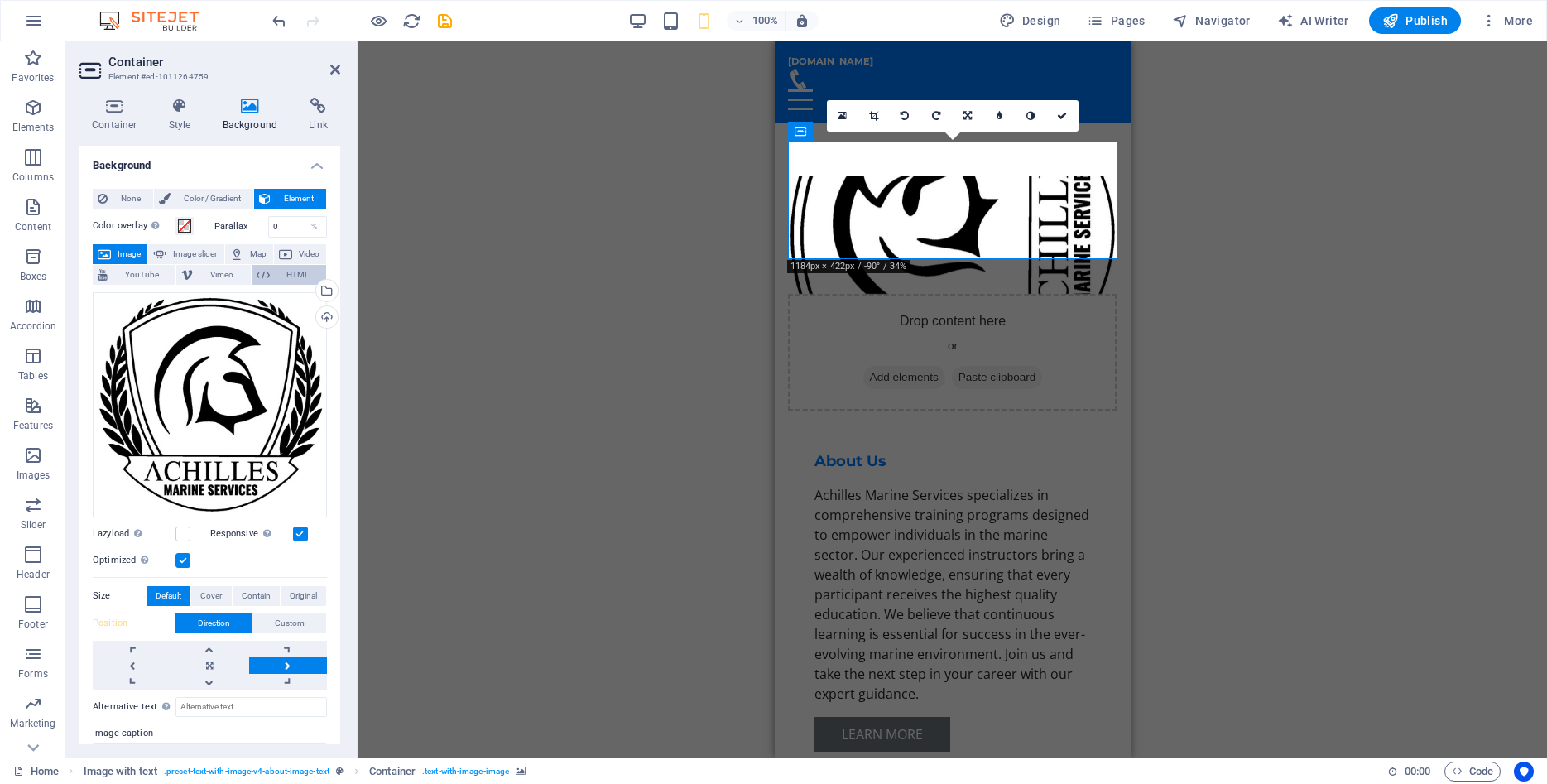
click at [270, 275] on button "HTML" at bounding box center [289, 274] width 74 height 20
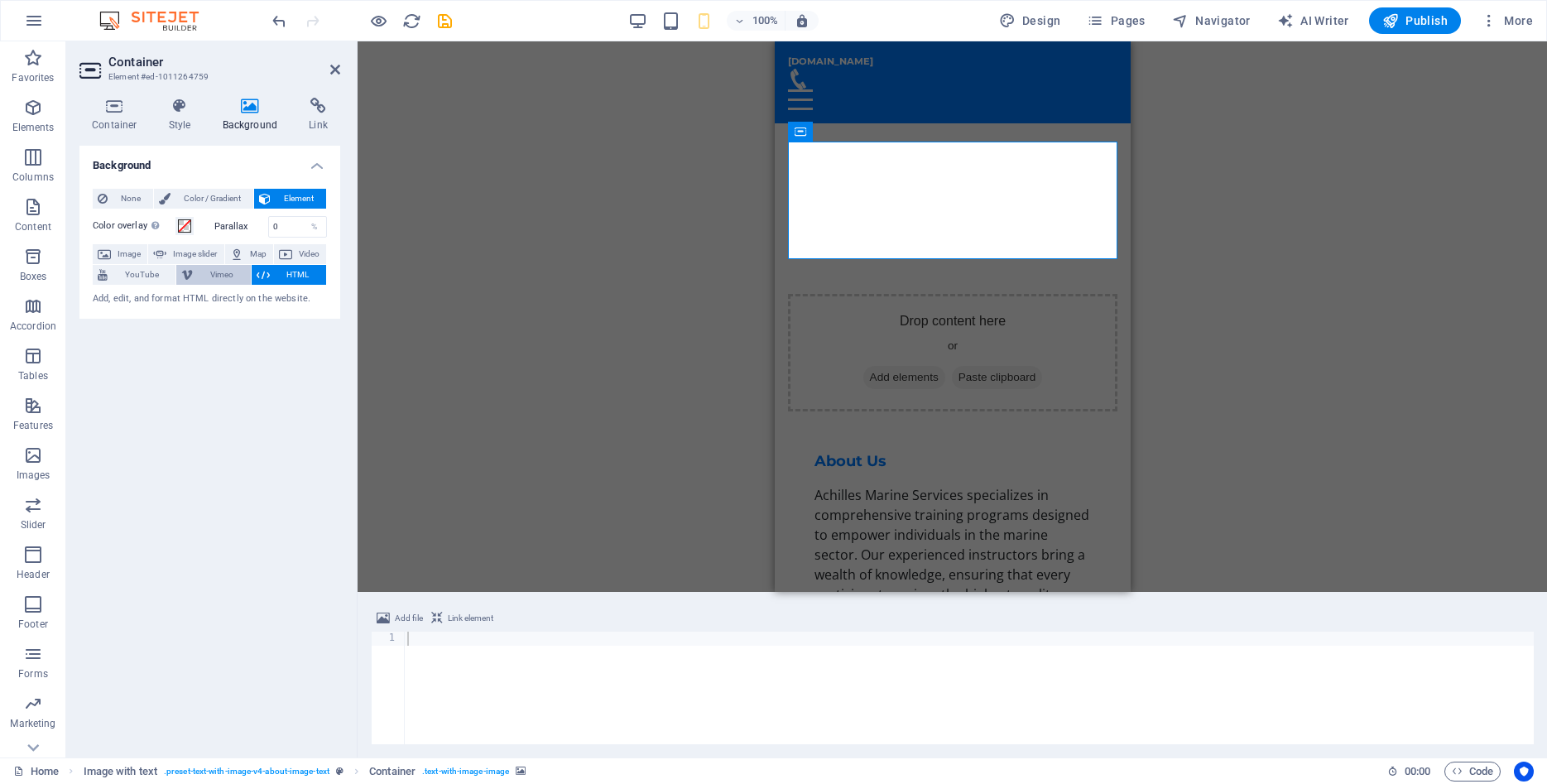
click at [216, 278] on span "Vimeo" at bounding box center [221, 274] width 47 height 20
select select "ar16_9"
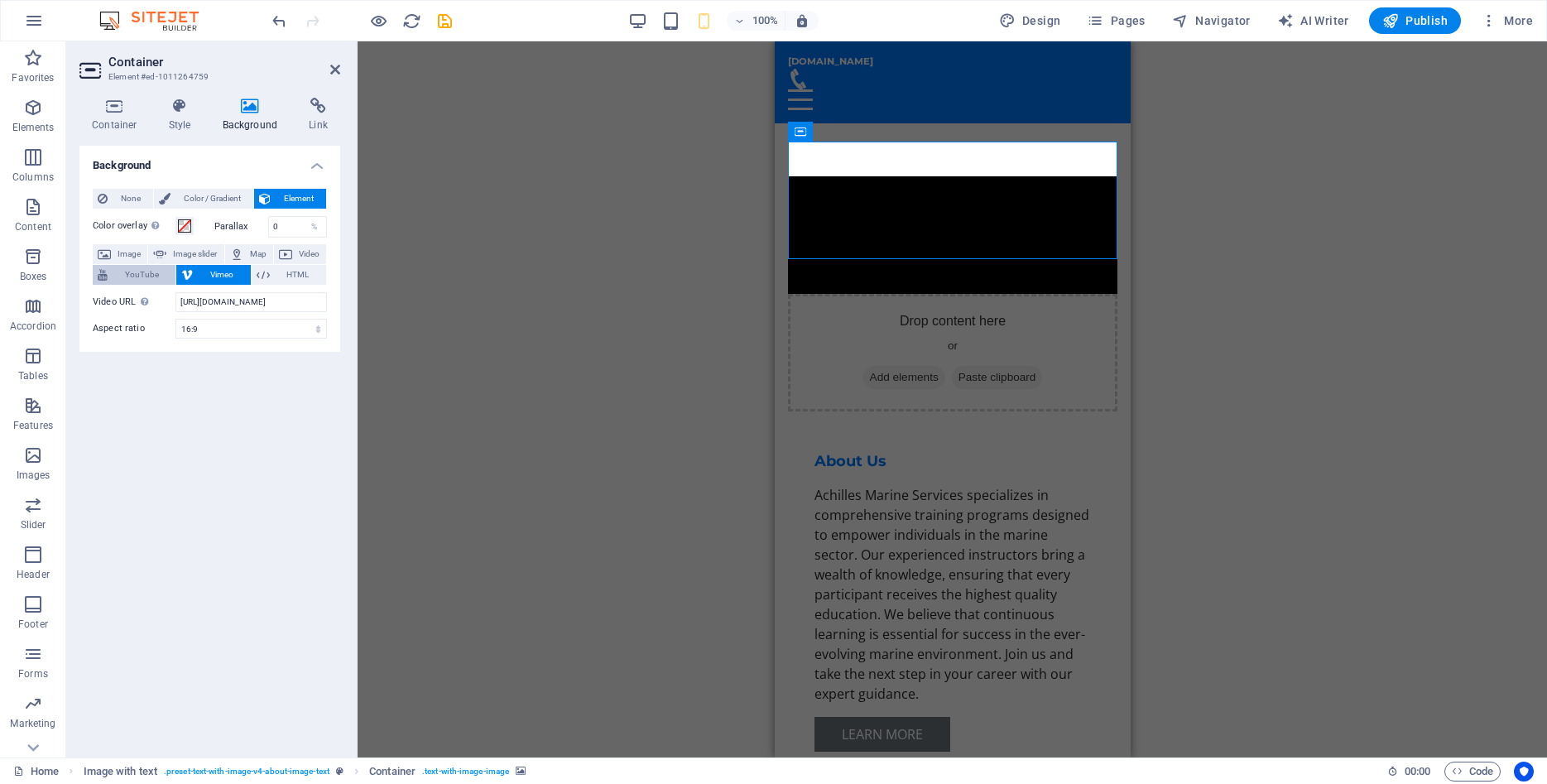
click at [126, 269] on span "YouTube" at bounding box center [141, 274] width 58 height 20
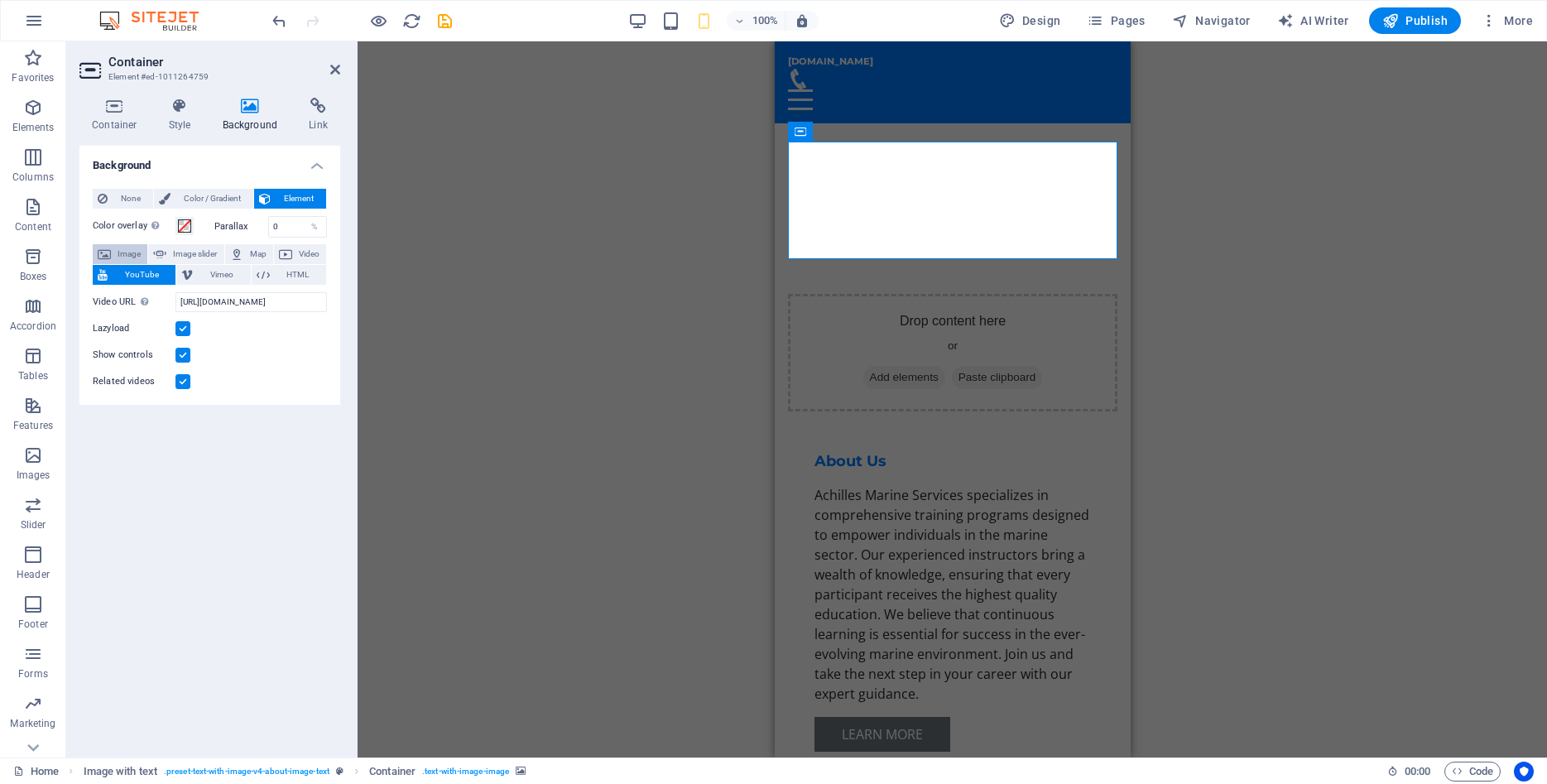
click at [127, 252] on span "Image" at bounding box center [129, 254] width 26 height 20
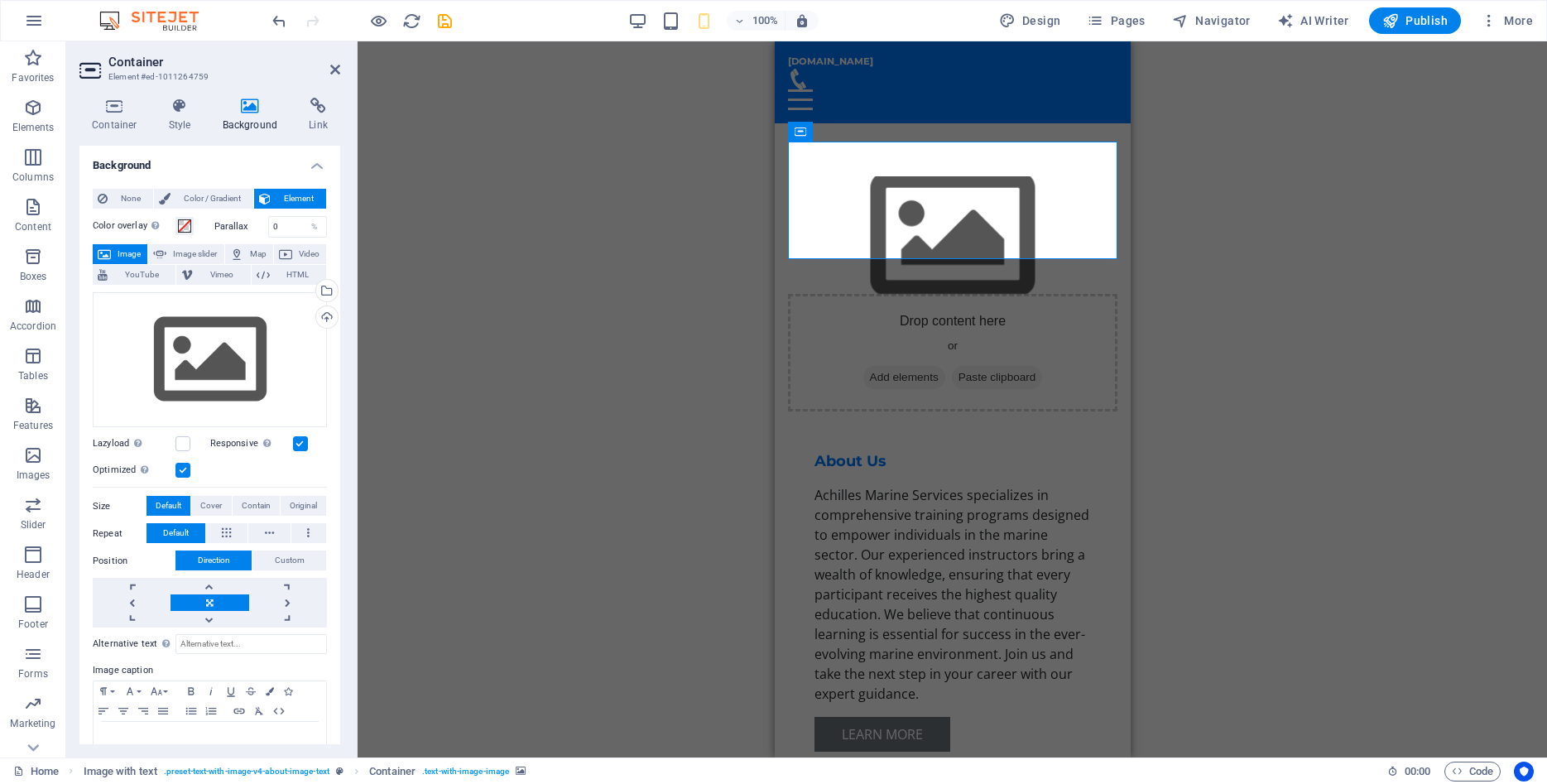
click at [232, 227] on label "Parallax" at bounding box center [241, 227] width 54 height 9
click at [175, 225] on label "Color overlay Places an overlay over the background to colorize it" at bounding box center [134, 225] width 83 height 20
click at [176, 225] on button "Color overlay Places an overlay over the background to colorize it" at bounding box center [185, 226] width 19 height 19
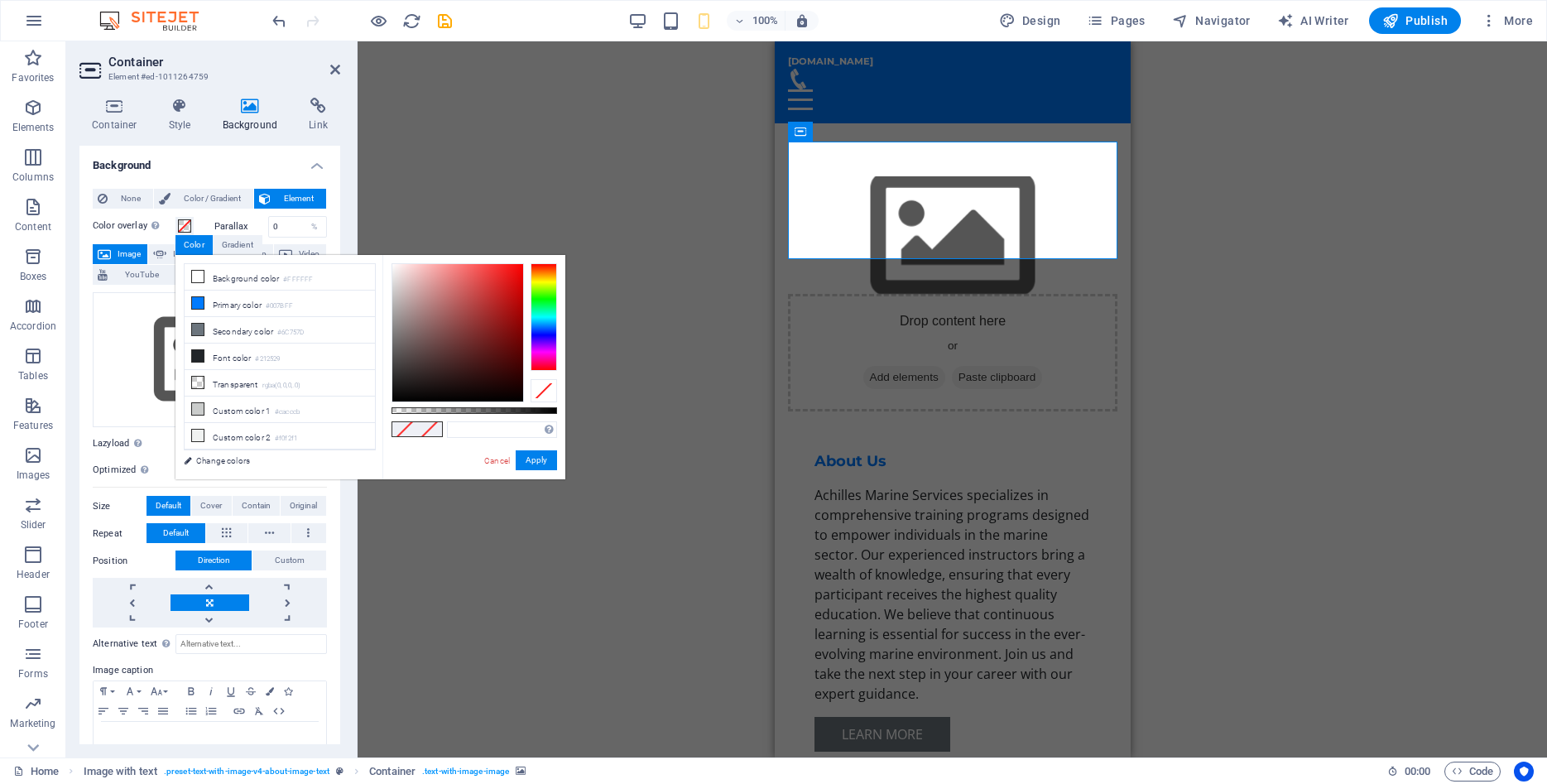
click at [127, 223] on label "Color overlay Places an overlay over the background to colorize it" at bounding box center [134, 225] width 83 height 20
click at [176, 223] on button "Color overlay Places an overlay over the background to colorize it" at bounding box center [185, 226] width 19 height 19
click at [496, 458] on link "Cancel" at bounding box center [497, 460] width 29 height 12
